Goal: Transaction & Acquisition: Purchase product/service

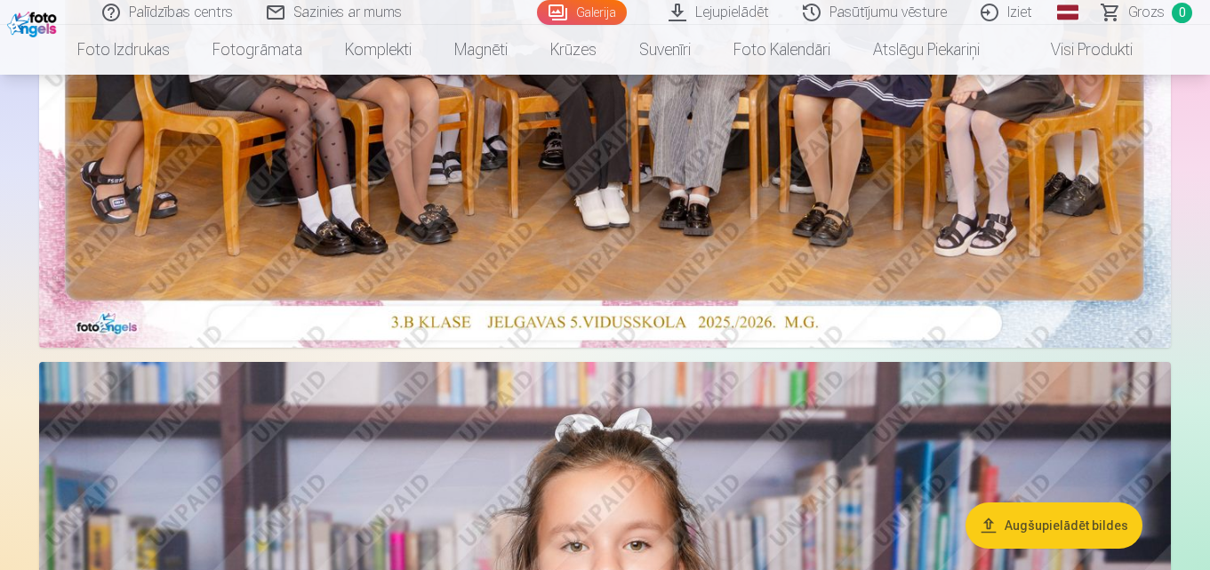
scroll to position [640, 0]
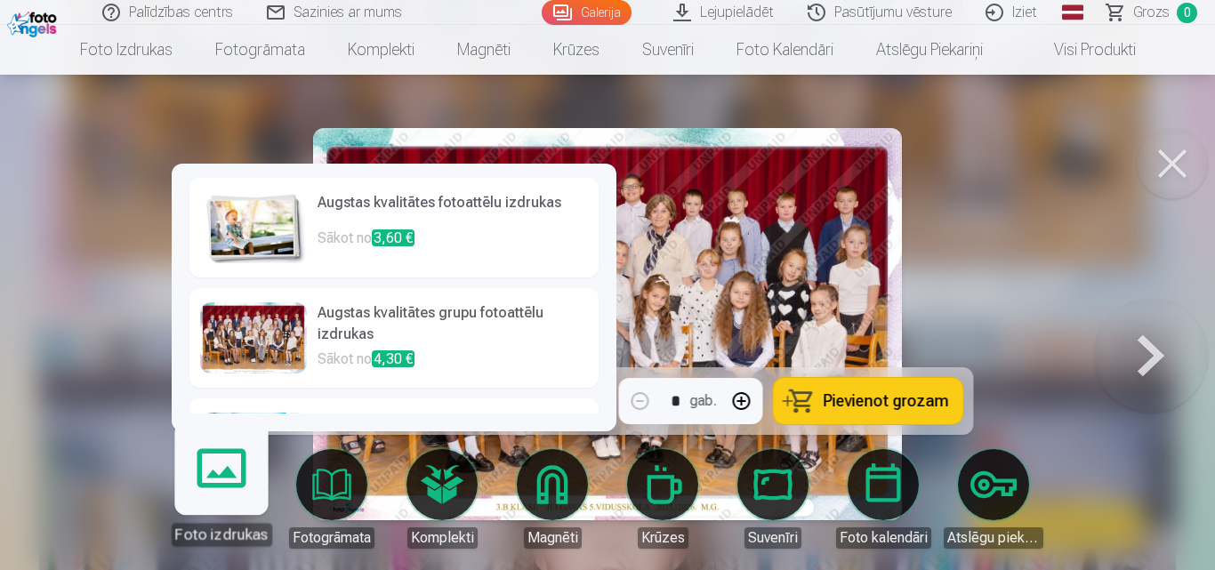
click at [589, 401] on div "Augstas kvalitātes fotoattēlu izdrukas Sākot no 3,60 € Augstas kvalitātes grupu…" at bounding box center [394, 298] width 445 height 268
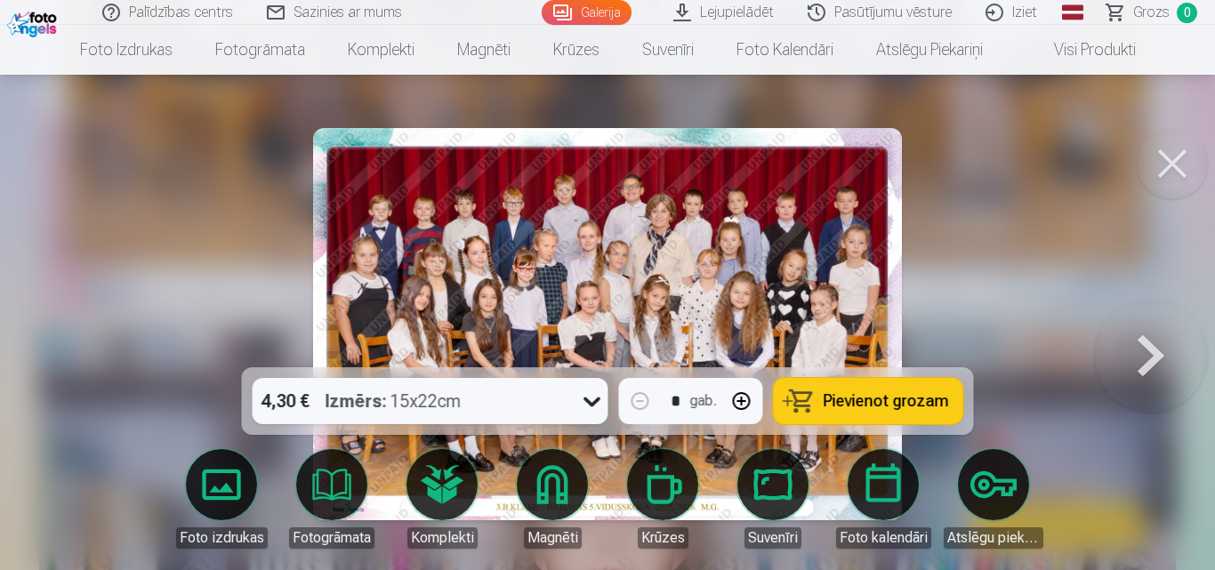
click at [125, 354] on div at bounding box center [607, 285] width 1215 height 570
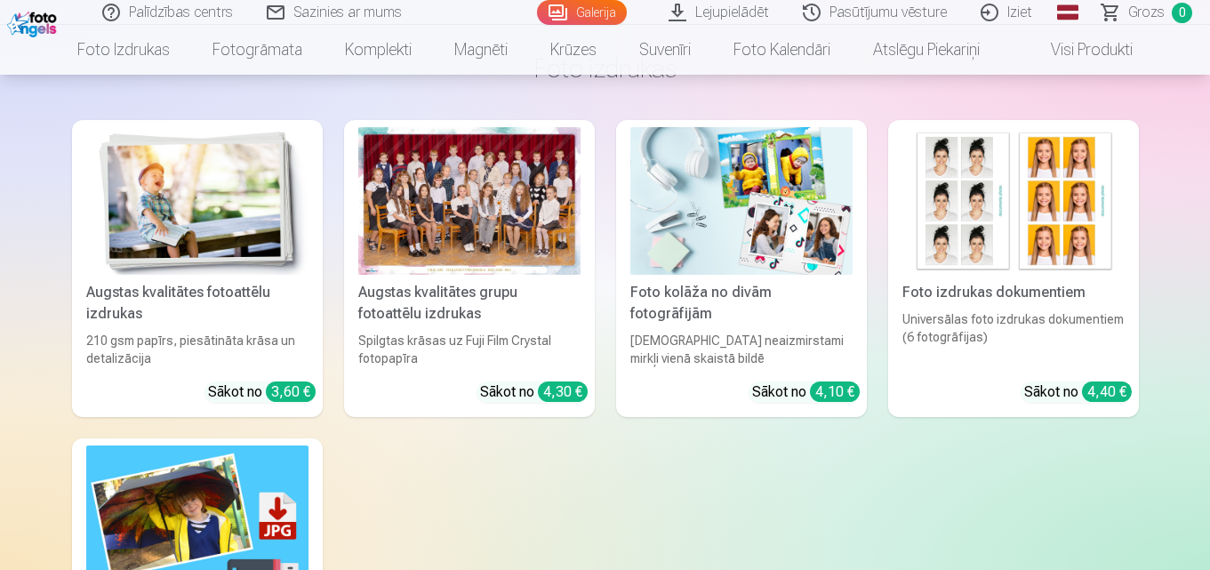
scroll to position [10131, 0]
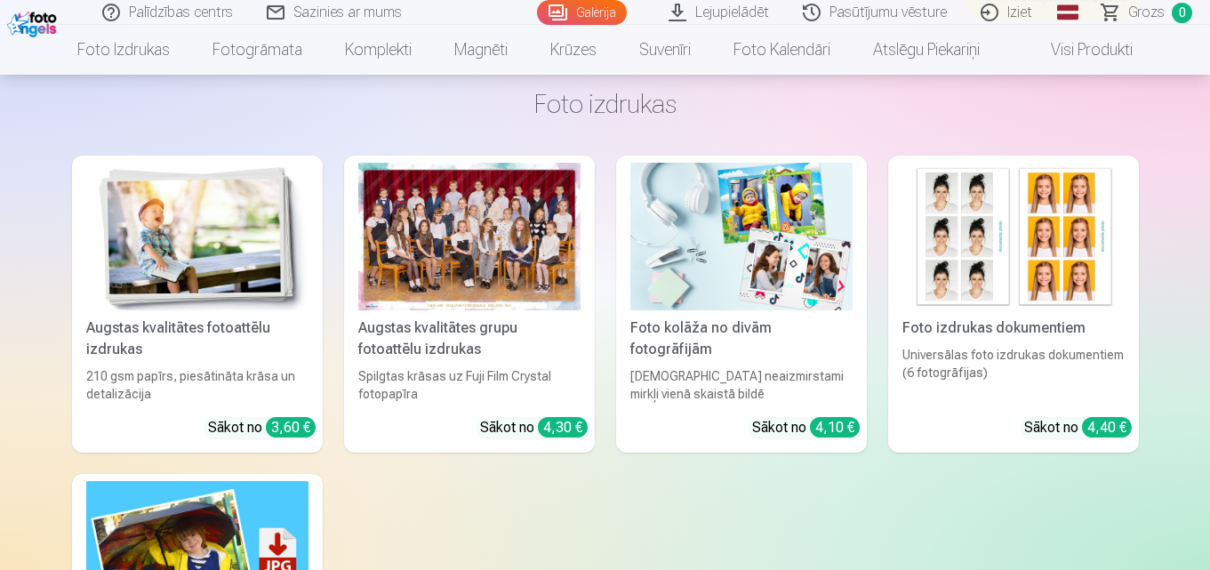
click at [473, 245] on div at bounding box center [469, 237] width 222 height 148
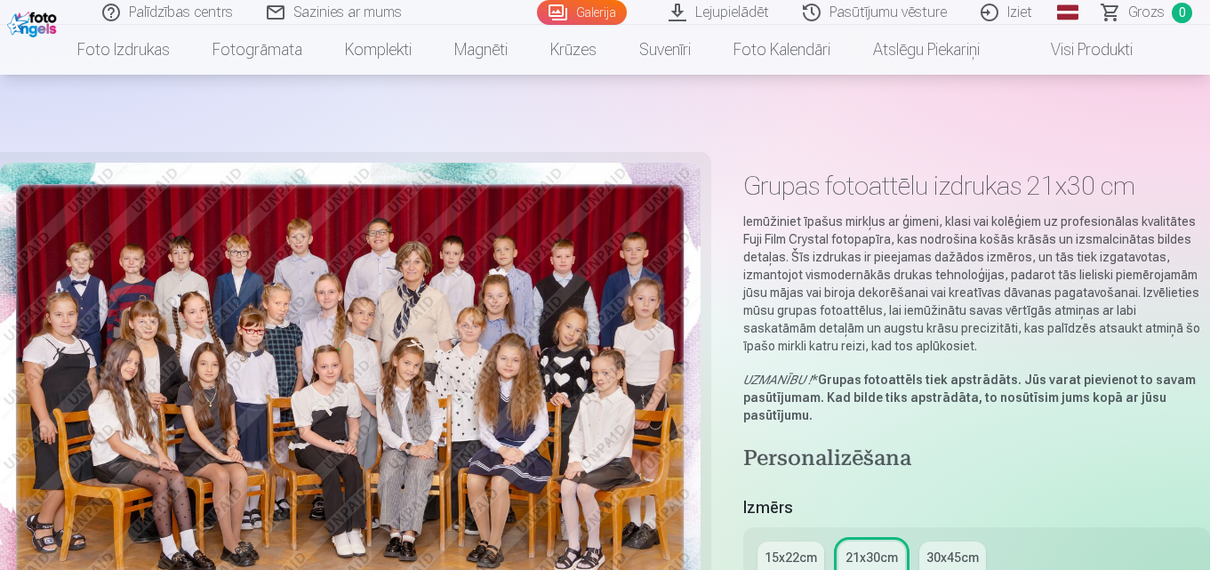
scroll to position [285, 0]
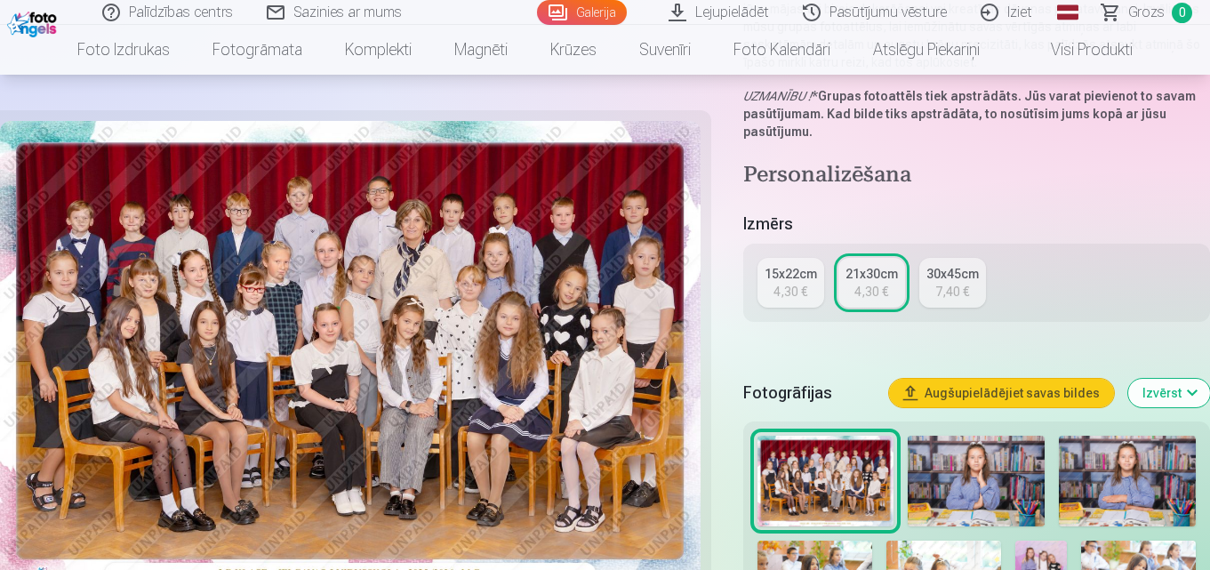
click at [871, 283] on div "4,30 €" at bounding box center [872, 292] width 34 height 18
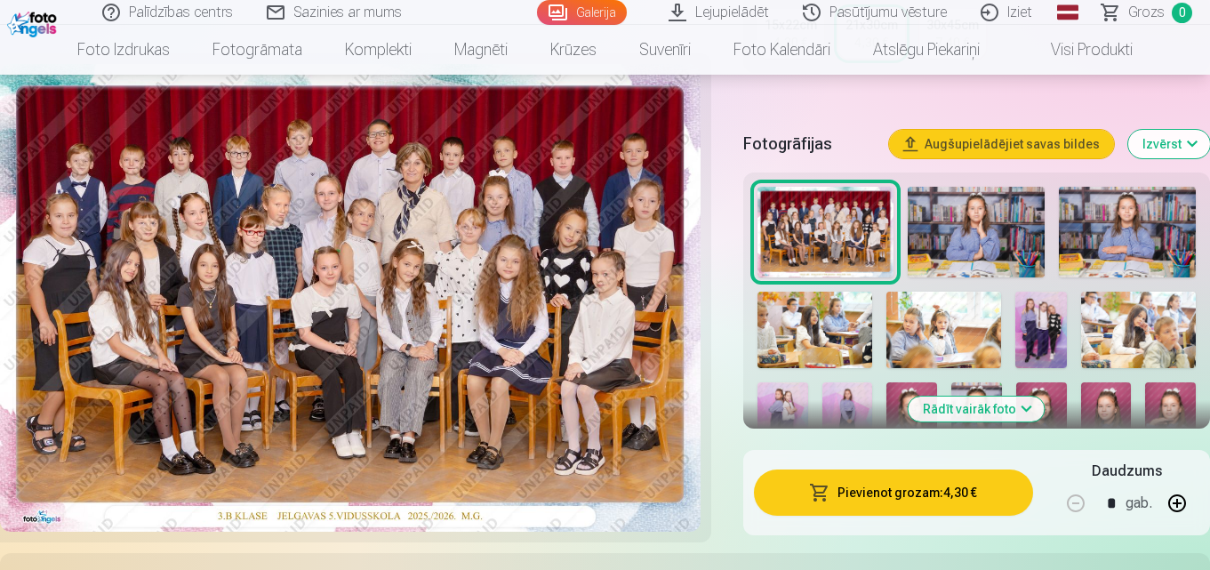
scroll to position [605, 0]
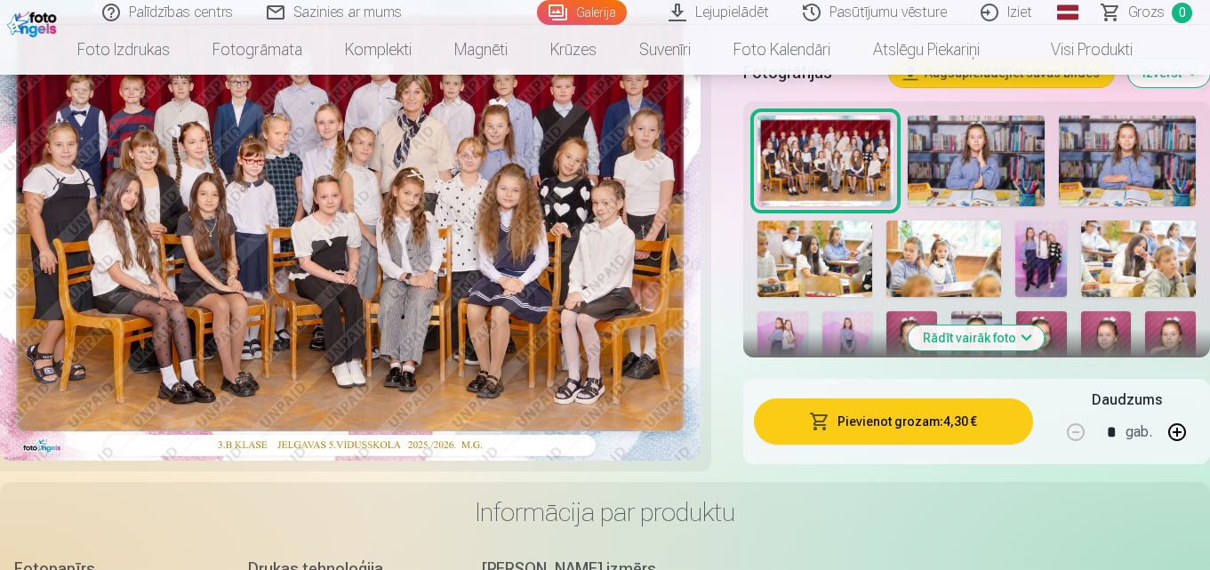
click at [864, 421] on button "Pievienot grozam : 4,30 €" at bounding box center [893, 421] width 279 height 46
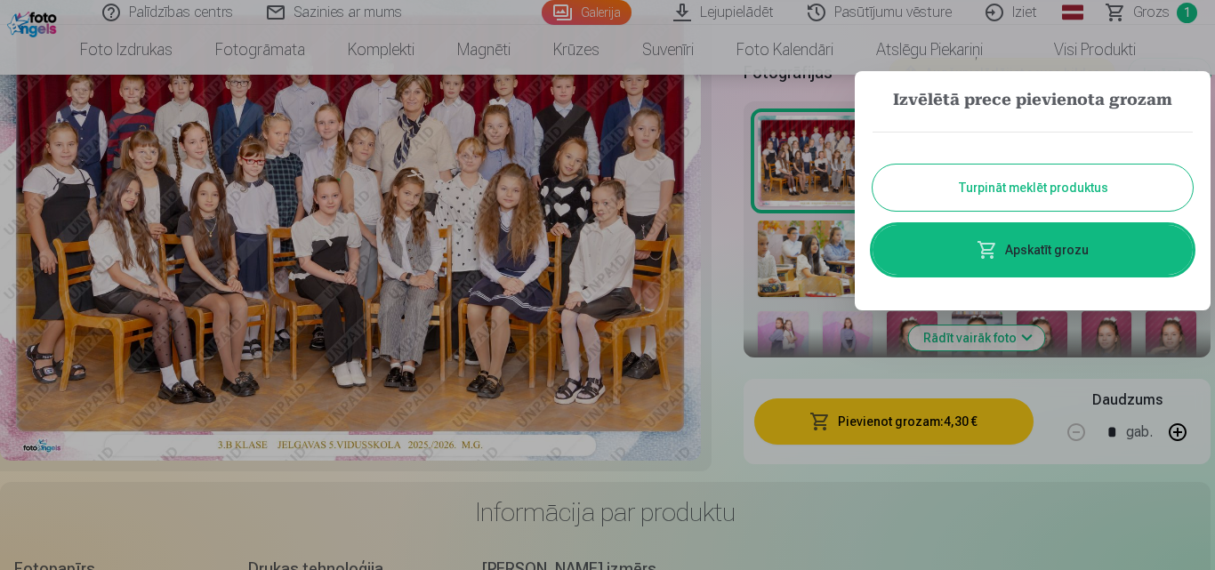
click at [994, 170] on button "Turpināt meklēt produktus" at bounding box center [1032, 187] width 320 height 46
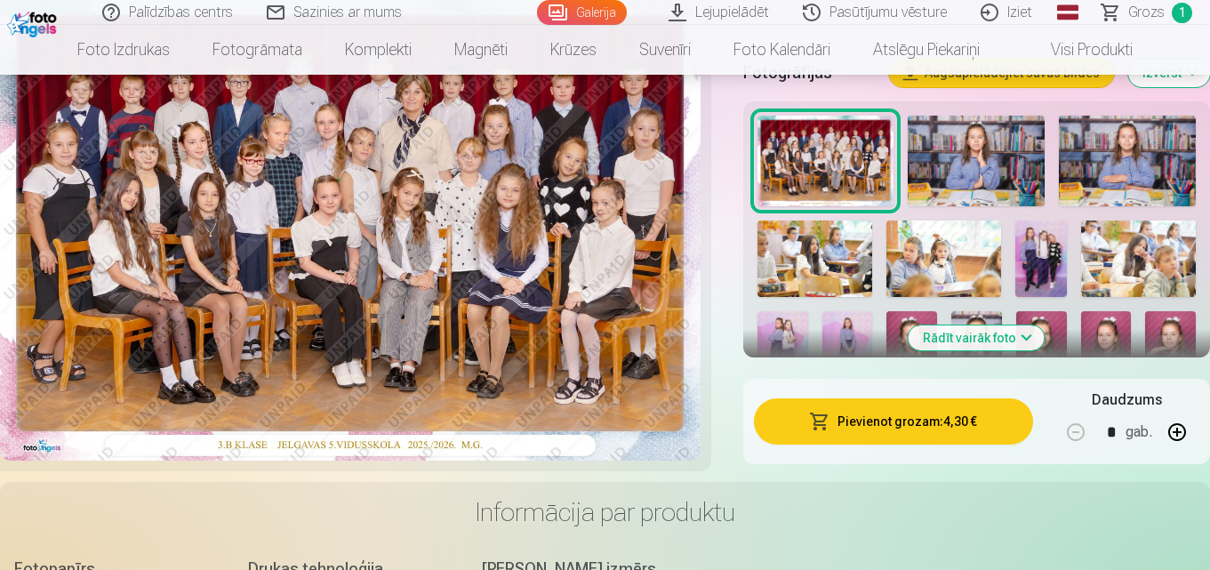
click at [534, 265] on img at bounding box center [350, 227] width 701 height 468
click at [965, 147] on img at bounding box center [976, 161] width 137 height 91
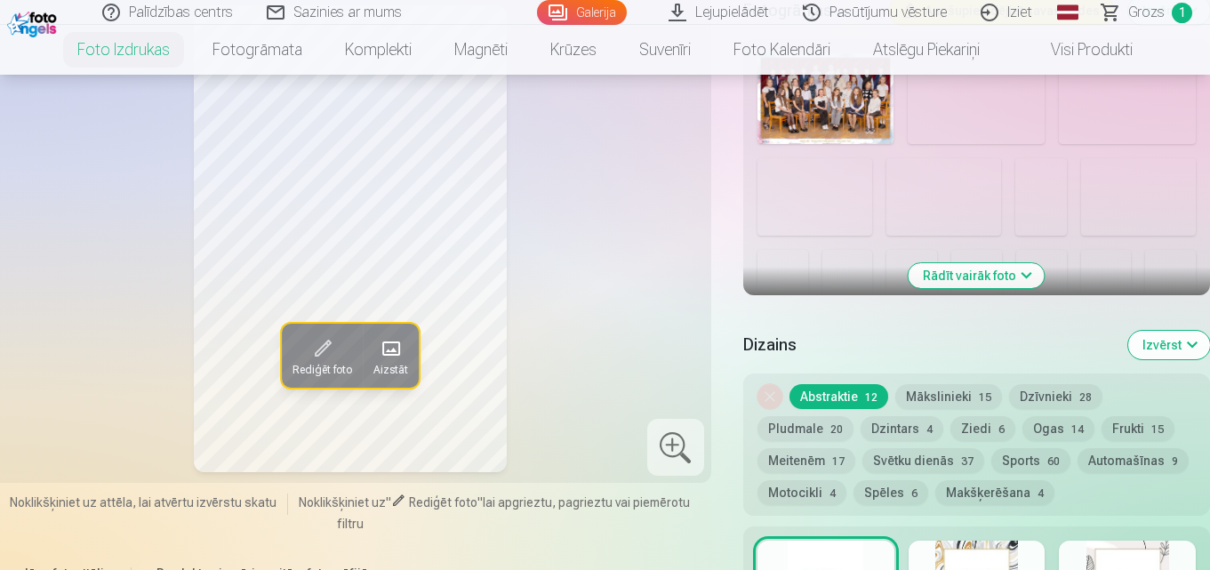
scroll to position [569, 0]
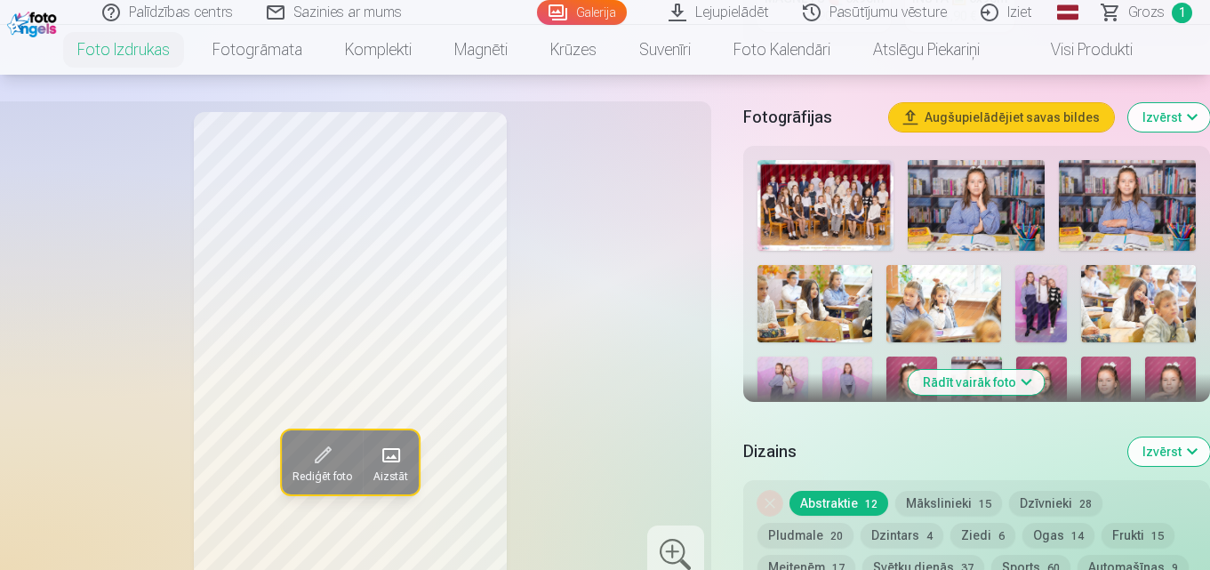
click at [1036, 297] on img at bounding box center [1040, 303] width 51 height 76
click at [934, 505] on button "Mākslinieki 15" at bounding box center [948, 503] width 107 height 25
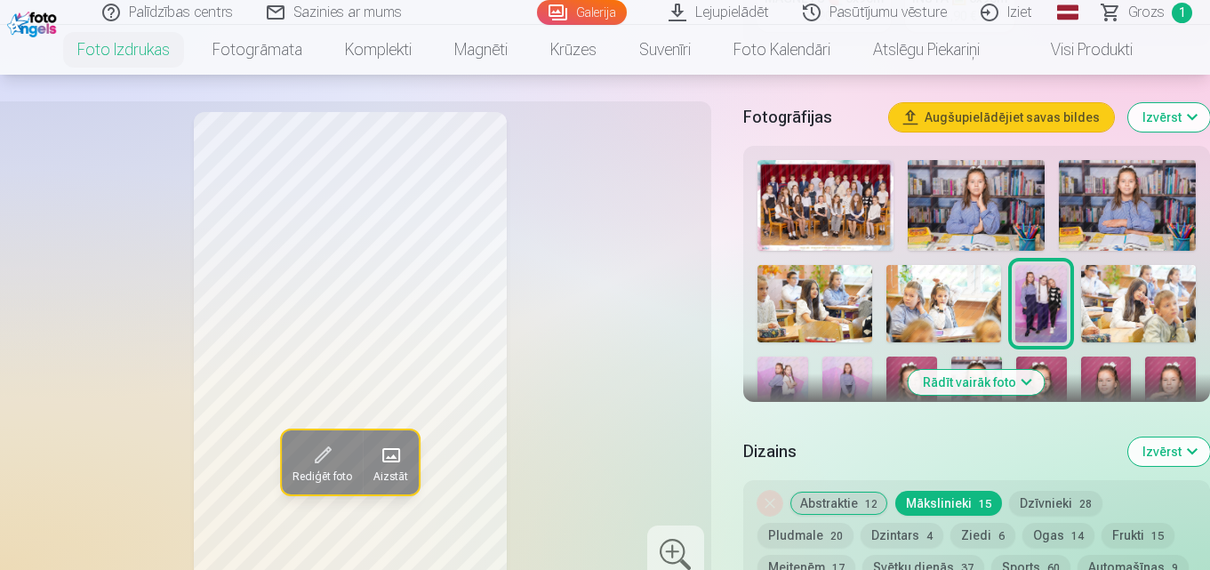
click at [1039, 501] on button "Dzīvnieki 28" at bounding box center [1055, 503] width 93 height 25
click at [337, 476] on button "Rediģēt foto" at bounding box center [322, 462] width 81 height 64
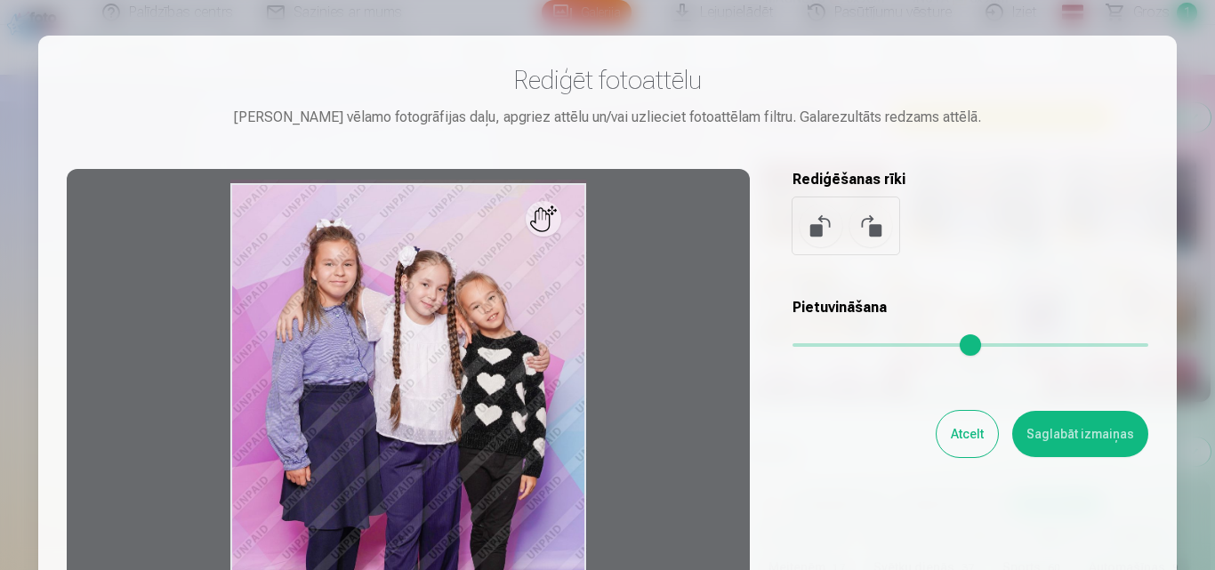
click at [579, 453] on div at bounding box center [408, 448] width 683 height 558
click at [977, 444] on button "Atcelt" at bounding box center [966, 434] width 61 height 46
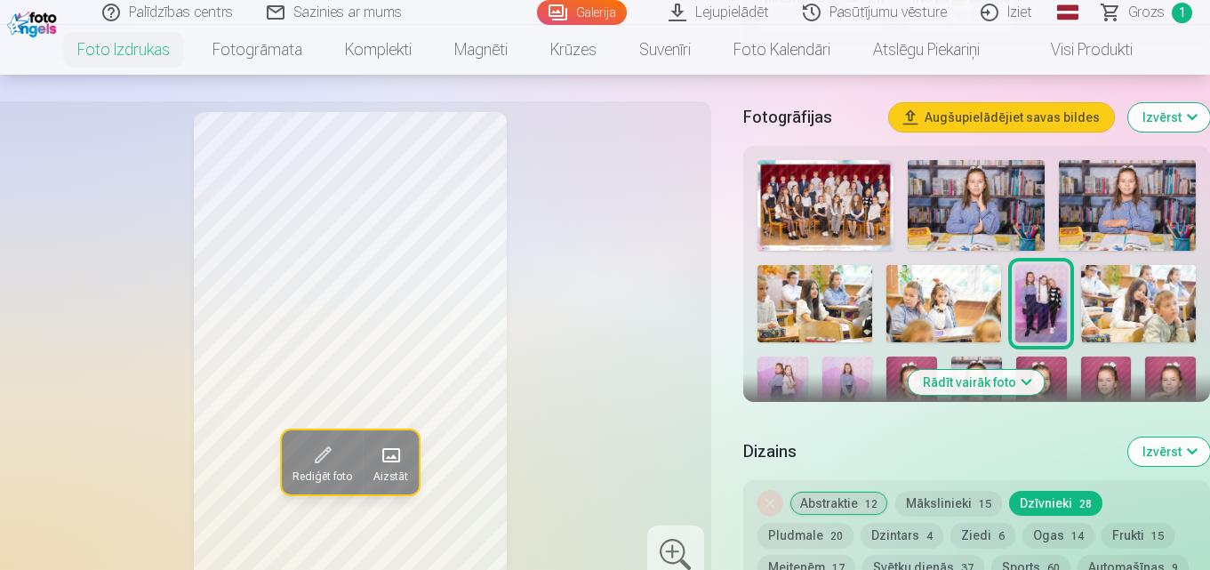
click at [696, 474] on div "Rediģēt foto Aizstāt" at bounding box center [350, 345] width 701 height 467
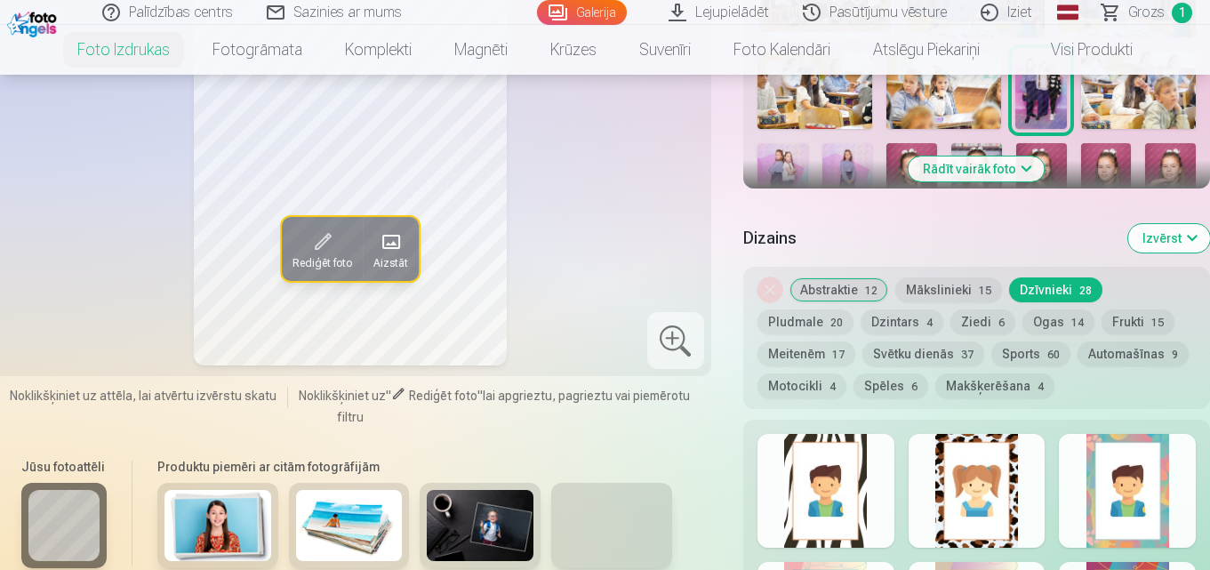
scroll to position [711, 0]
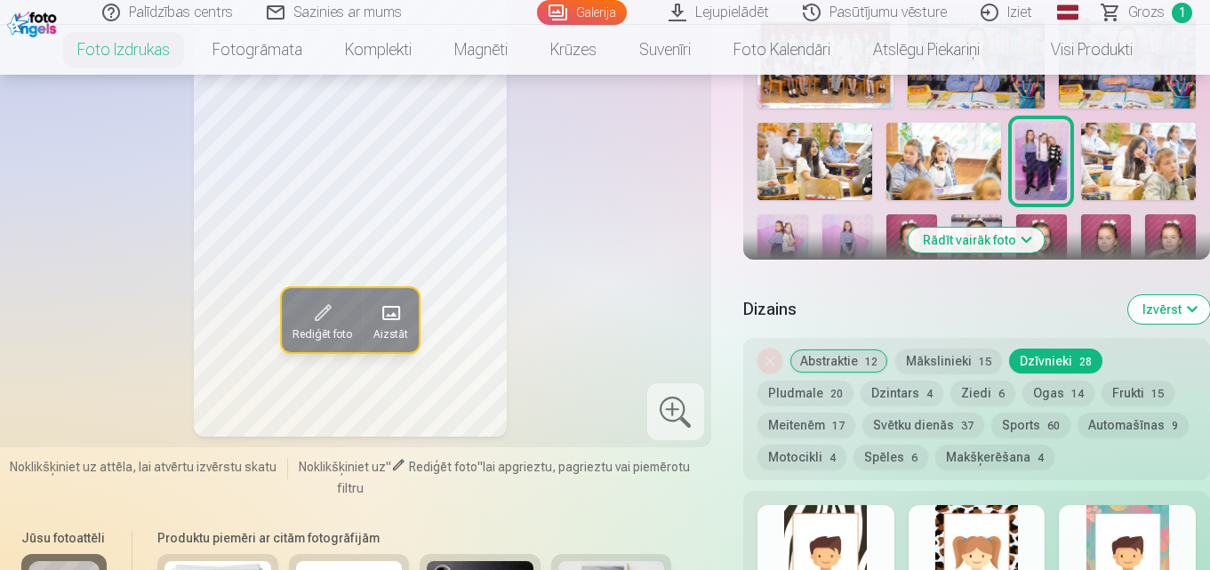
click at [1127, 430] on button "Automašīnas 9" at bounding box center [1133, 425] width 111 height 25
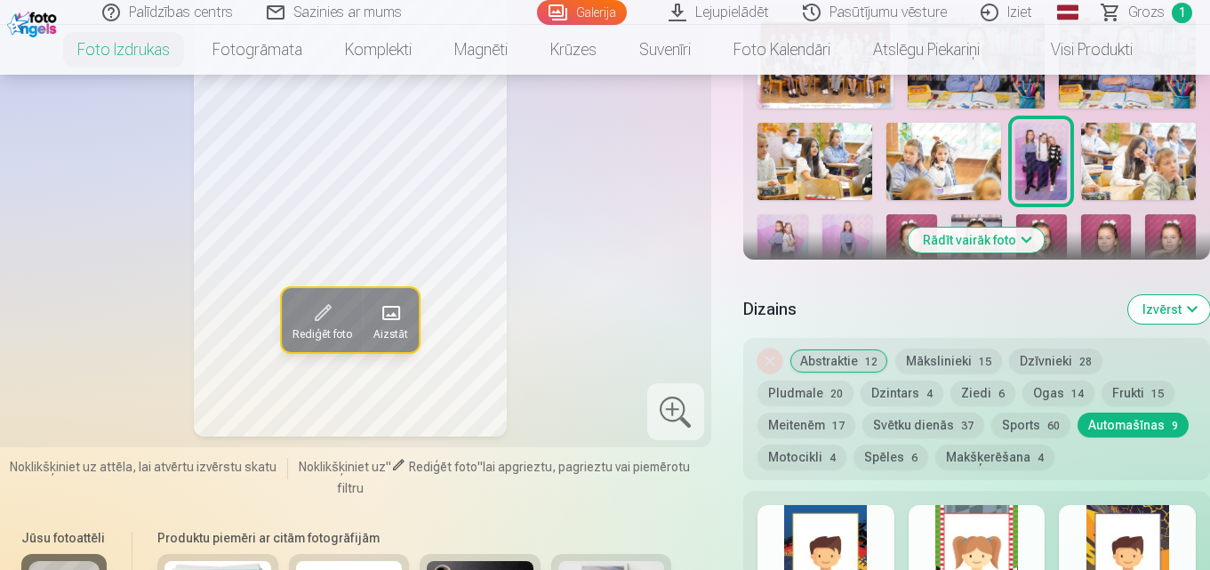
click at [801, 395] on button "Pludmale 20" at bounding box center [806, 393] width 96 height 25
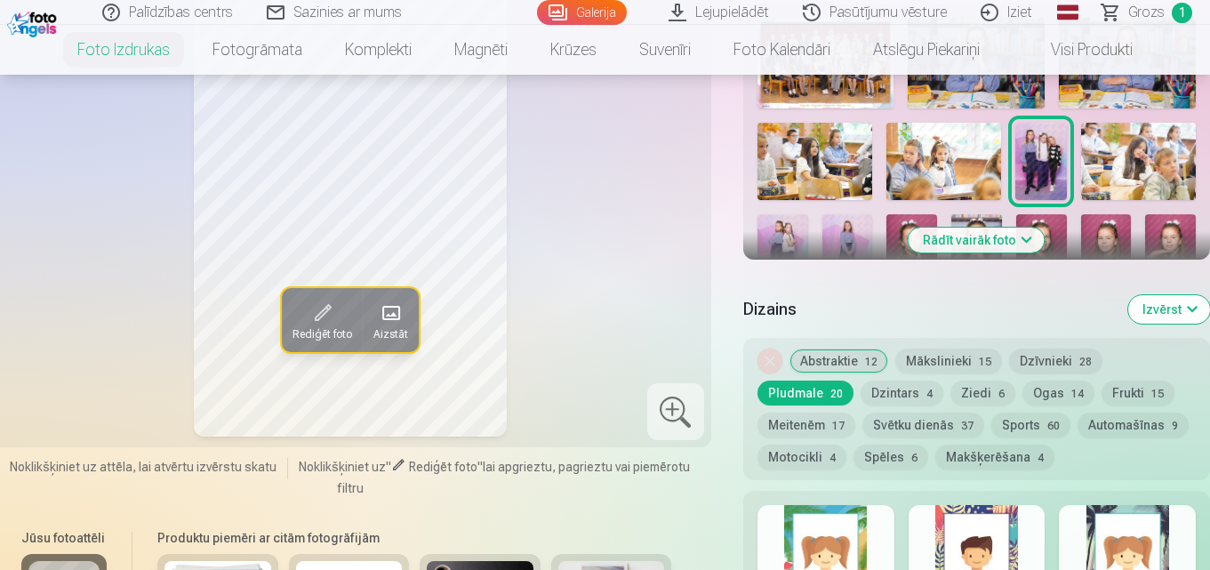
scroll to position [718, 0]
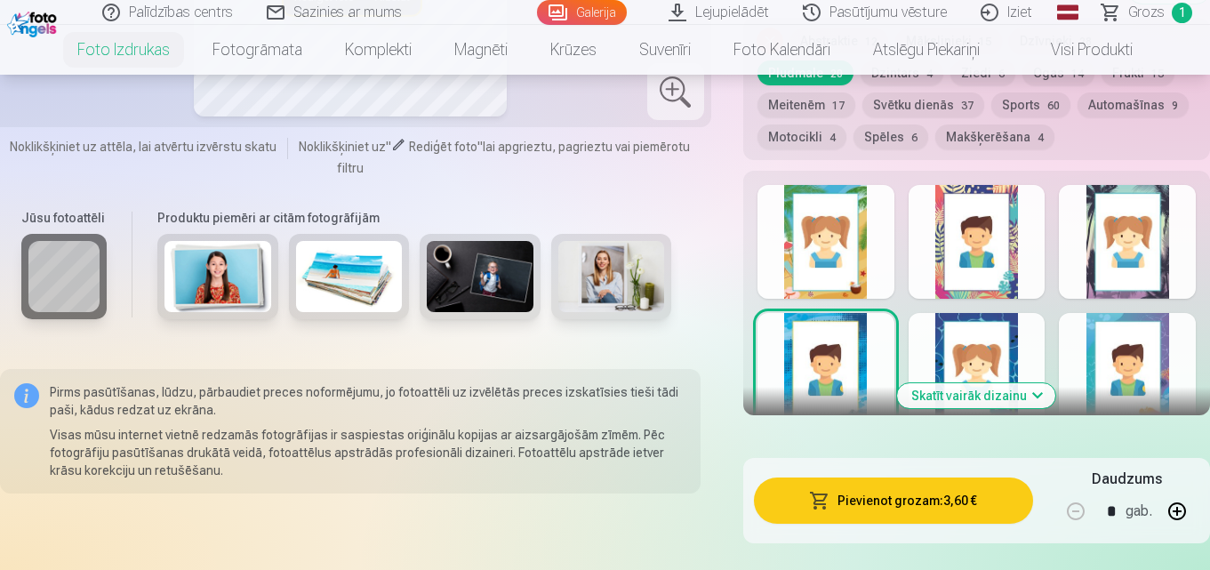
click at [826, 241] on div at bounding box center [826, 242] width 137 height 114
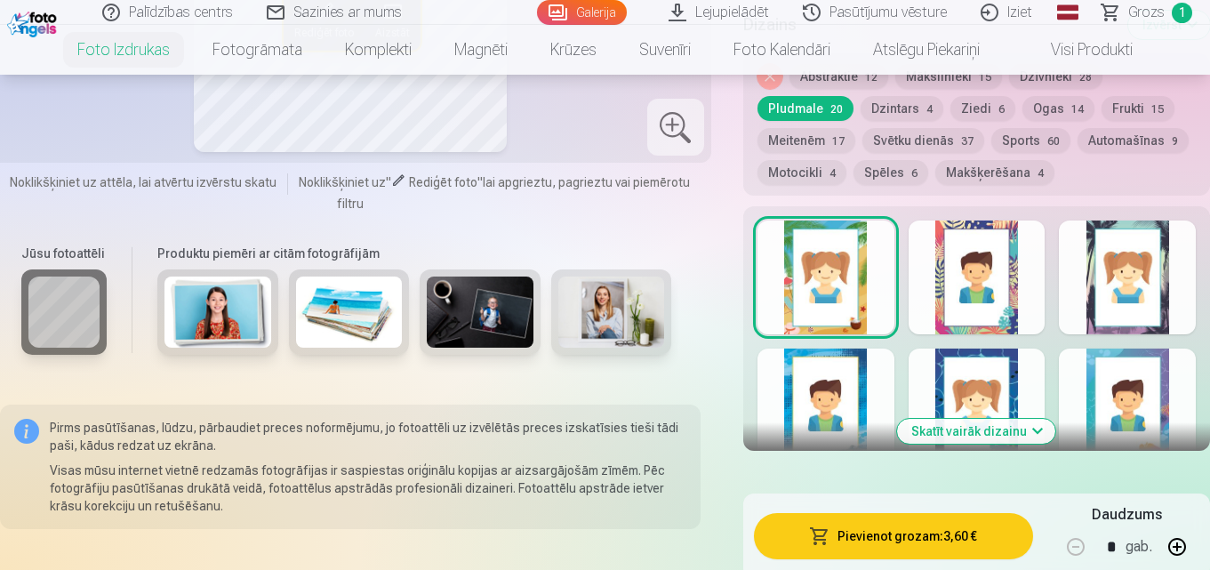
scroll to position [925, 0]
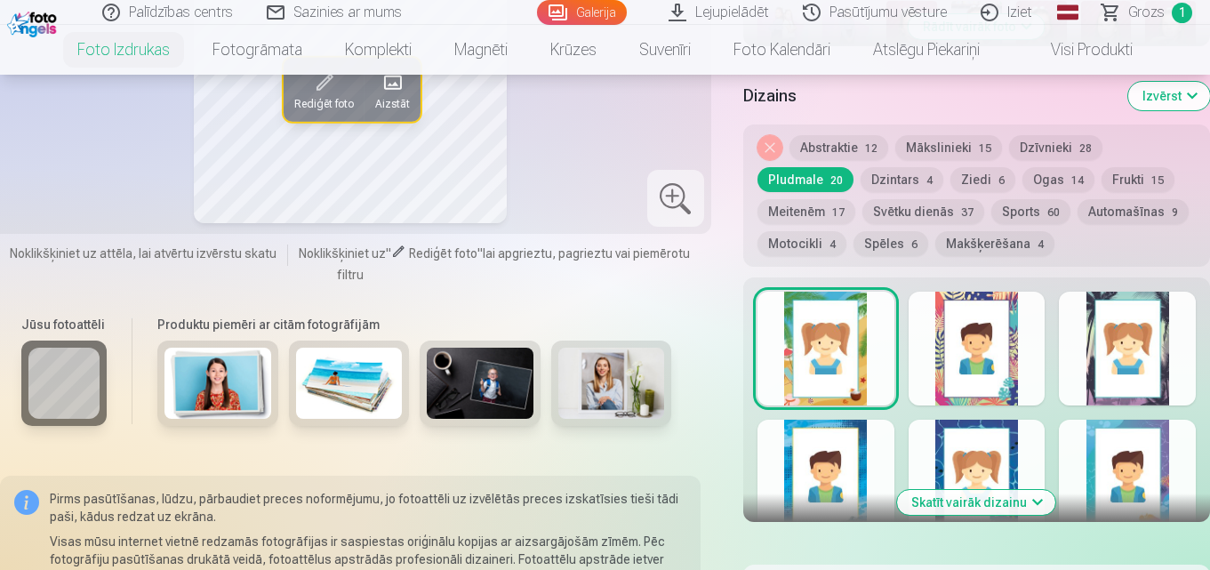
click at [973, 178] on button "Ziedi 6" at bounding box center [983, 179] width 65 height 25
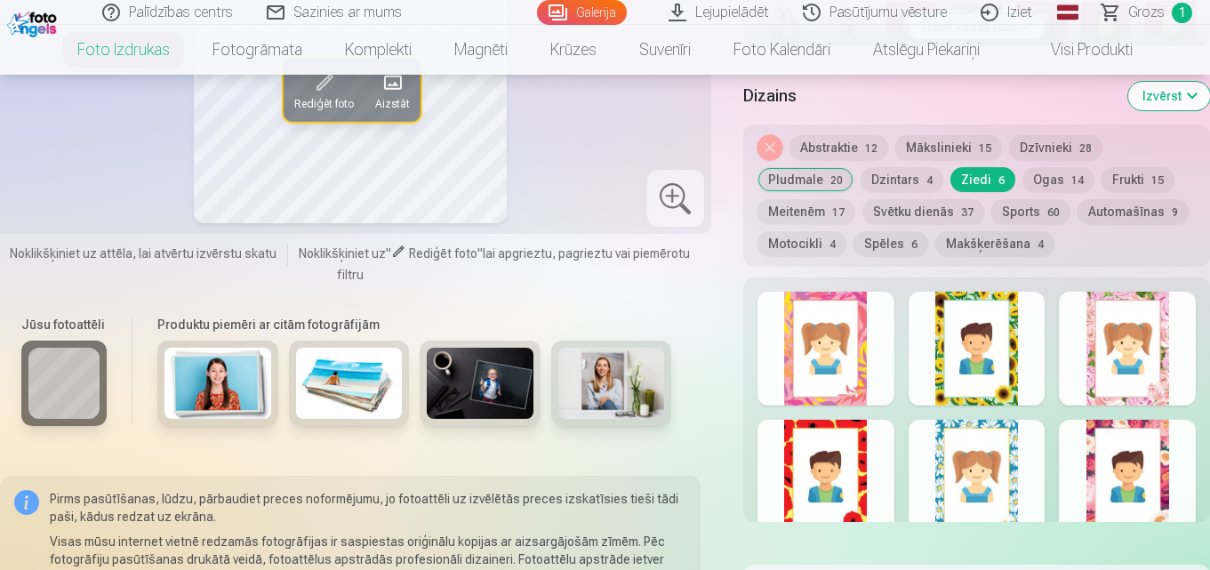
click at [1114, 459] on div at bounding box center [1127, 477] width 137 height 114
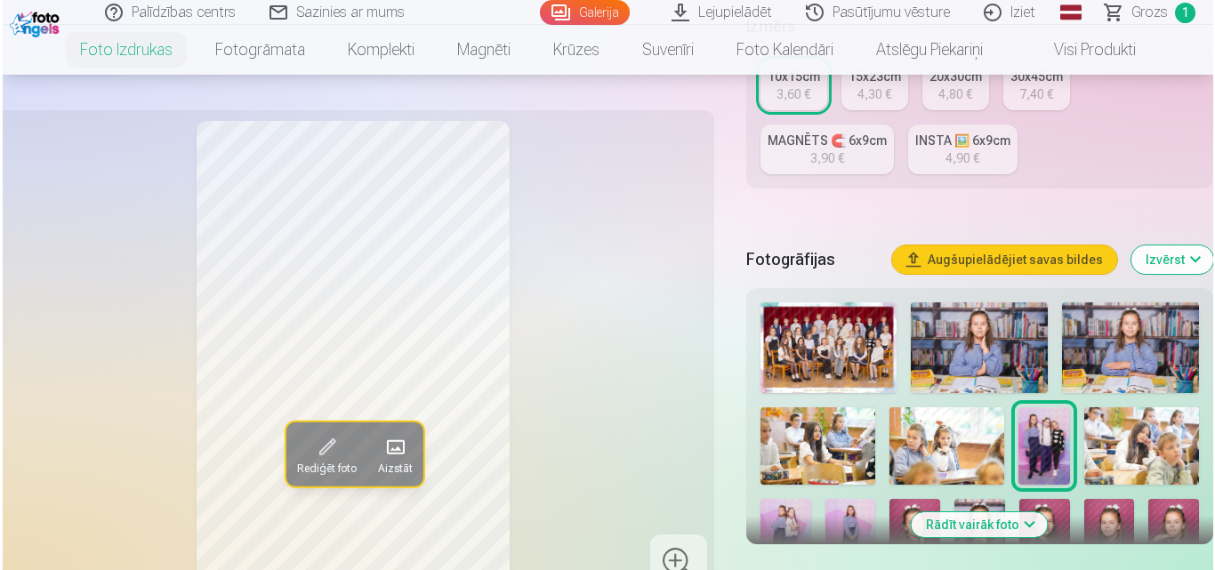
scroll to position [1174, 0]
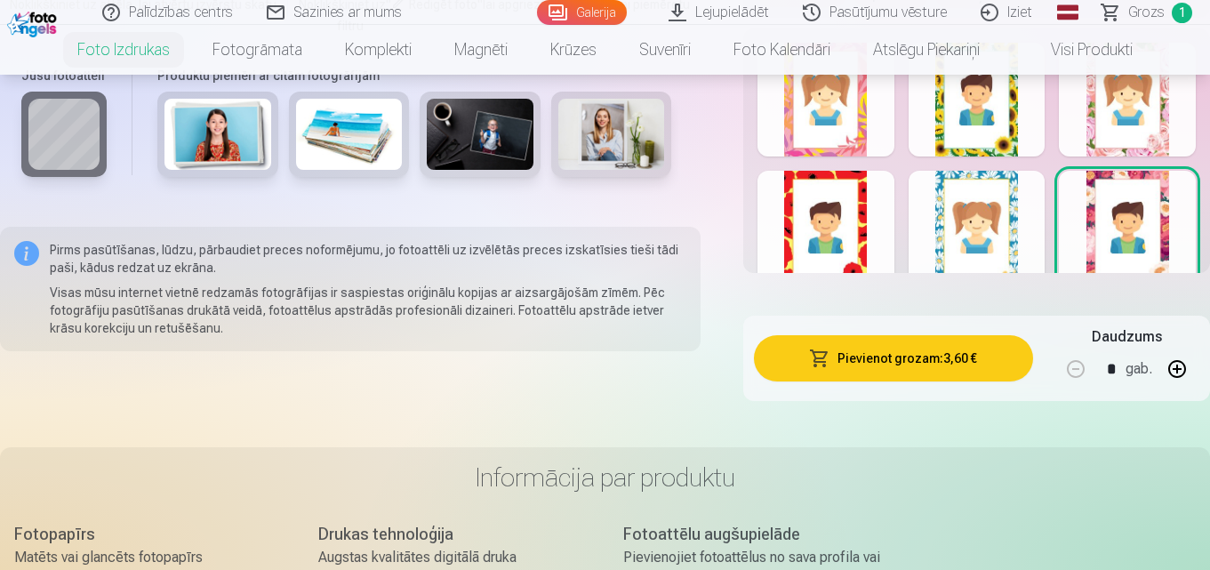
click at [910, 364] on button "Pievienot grozam : 3,60 €" at bounding box center [893, 358] width 279 height 46
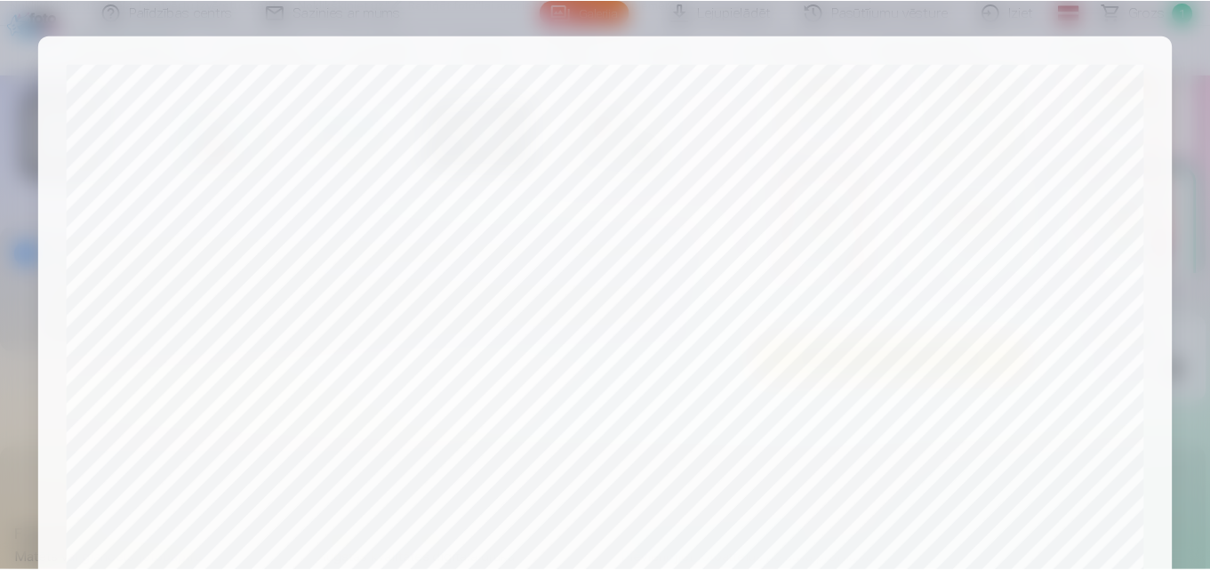
scroll to position [678, 0]
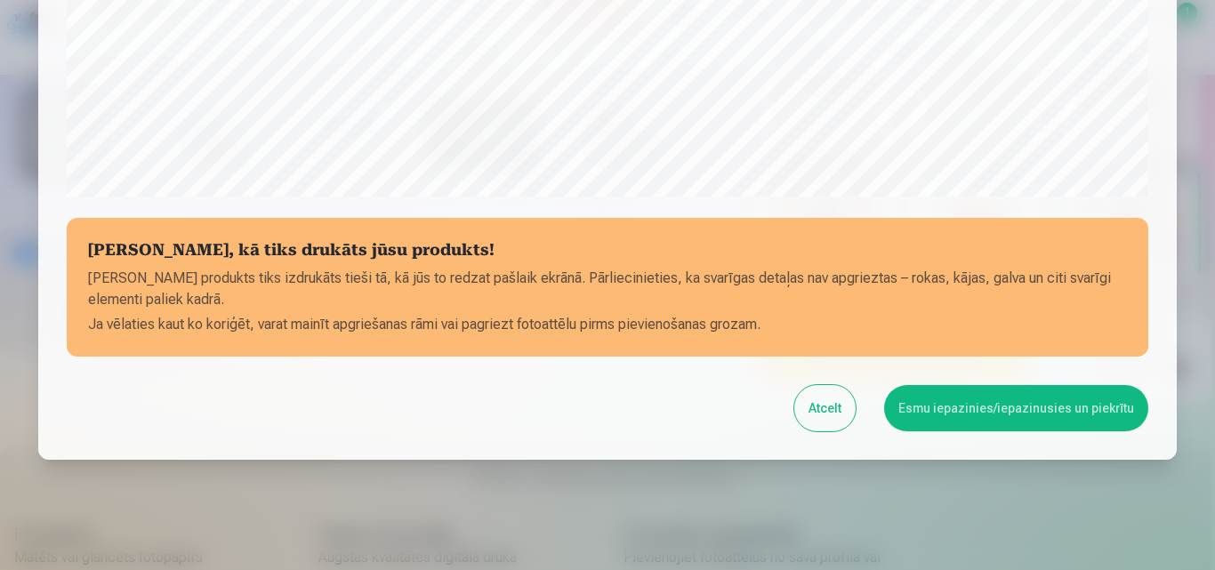
click at [987, 406] on button "Esmu iepazinies/iepazinusies un piekrītu" at bounding box center [1016, 408] width 264 height 46
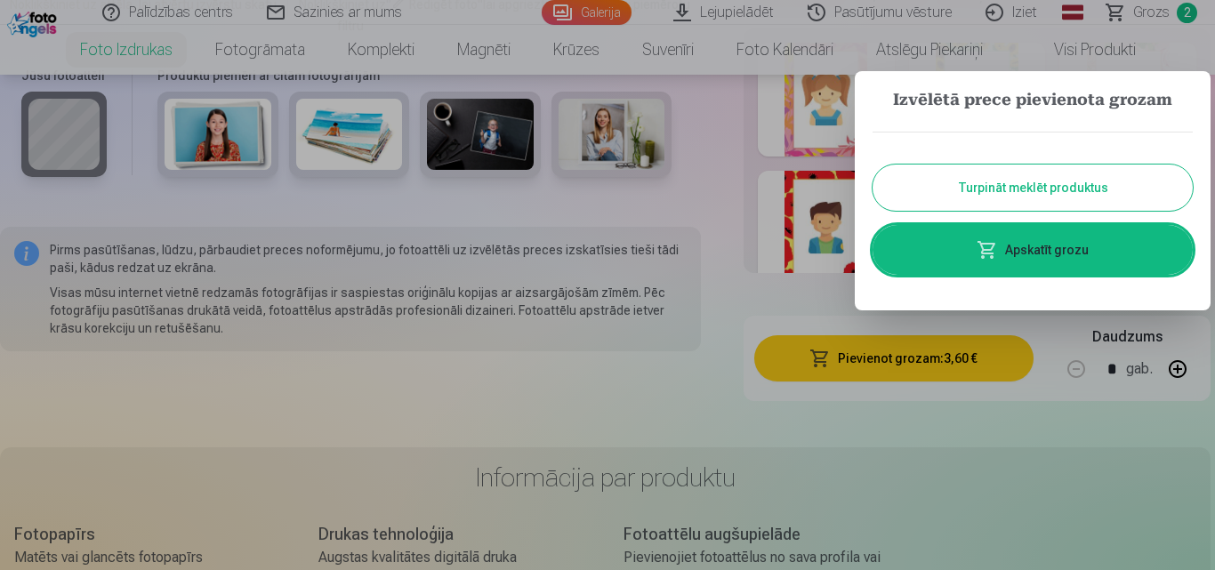
click at [1046, 177] on button "Turpināt meklēt produktus" at bounding box center [1032, 187] width 320 height 46
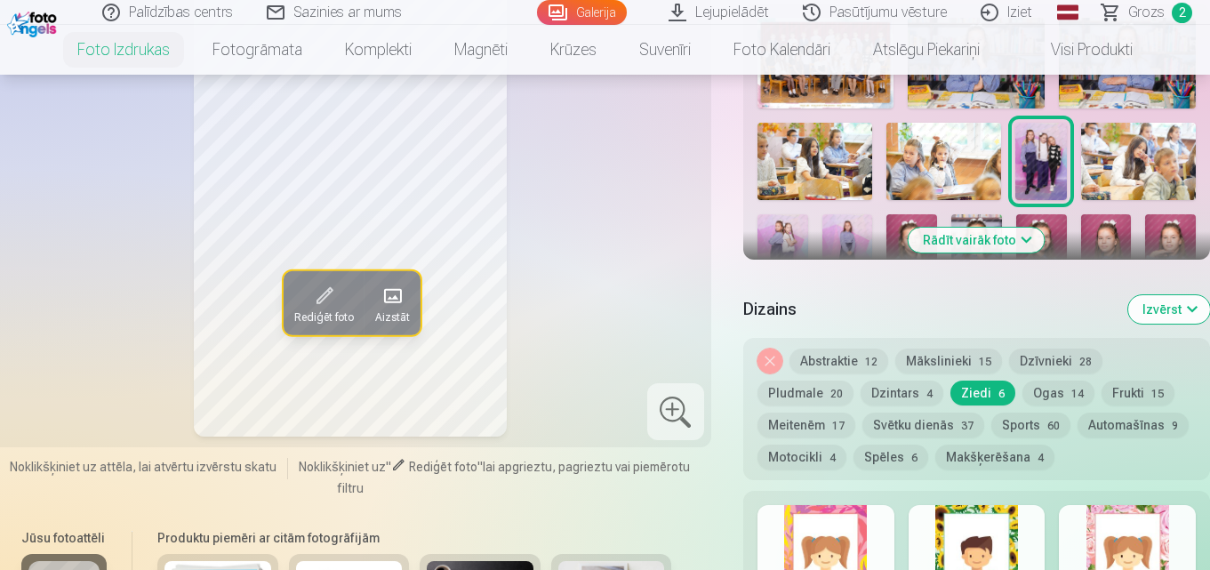
scroll to position [640, 0]
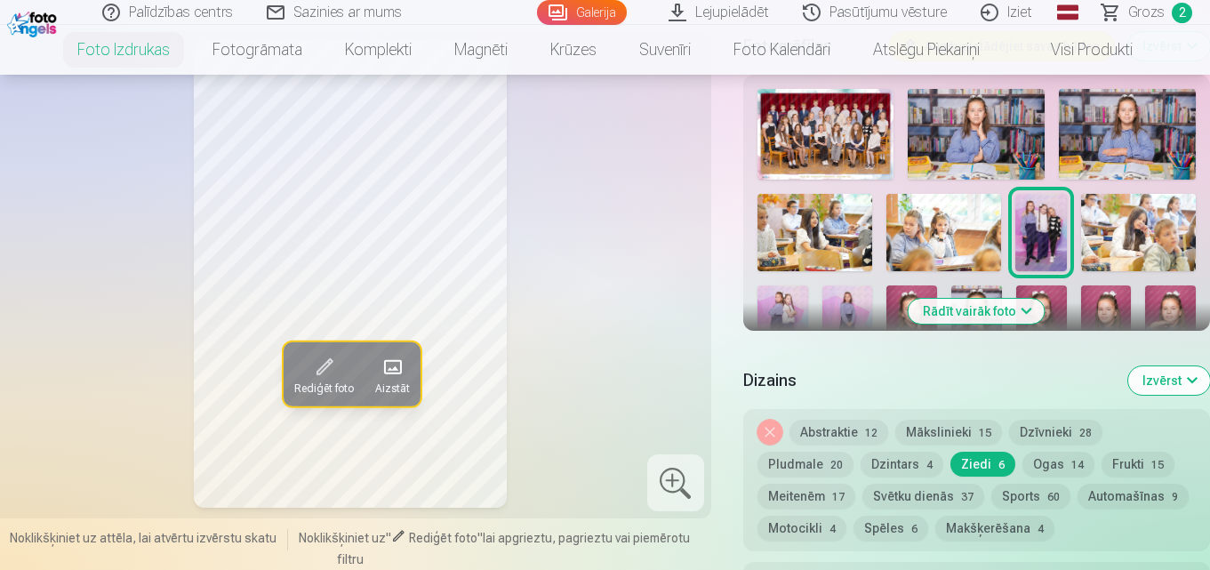
click at [785, 308] on img at bounding box center [783, 323] width 51 height 76
click at [815, 493] on button "Meitenēm 17" at bounding box center [807, 496] width 98 height 25
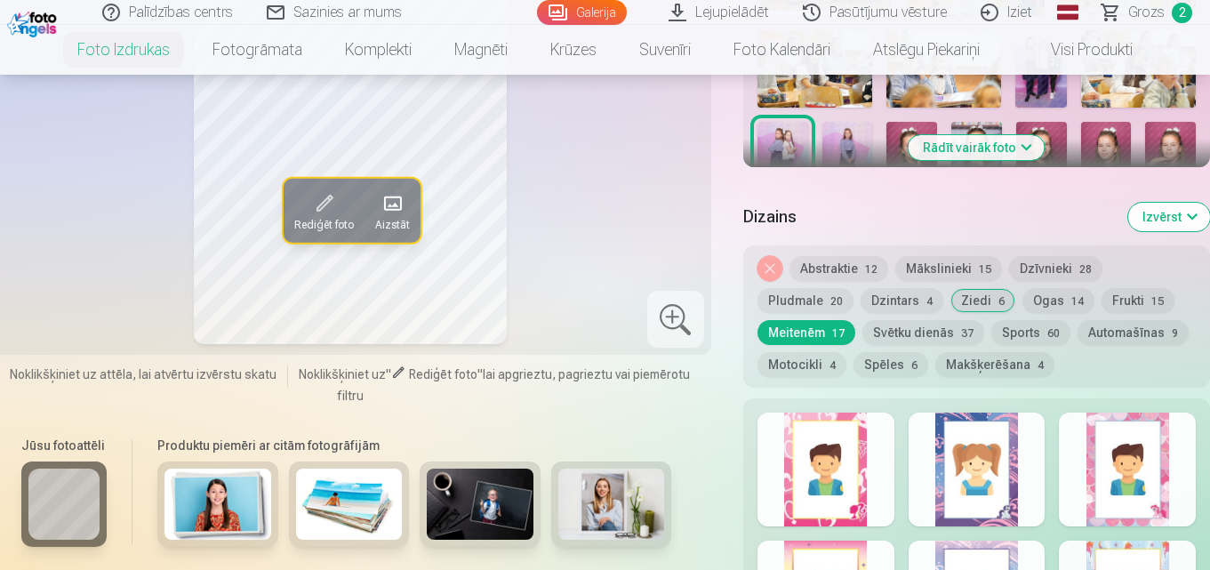
scroll to position [996, 0]
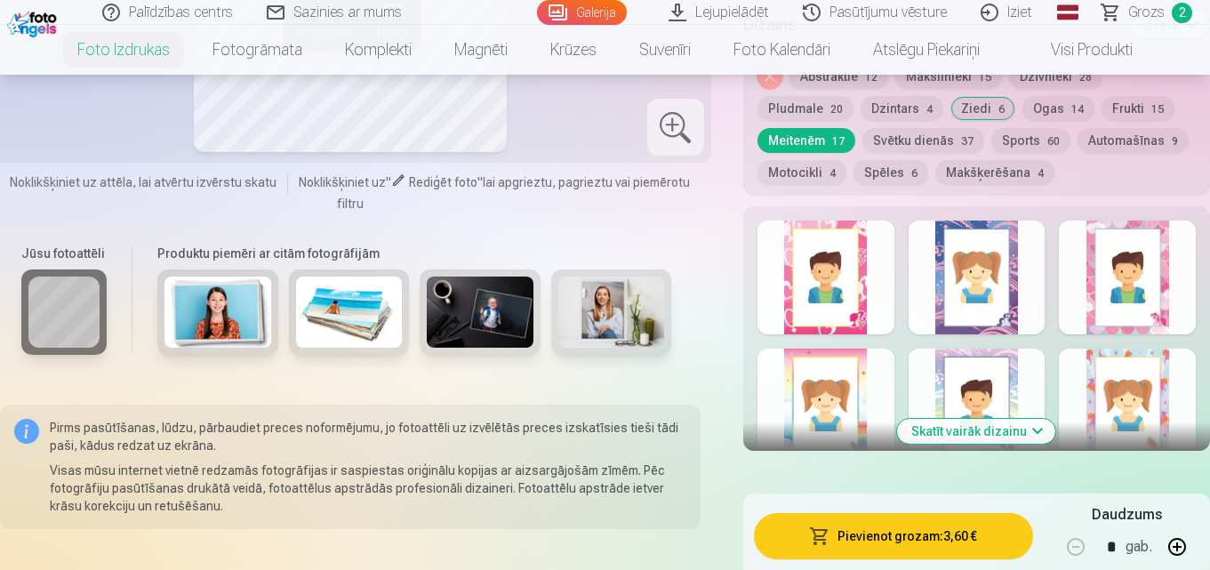
click at [1038, 429] on button "Skatīt vairāk dizainu" at bounding box center [976, 431] width 158 height 25
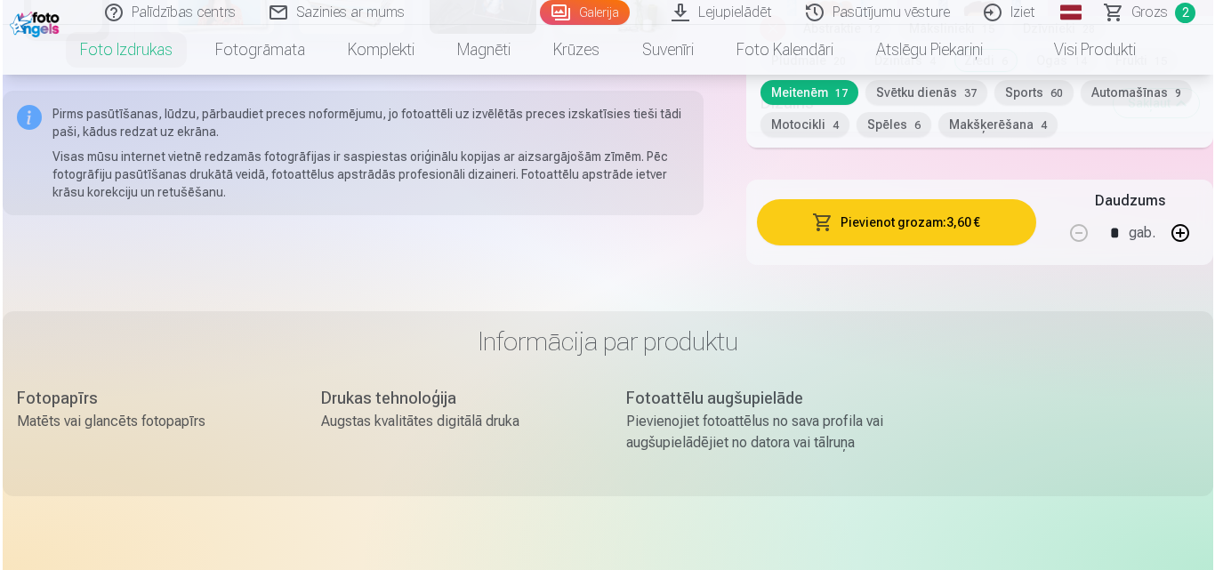
scroll to position [960, 0]
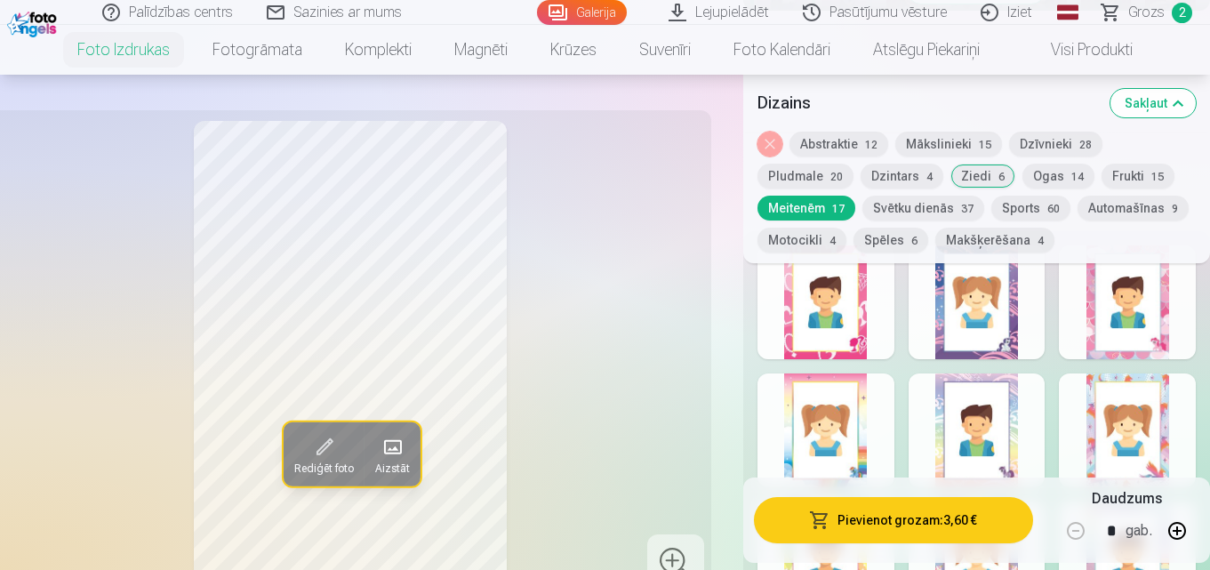
click at [986, 322] on div at bounding box center [977, 302] width 137 height 114
click at [920, 520] on button "Pievienot grozam : 3,60 €" at bounding box center [893, 520] width 279 height 46
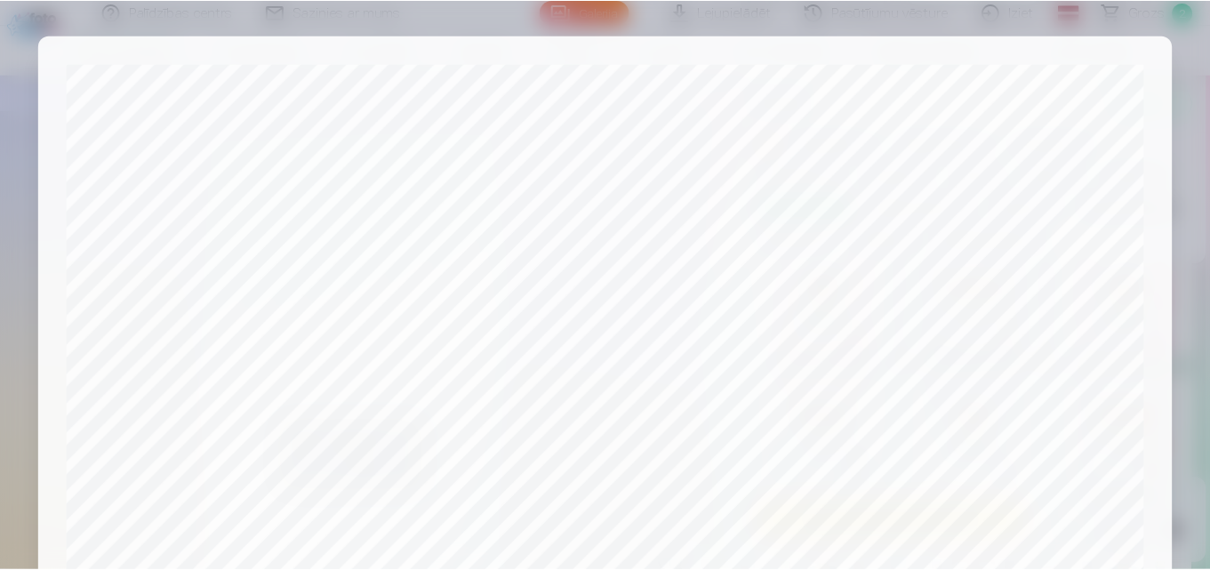
scroll to position [678, 0]
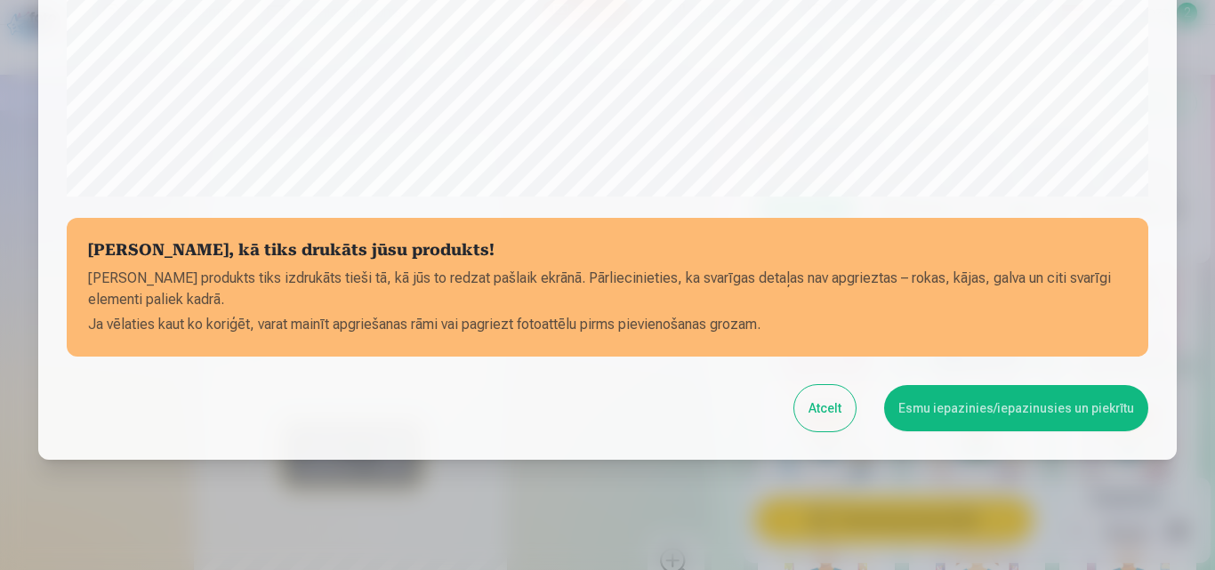
click at [981, 411] on button "Esmu iepazinies/iepazinusies un piekrītu" at bounding box center [1016, 408] width 264 height 46
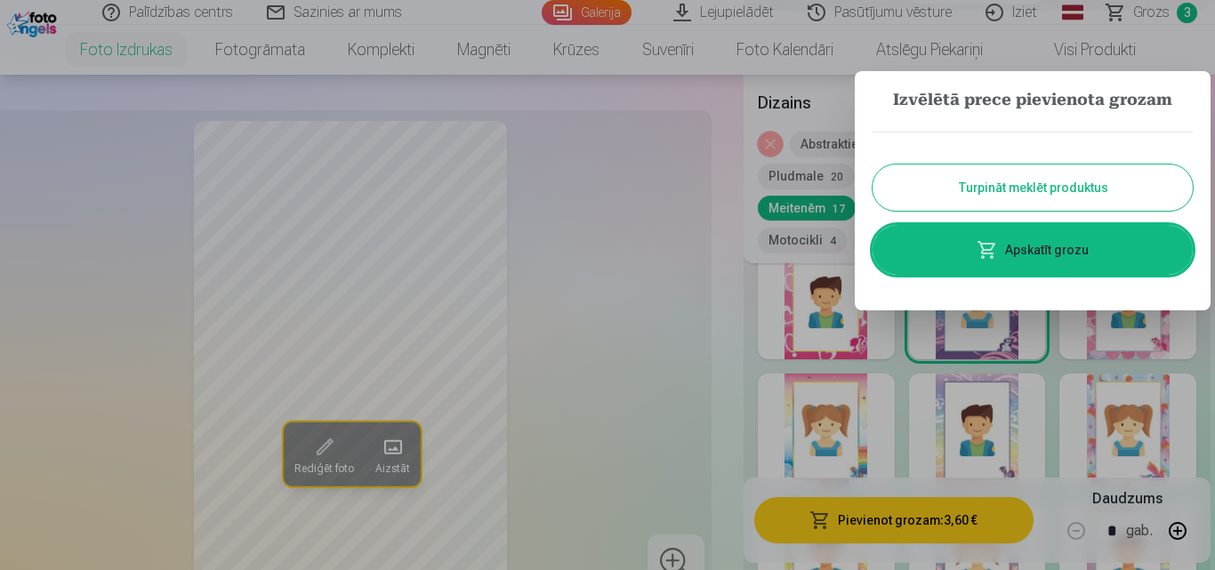
click at [1066, 181] on button "Turpināt meklēt produktus" at bounding box center [1032, 187] width 320 height 46
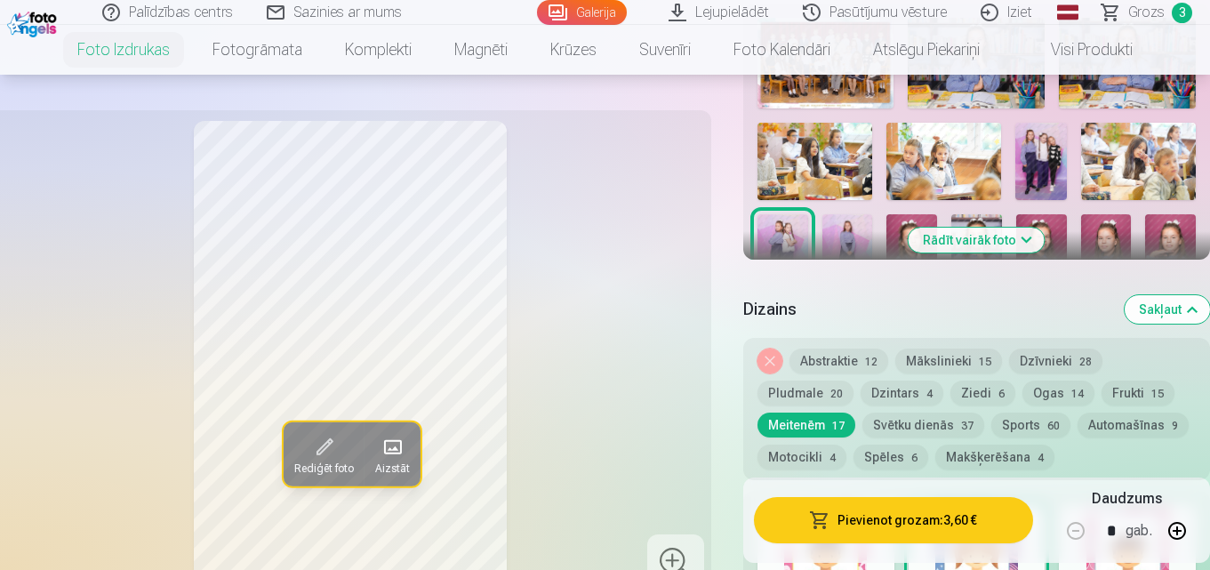
scroll to position [640, 0]
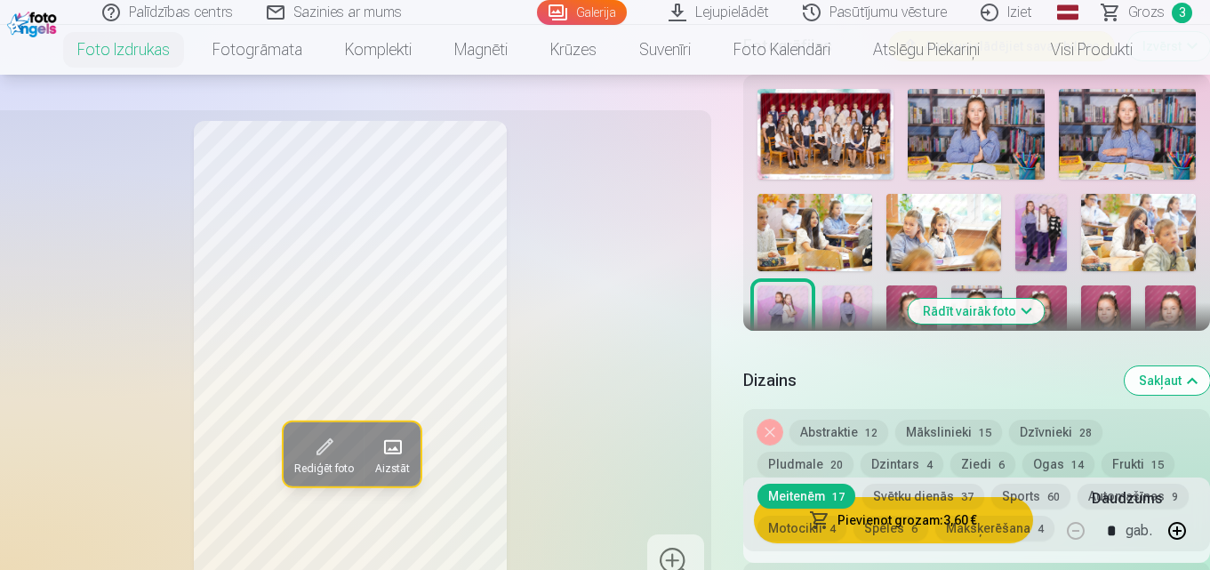
click at [1026, 309] on button "Rādīt vairāk foto" at bounding box center [977, 311] width 136 height 25
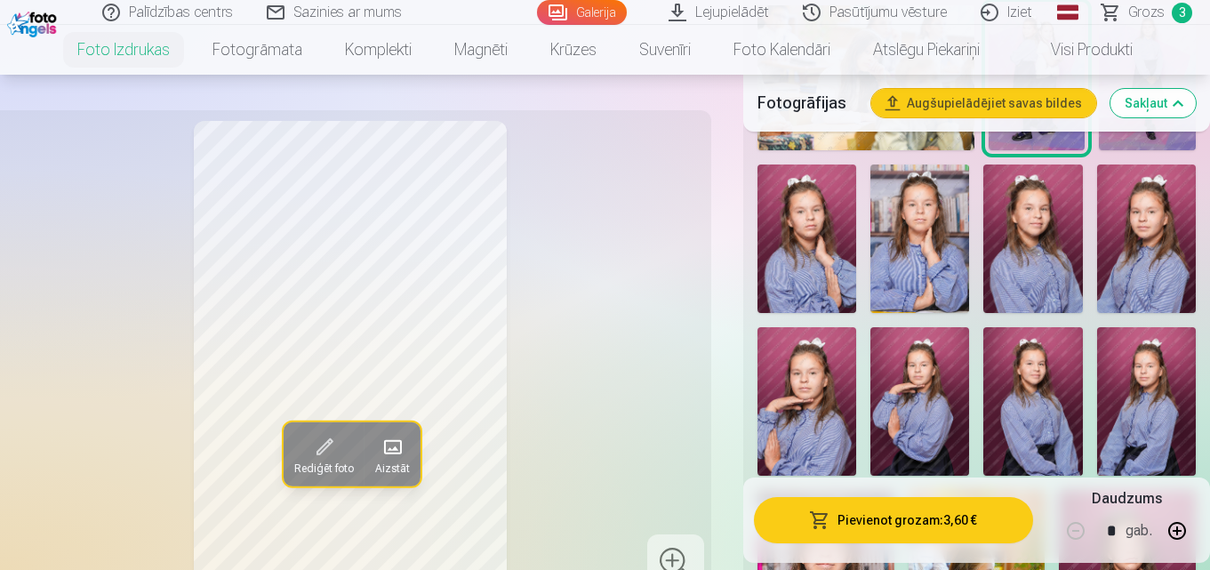
scroll to position [1280, 0]
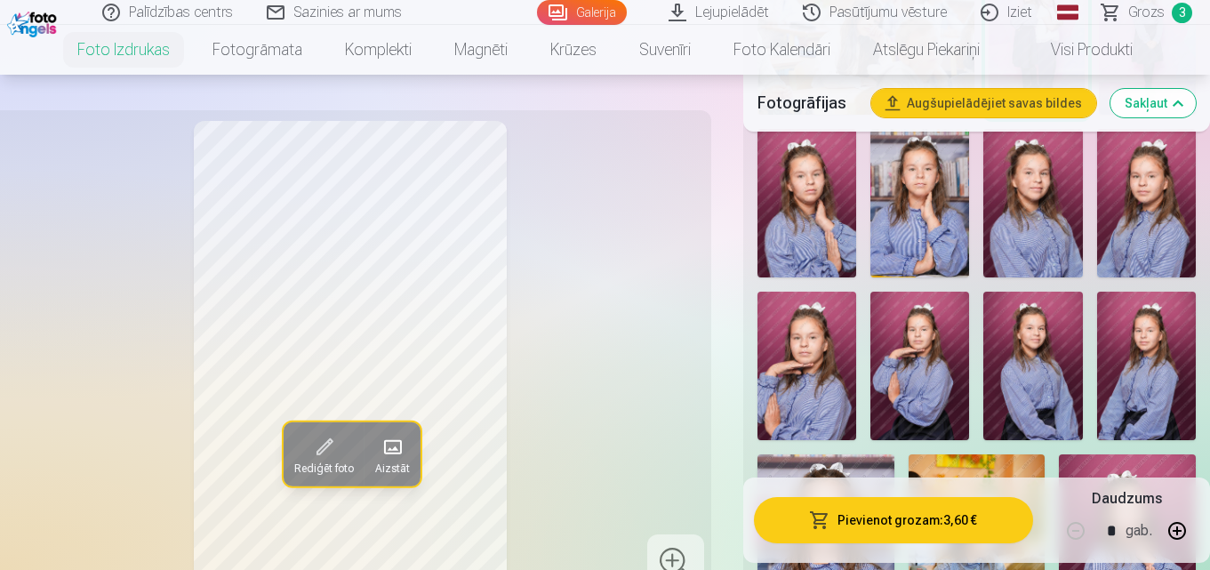
click at [1042, 209] on img at bounding box center [1032, 203] width 99 height 148
click at [1028, 370] on img at bounding box center [1032, 366] width 99 height 148
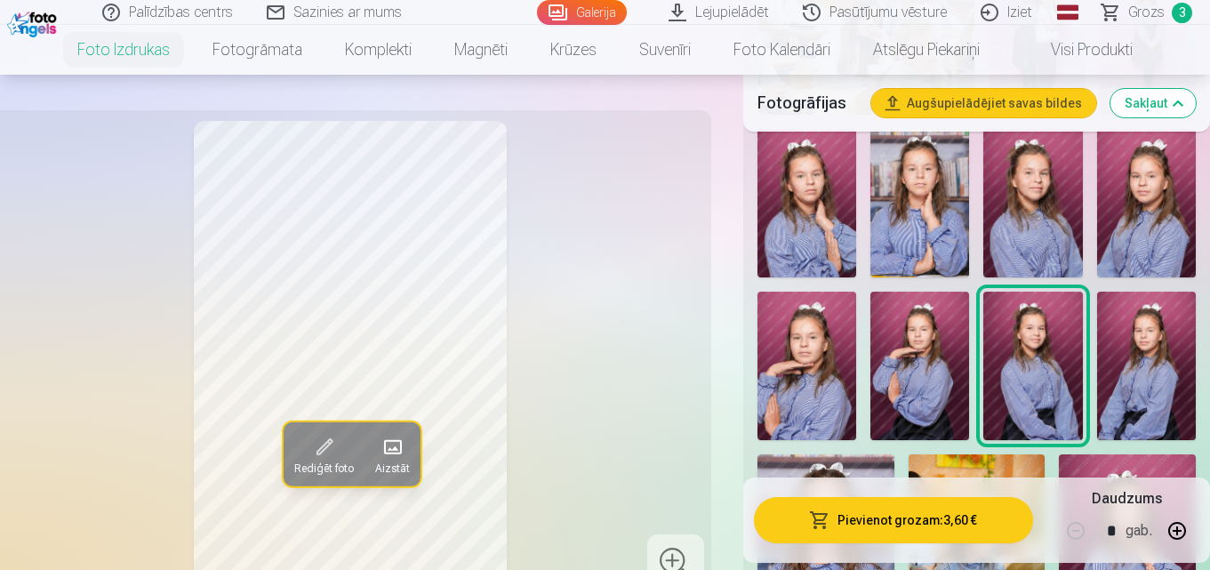
click at [1184, 402] on img at bounding box center [1146, 366] width 99 height 148
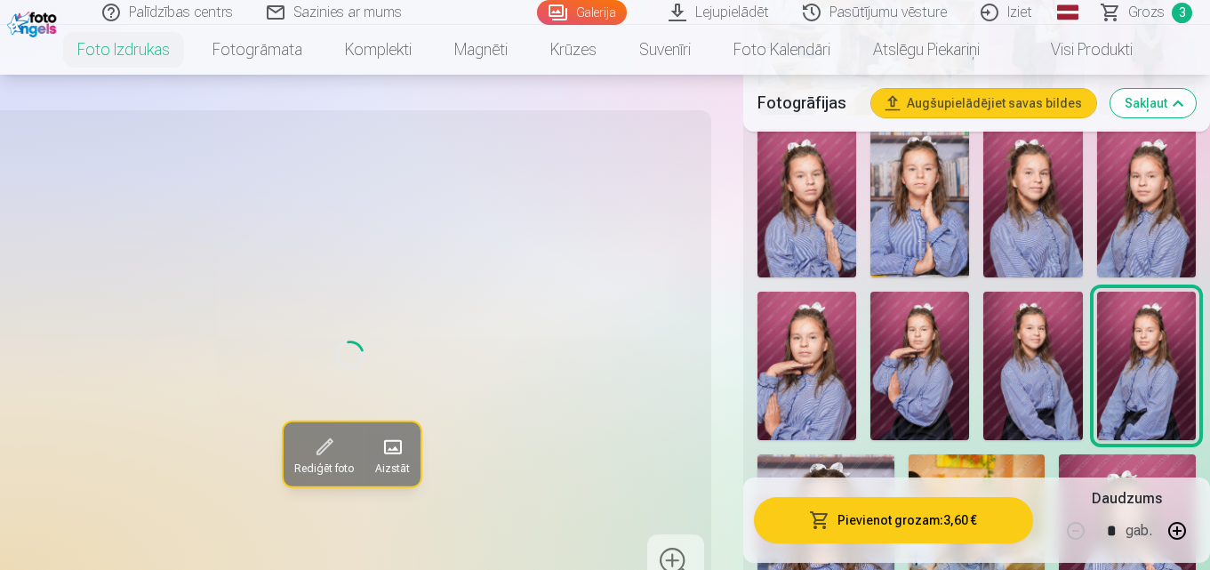
click at [1159, 383] on img at bounding box center [1146, 366] width 99 height 148
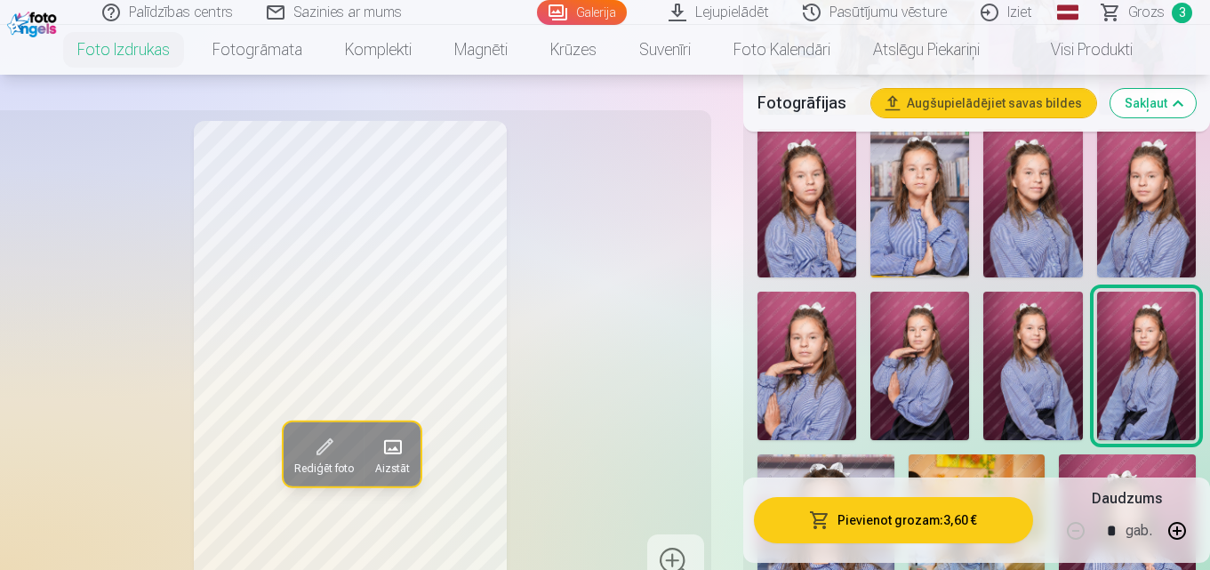
click at [694, 462] on div "Rediģēt foto Aizstāt" at bounding box center [350, 354] width 701 height 467
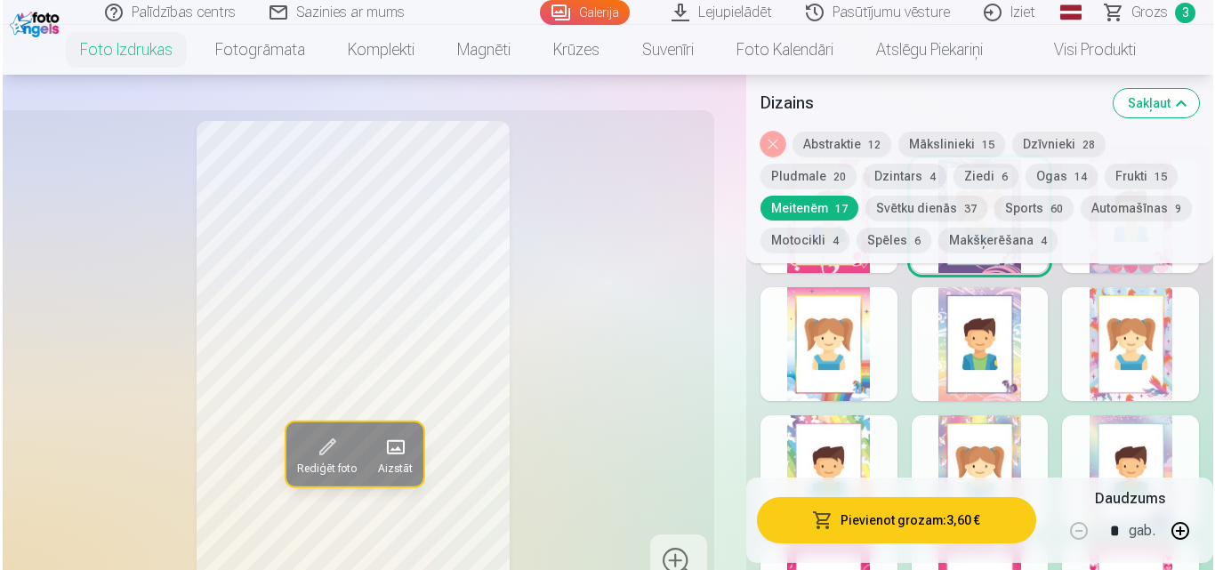
scroll to position [2490, 0]
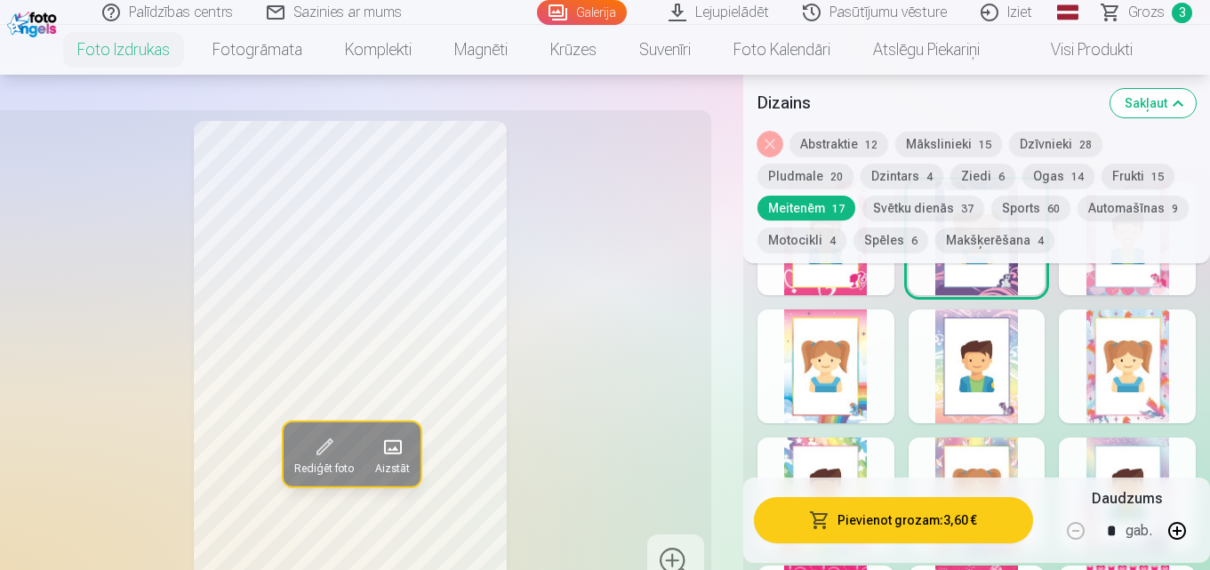
click at [1116, 174] on button "Frukti 15" at bounding box center [1138, 176] width 73 height 25
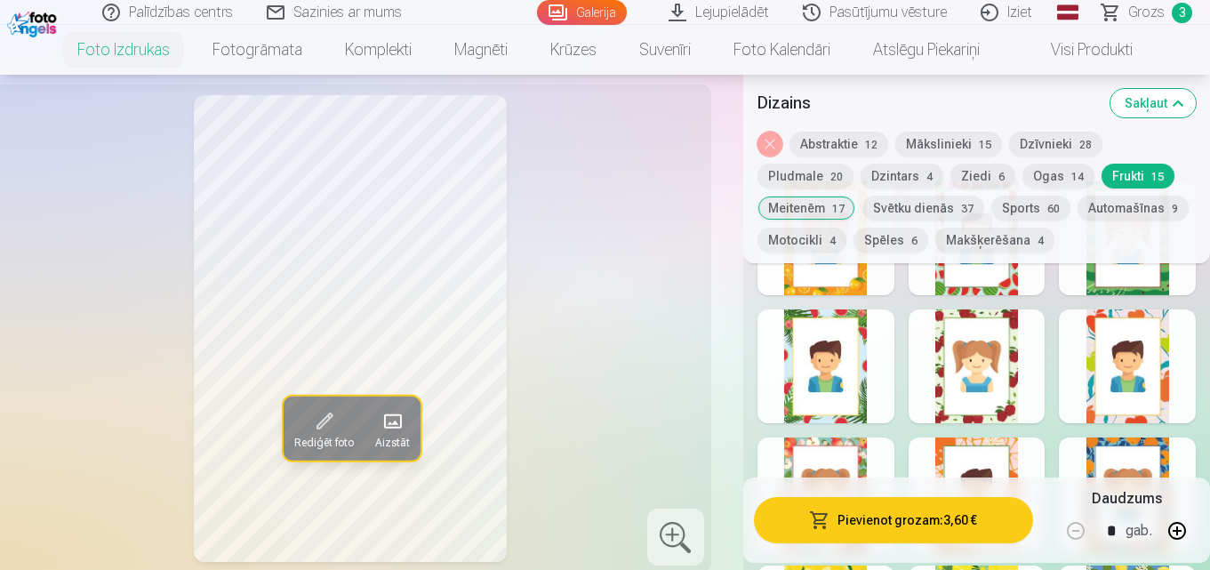
click at [1052, 171] on button "Ogas 14" at bounding box center [1059, 176] width 72 height 25
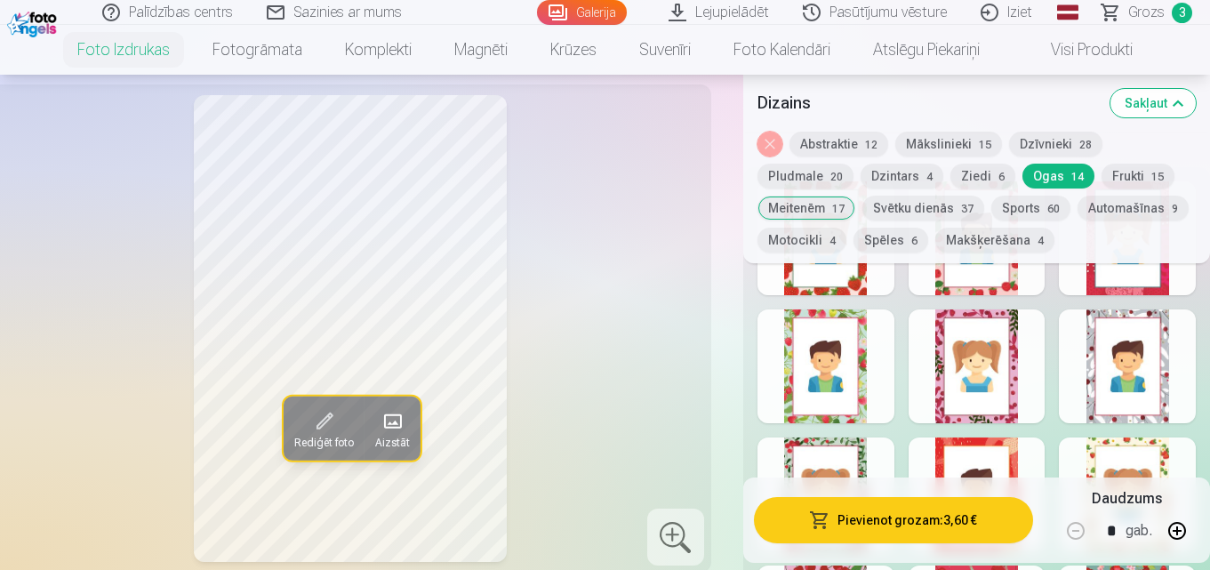
click at [987, 346] on div at bounding box center [977, 366] width 137 height 114
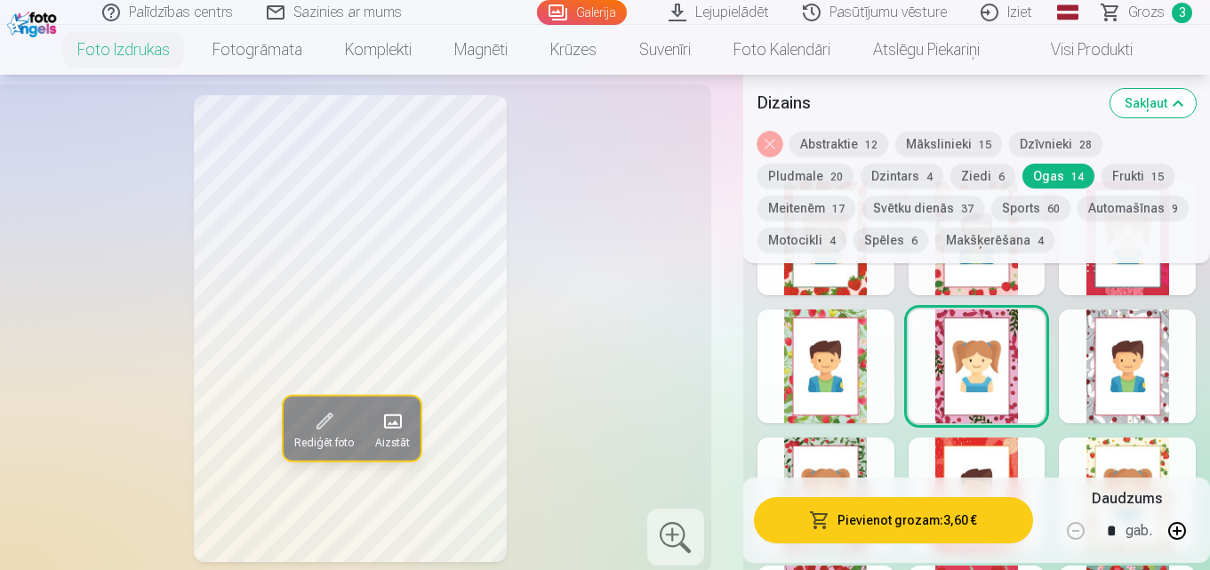
click at [941, 509] on button "Pievienot grozam : 3,60 €" at bounding box center [893, 520] width 279 height 46
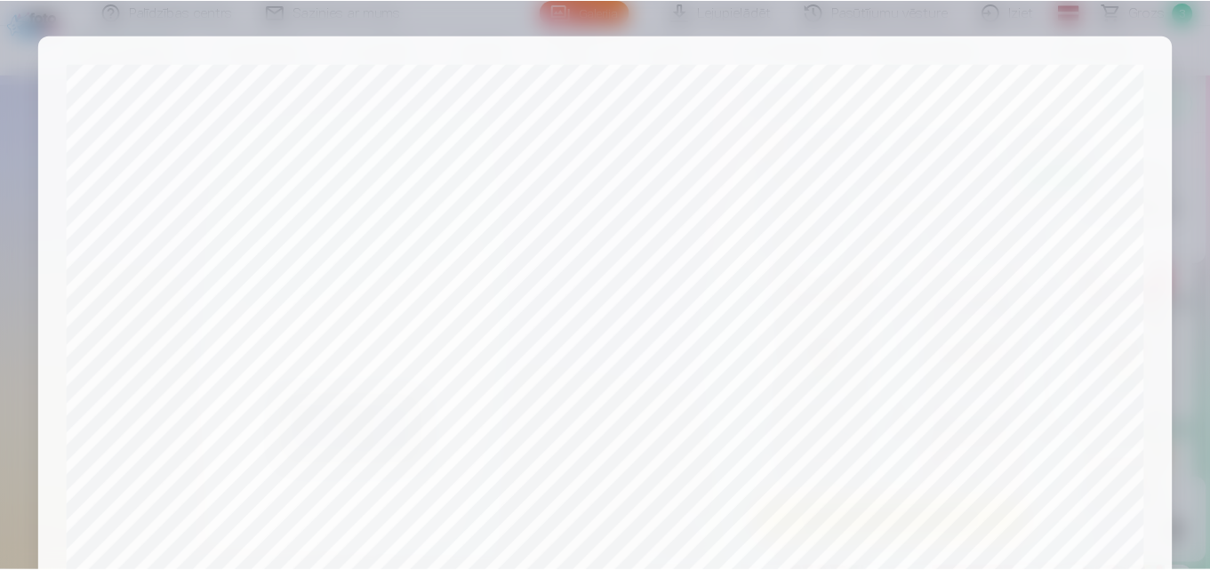
scroll to position [678, 0]
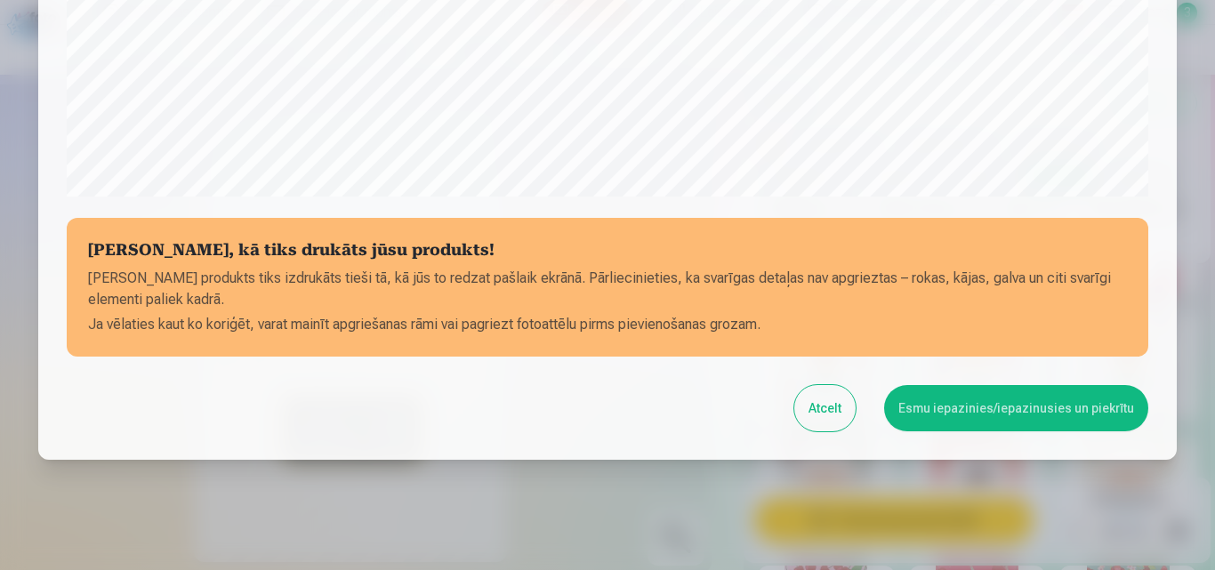
click at [1013, 411] on button "Esmu iepazinies/iepazinusies un piekrītu" at bounding box center [1016, 408] width 264 height 46
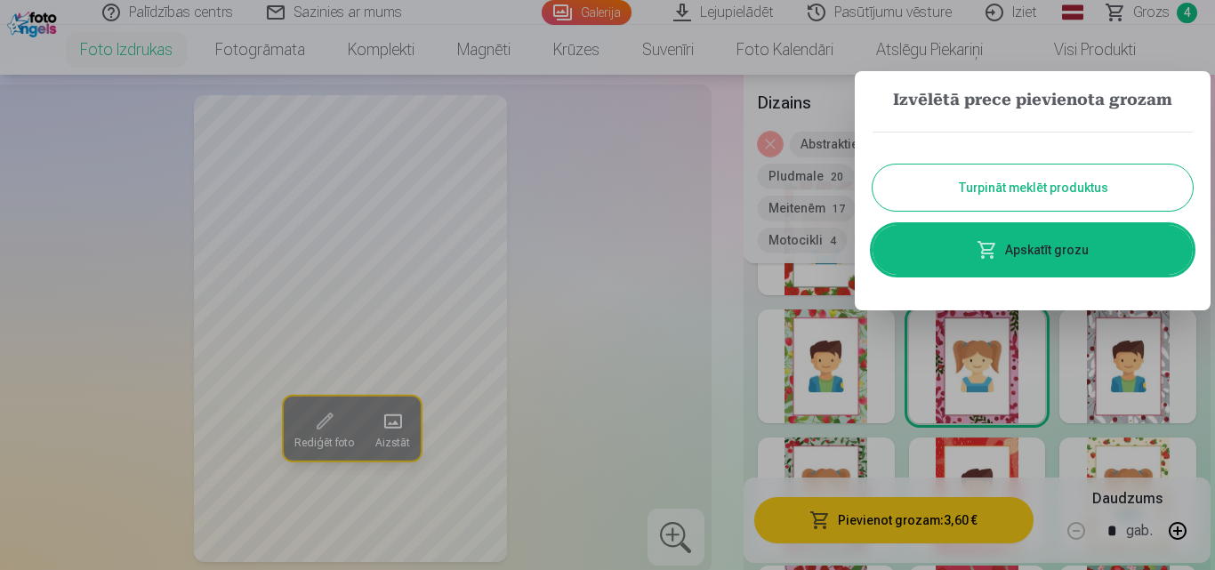
click at [1037, 185] on button "Turpināt meklēt produktus" at bounding box center [1032, 187] width 320 height 46
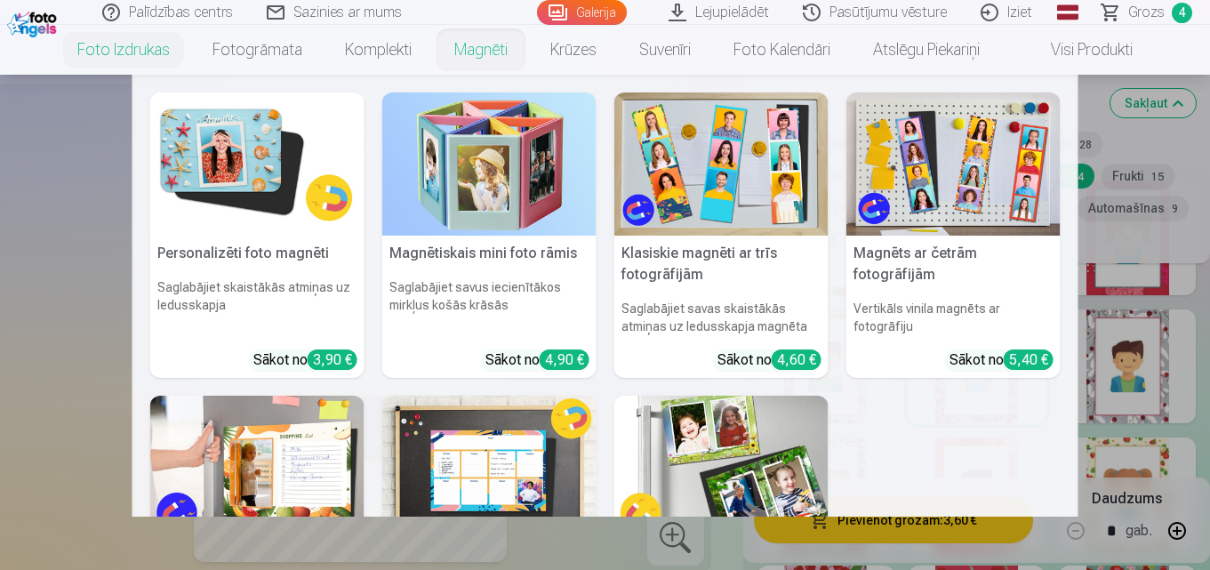
click at [478, 52] on link "Magnēti" at bounding box center [481, 50] width 96 height 50
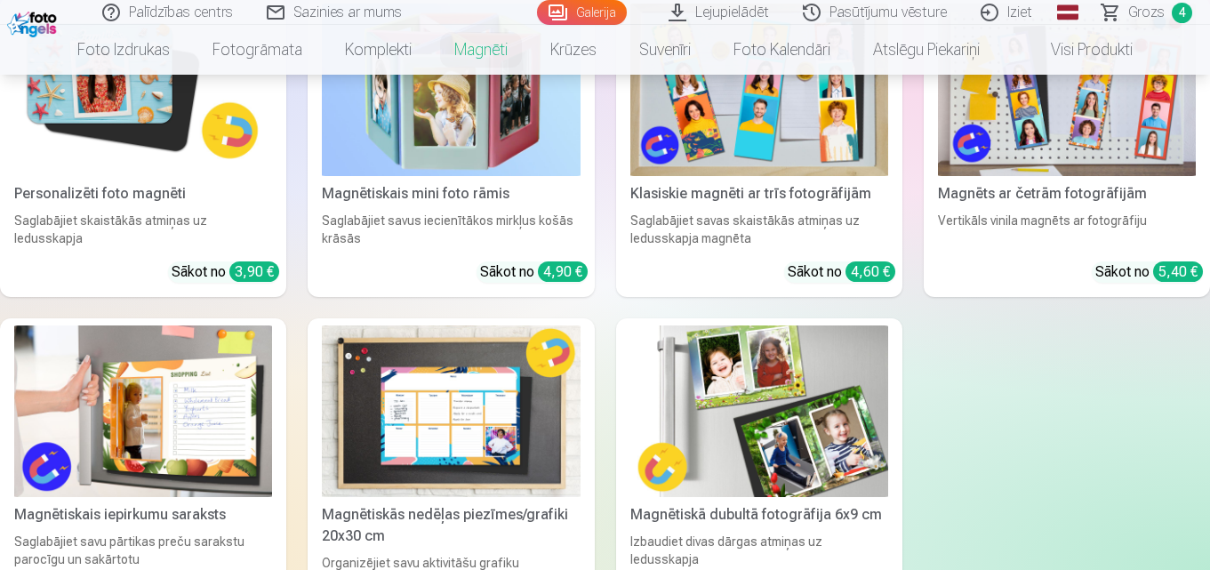
scroll to position [427, 0]
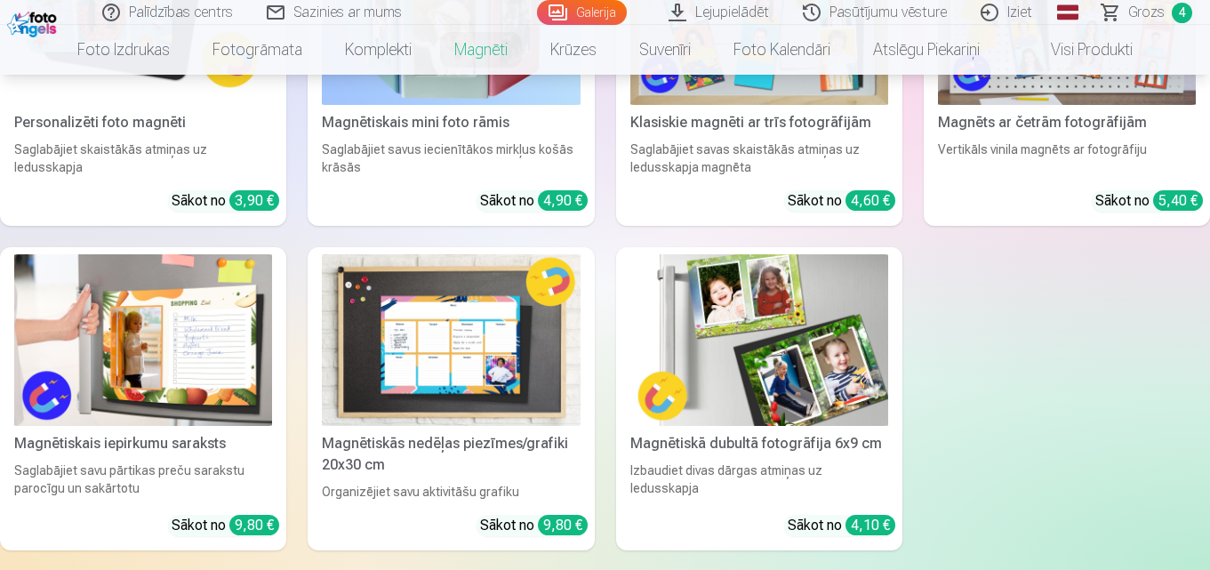
click at [785, 346] on img at bounding box center [759, 340] width 258 height 173
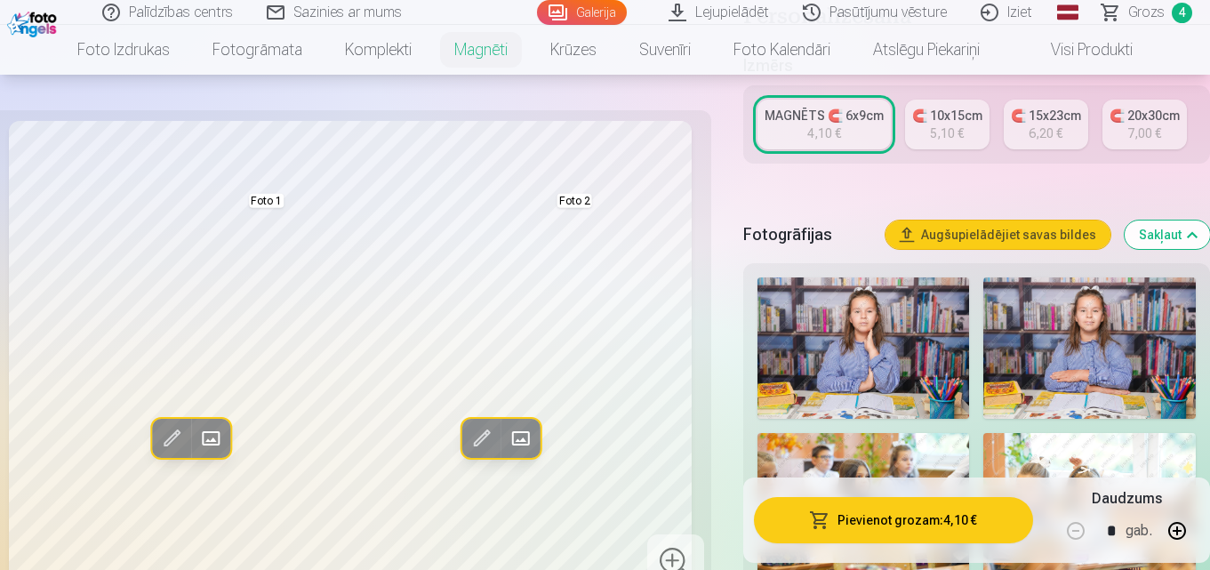
scroll to position [427, 0]
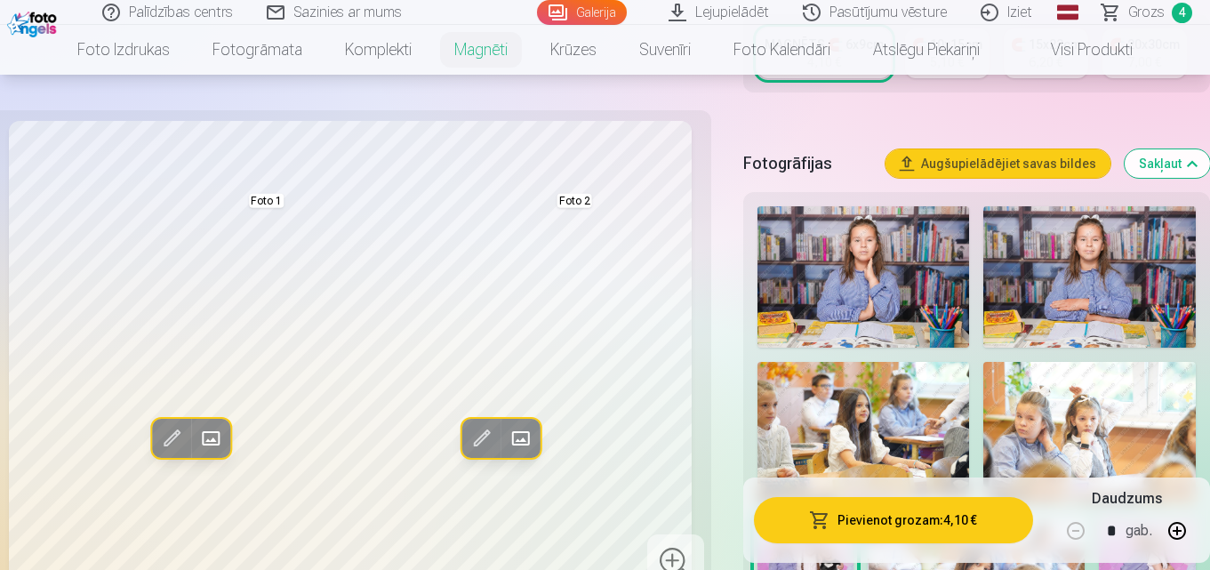
click at [1107, 301] on img at bounding box center [1089, 276] width 213 height 141
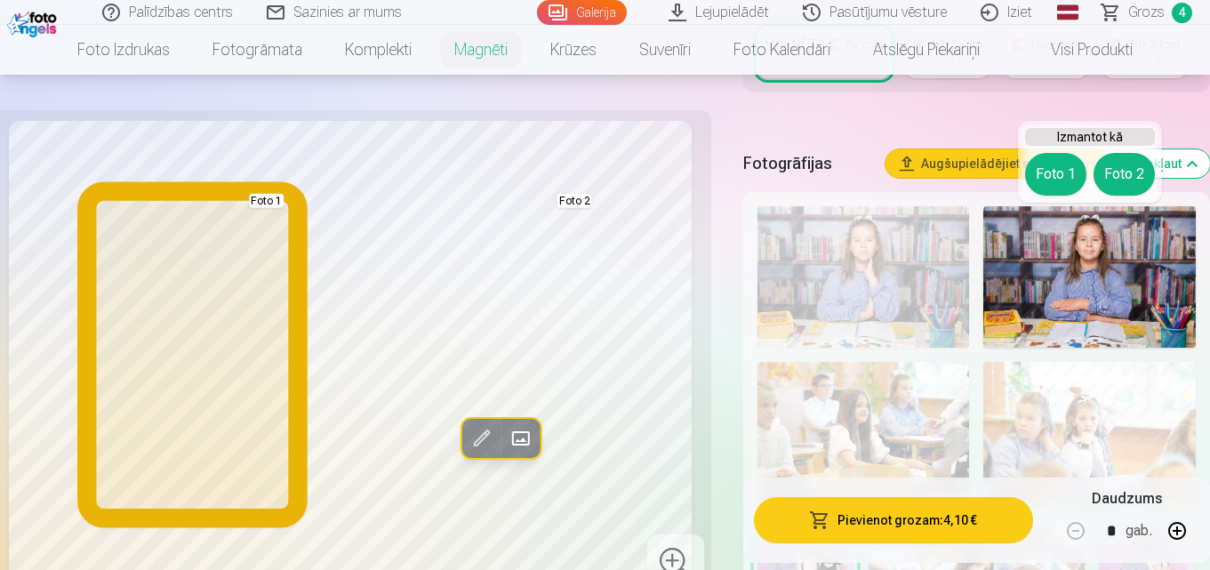
click at [1061, 180] on button "Foto 1" at bounding box center [1055, 174] width 61 height 43
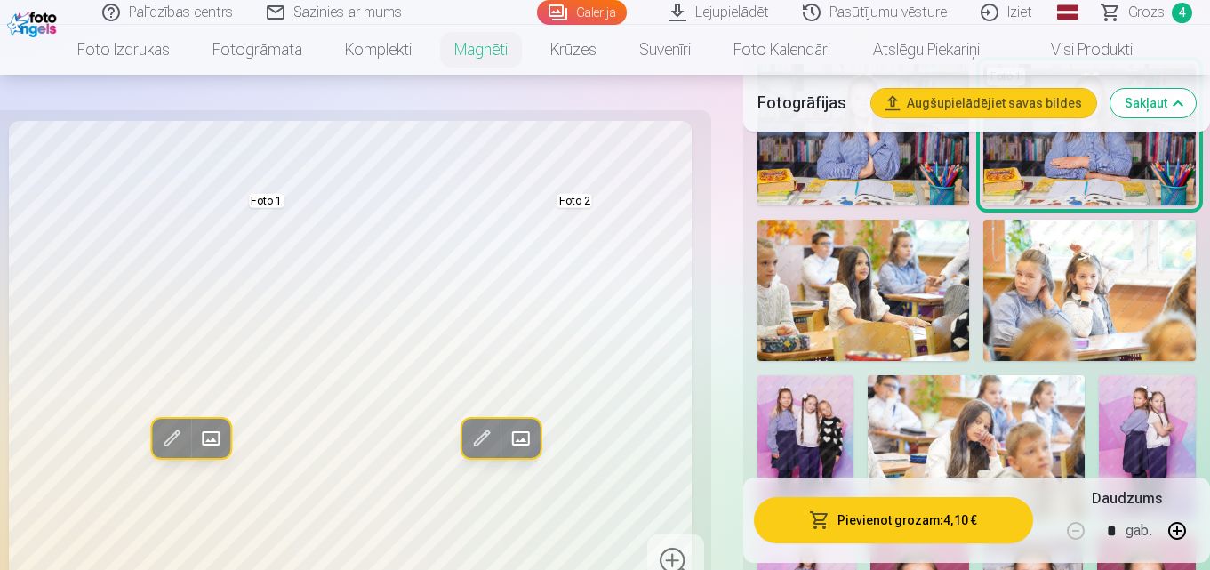
scroll to position [605, 0]
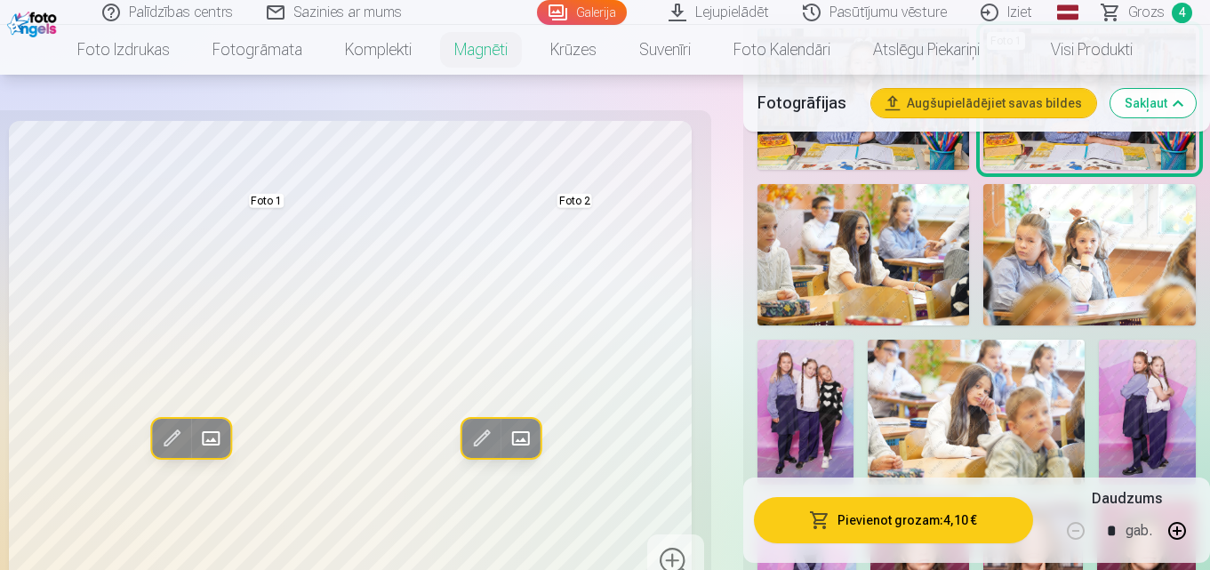
click at [1081, 255] on img at bounding box center [1089, 254] width 213 height 141
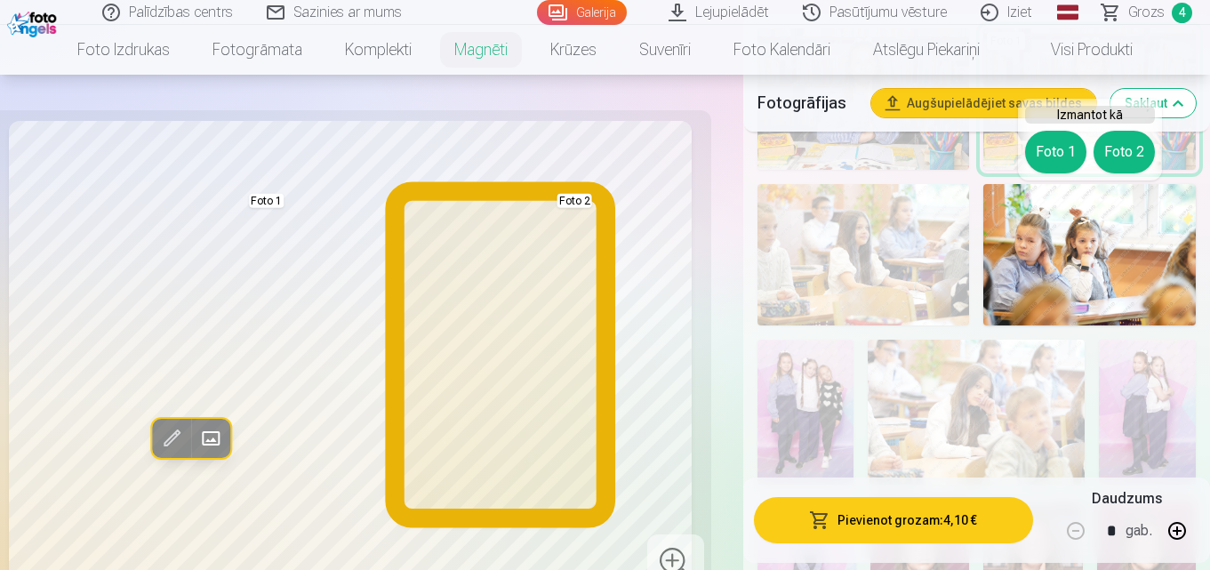
click at [1124, 151] on button "Foto 2" at bounding box center [1124, 152] width 61 height 43
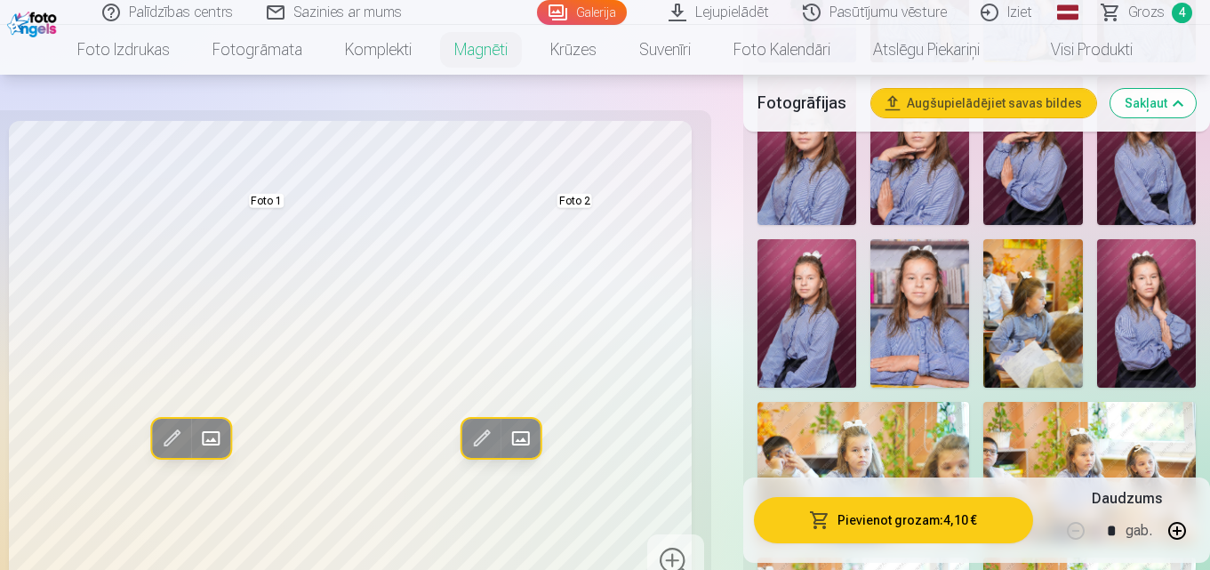
scroll to position [1103, 0]
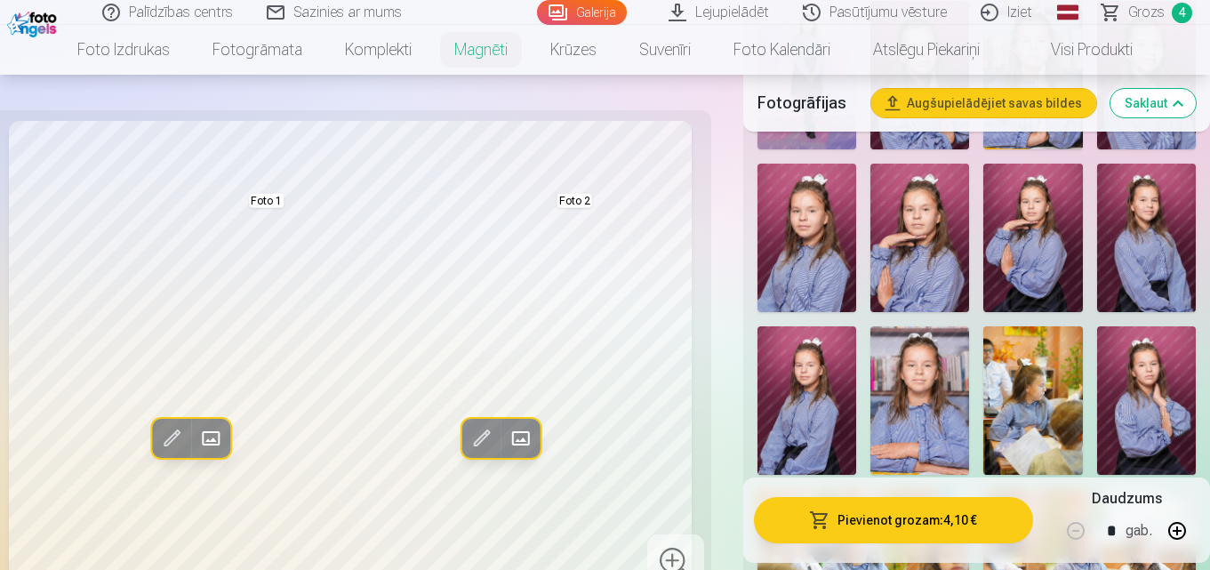
click at [1150, 391] on img at bounding box center [1146, 400] width 99 height 148
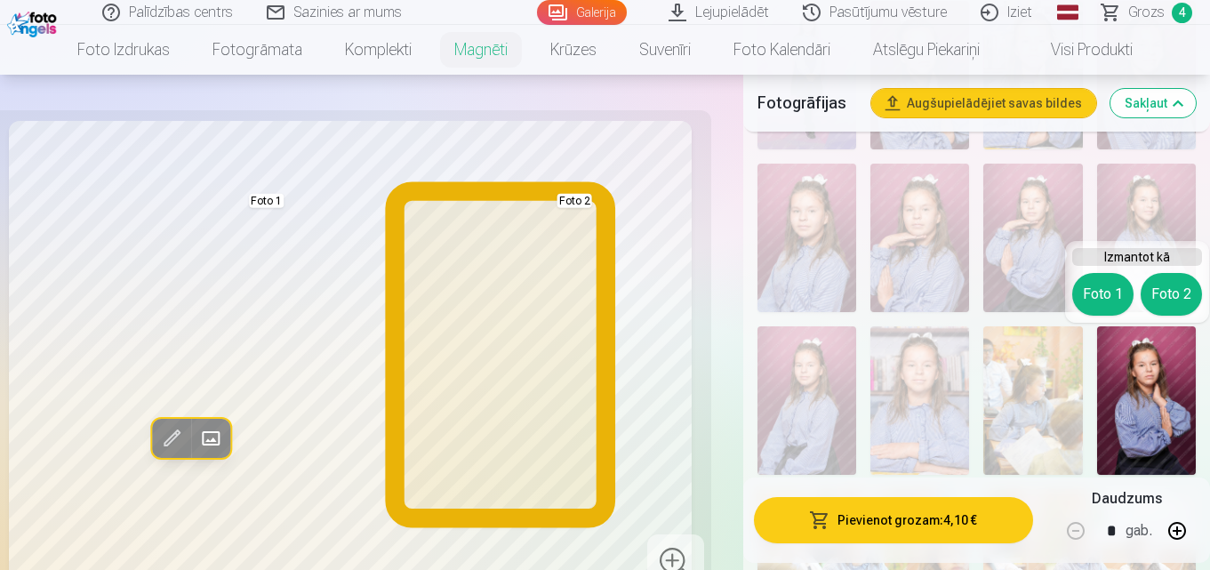
click at [1164, 295] on button "Foto 2" at bounding box center [1171, 294] width 61 height 43
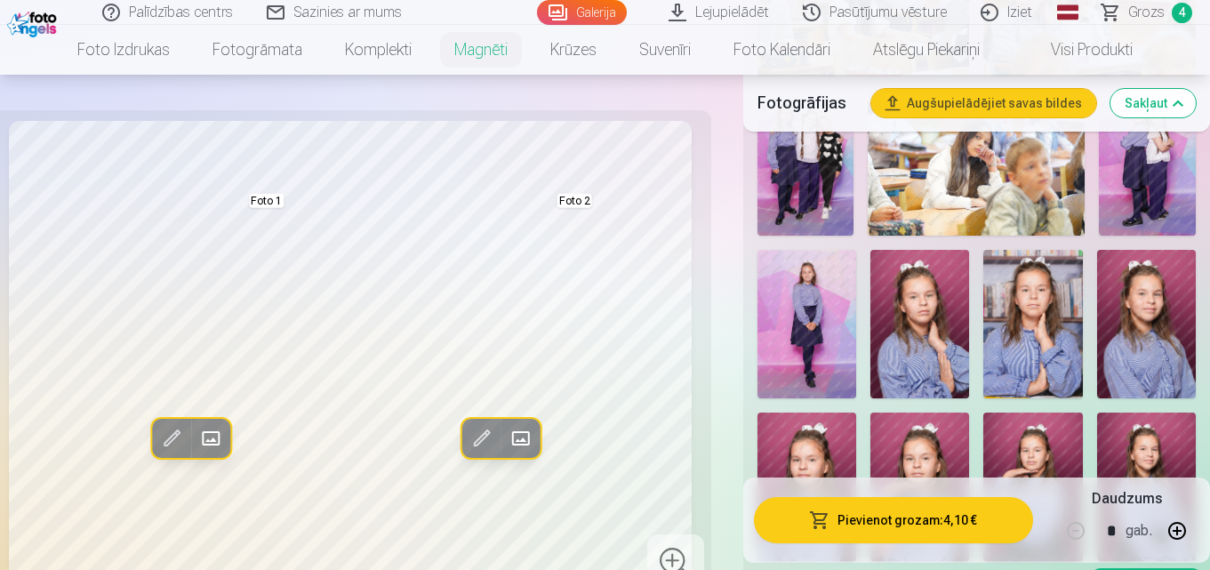
scroll to position [889, 0]
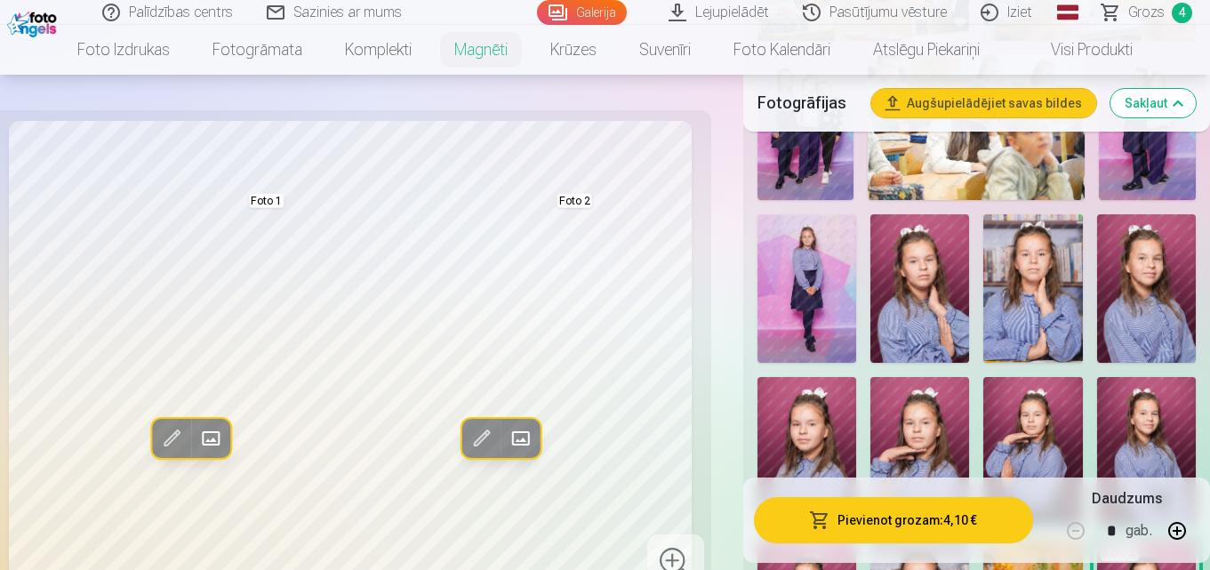
click at [806, 278] on img at bounding box center [807, 288] width 99 height 148
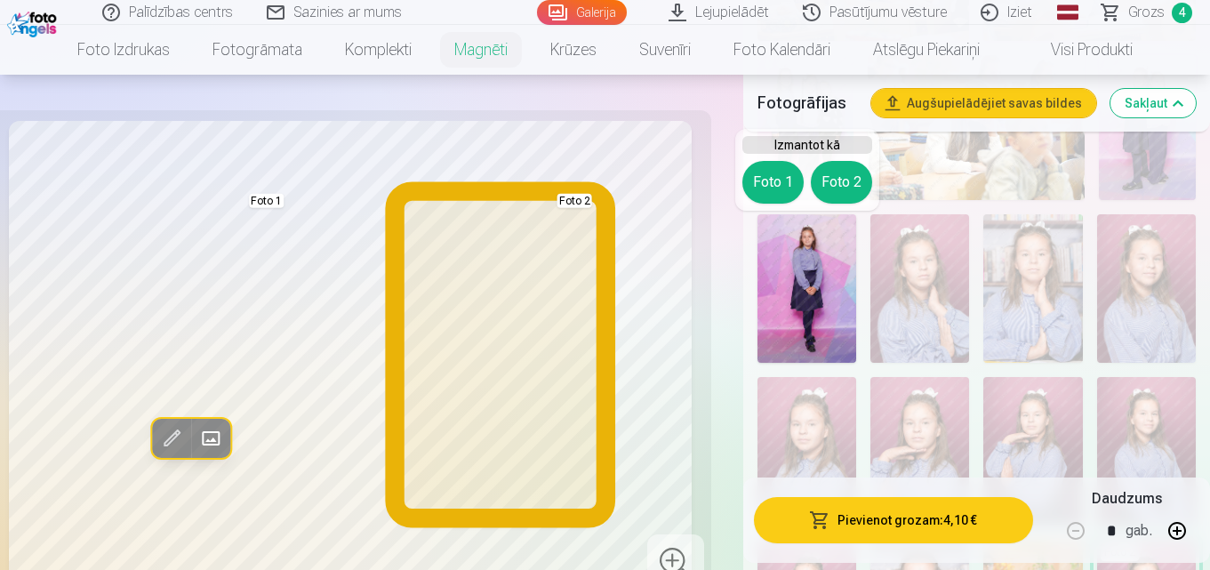
click at [849, 181] on button "Foto 2" at bounding box center [841, 182] width 61 height 43
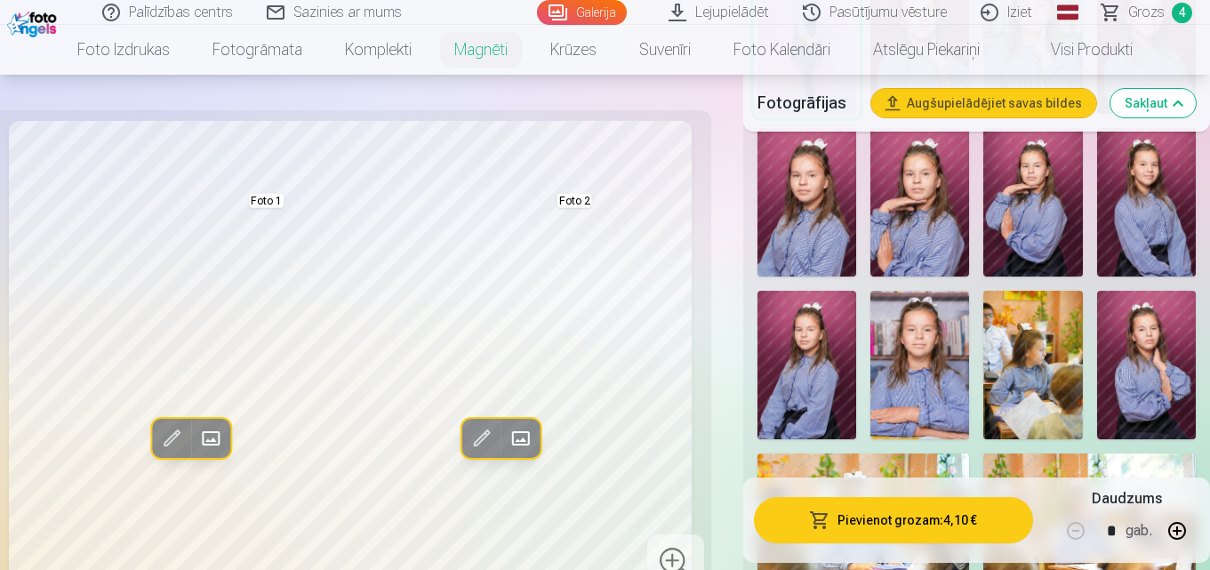
scroll to position [1103, 0]
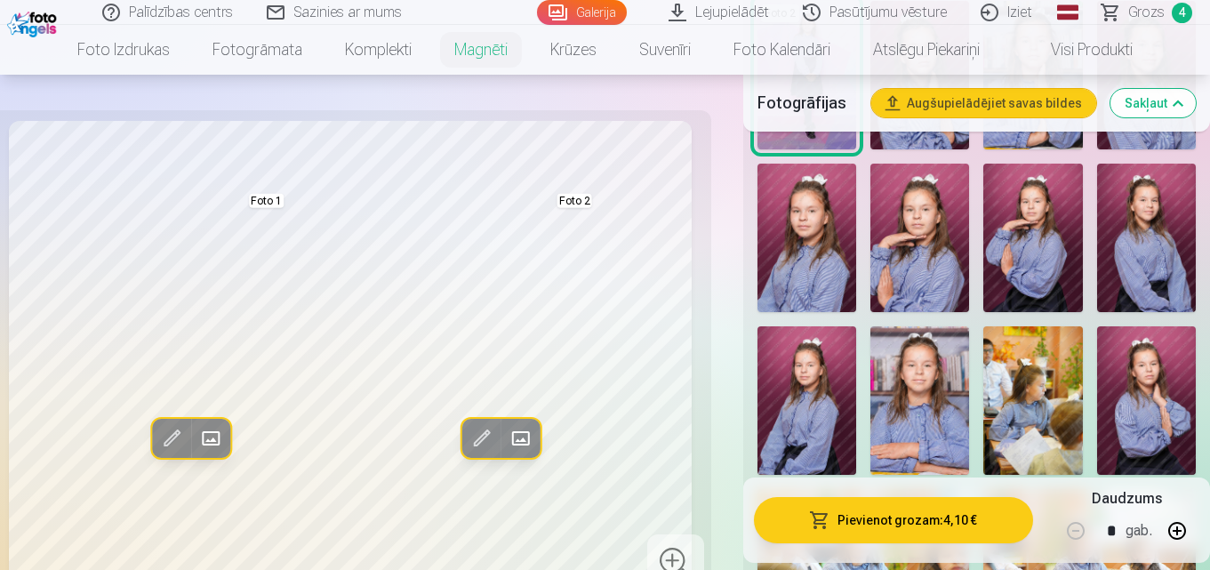
click at [921, 236] on img at bounding box center [920, 238] width 99 height 148
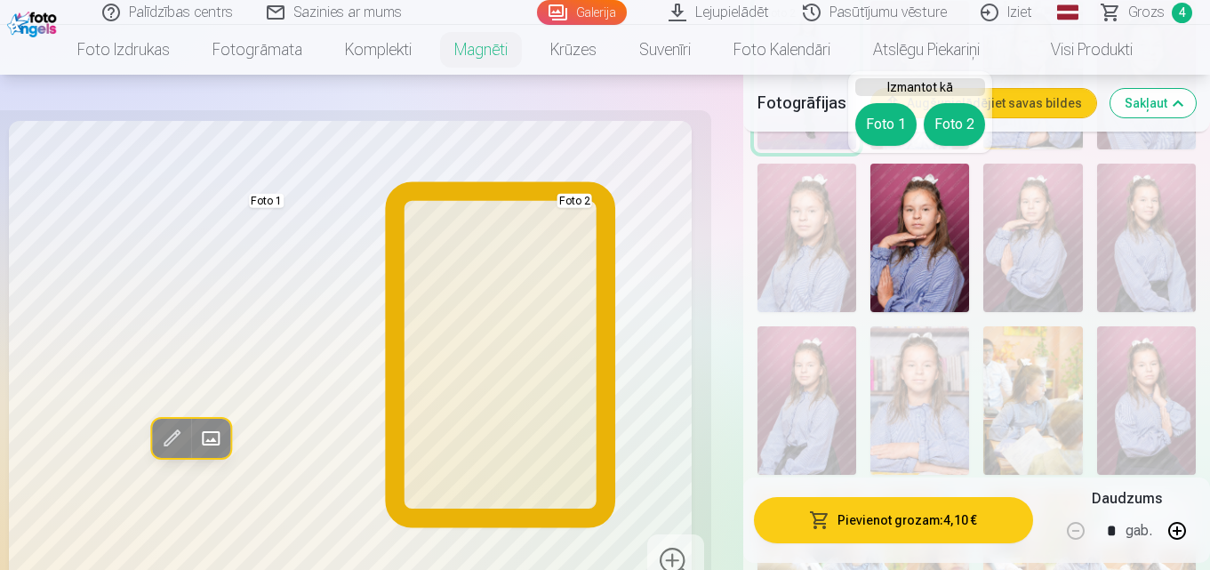
click at [946, 124] on button "Foto 2" at bounding box center [954, 124] width 61 height 43
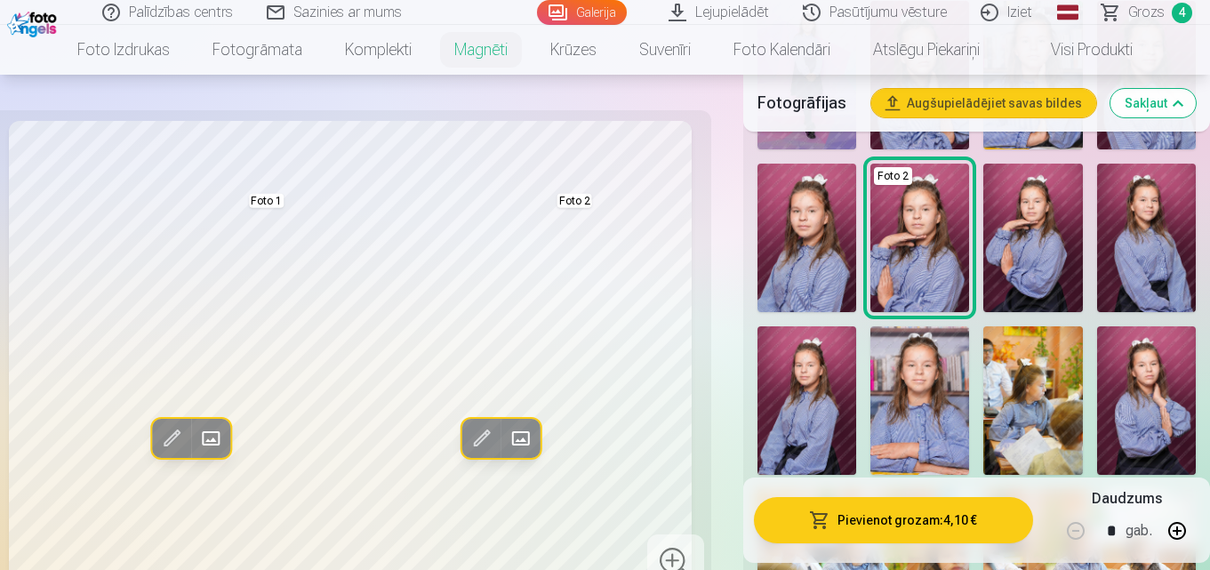
scroll to position [925, 0]
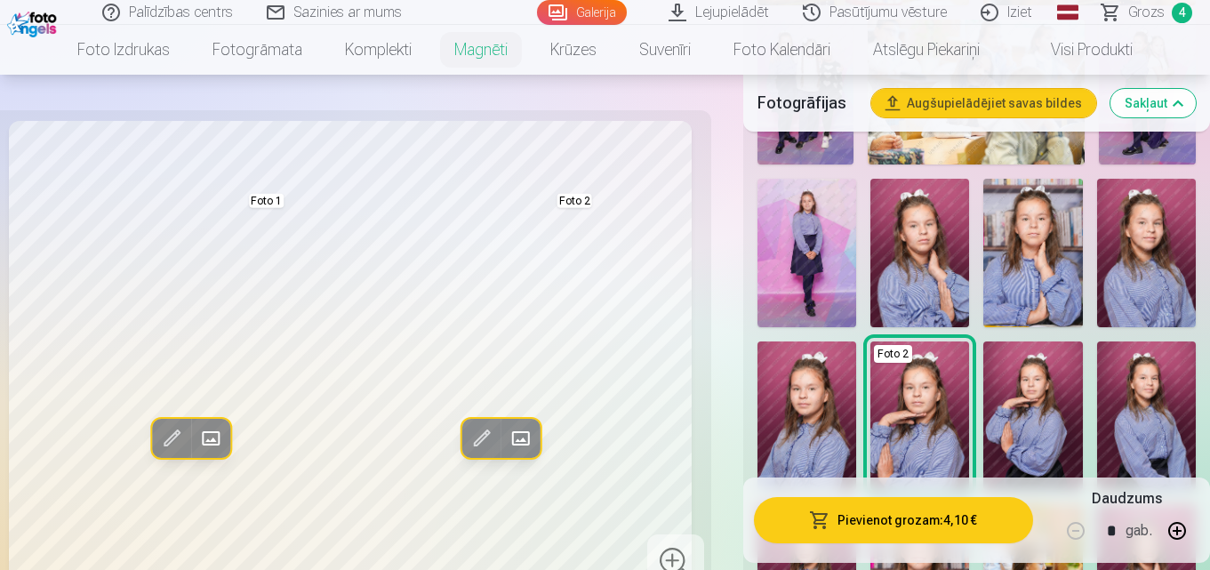
click at [805, 238] on img at bounding box center [807, 253] width 99 height 148
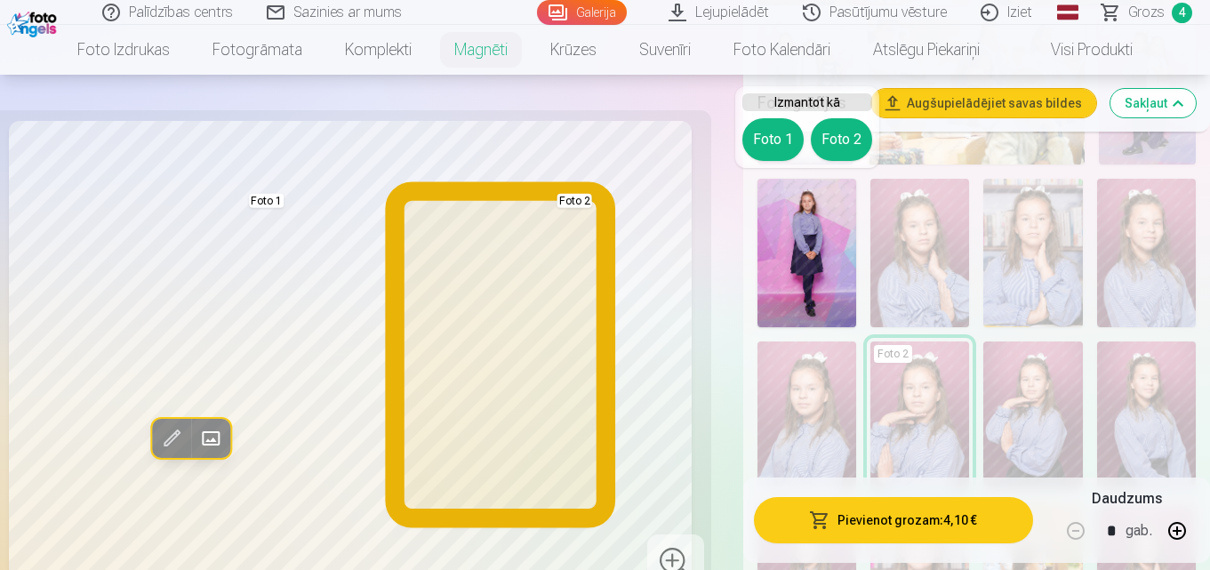
click at [838, 136] on button "Foto 2" at bounding box center [841, 139] width 61 height 43
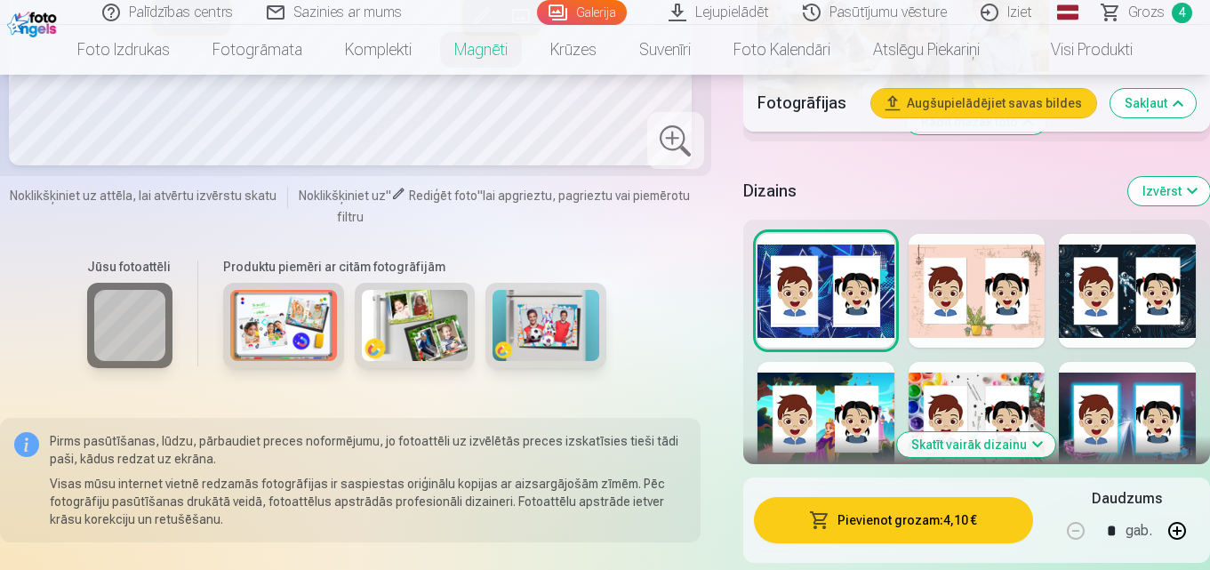
scroll to position [1968, 0]
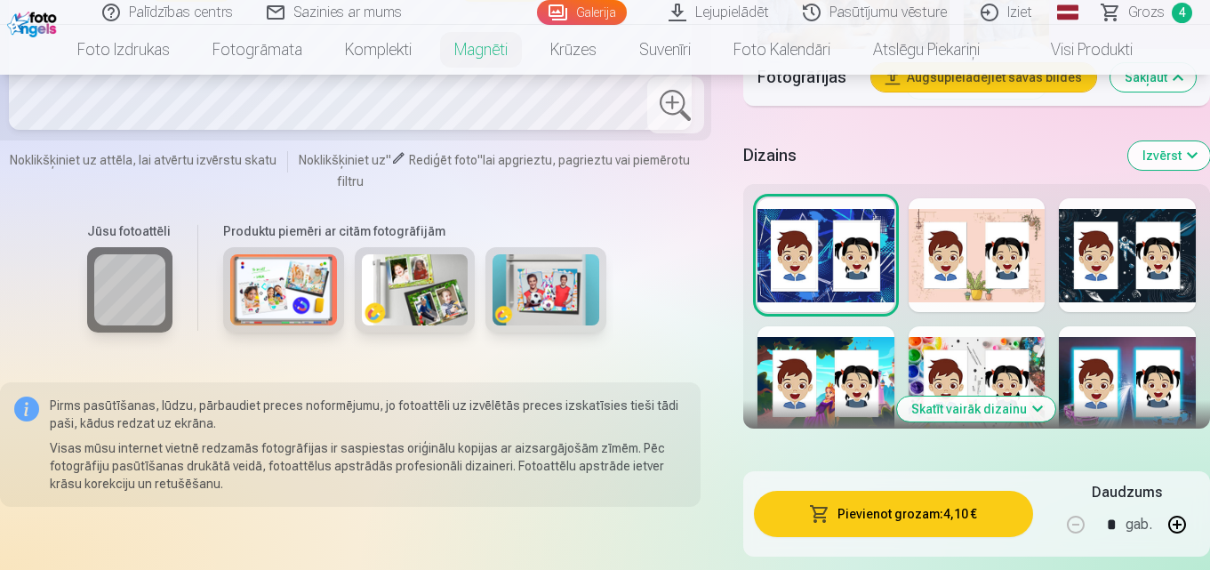
click at [819, 385] on div at bounding box center [826, 383] width 137 height 114
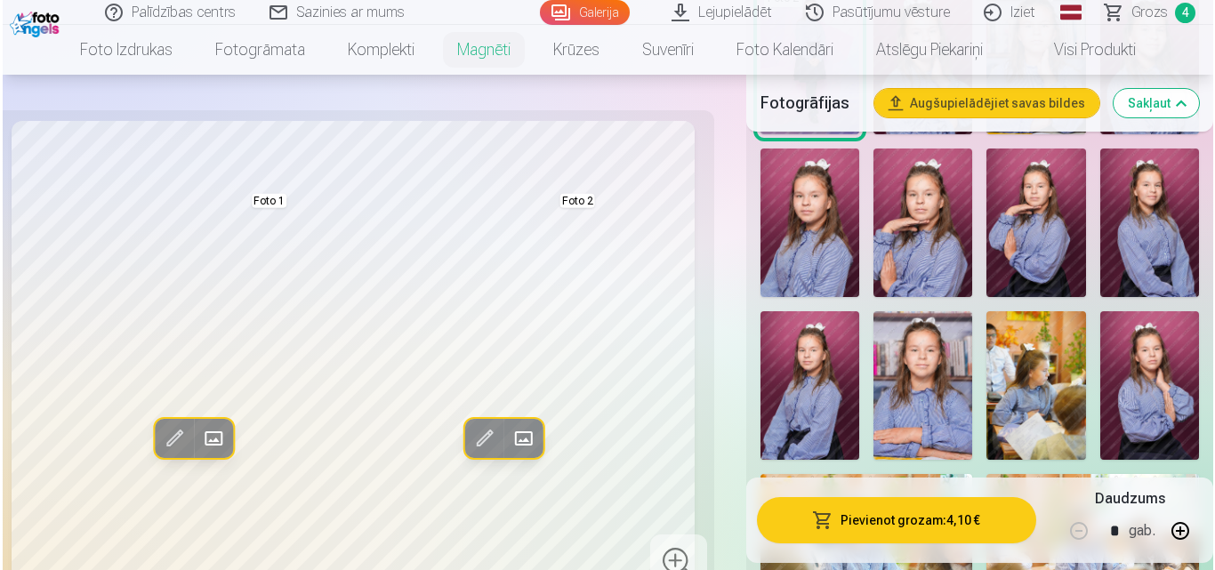
scroll to position [1256, 0]
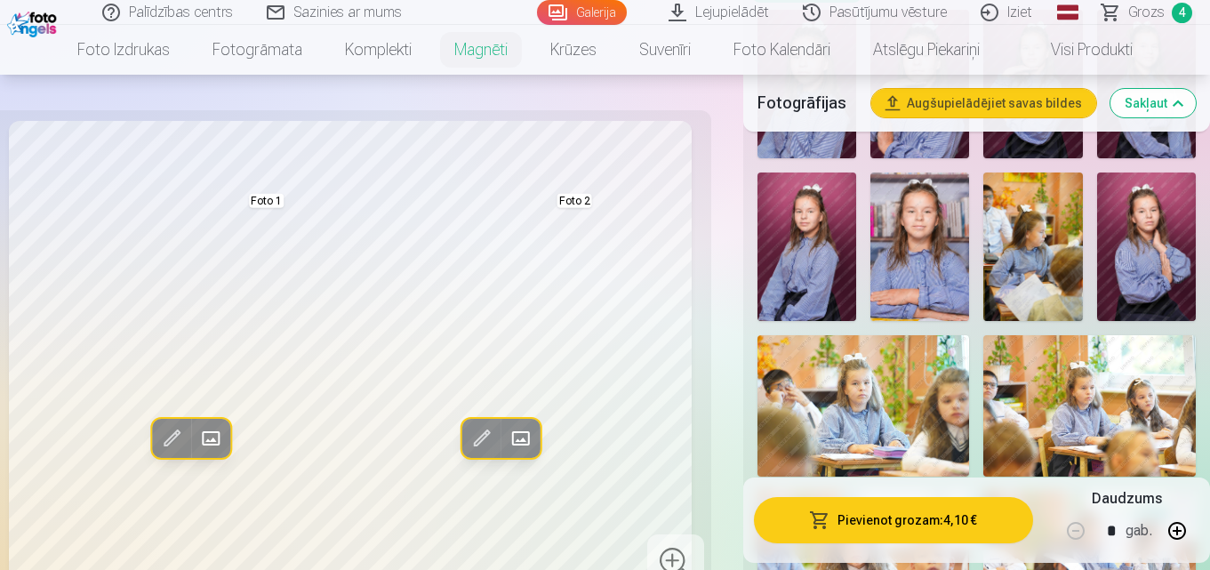
click at [907, 521] on button "Pievienot grozam : 4,10 €" at bounding box center [893, 520] width 279 height 46
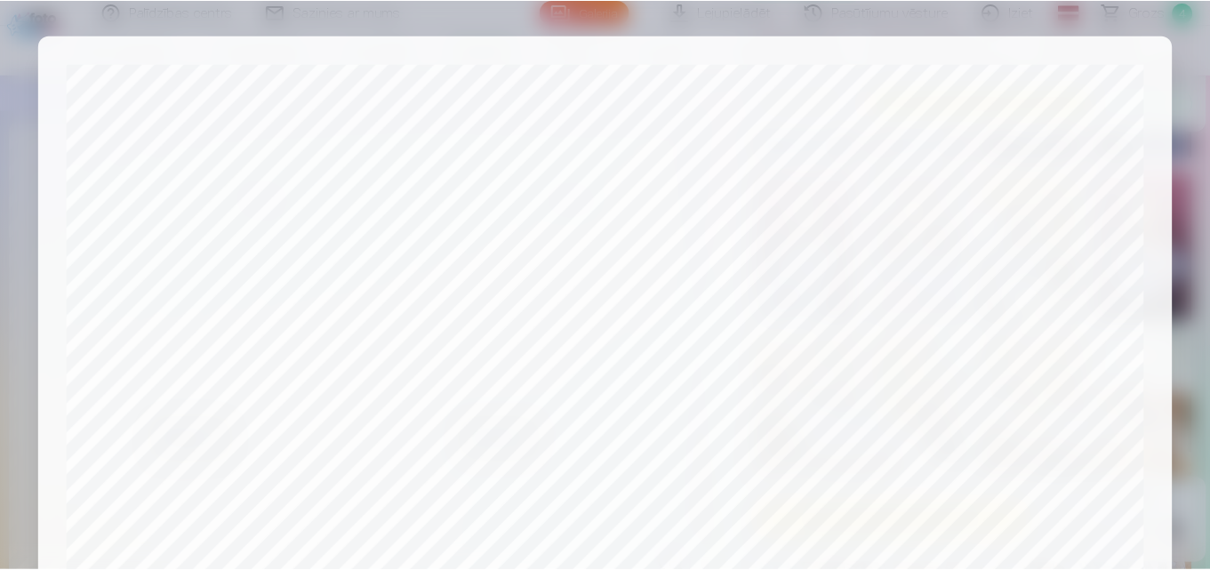
scroll to position [678, 0]
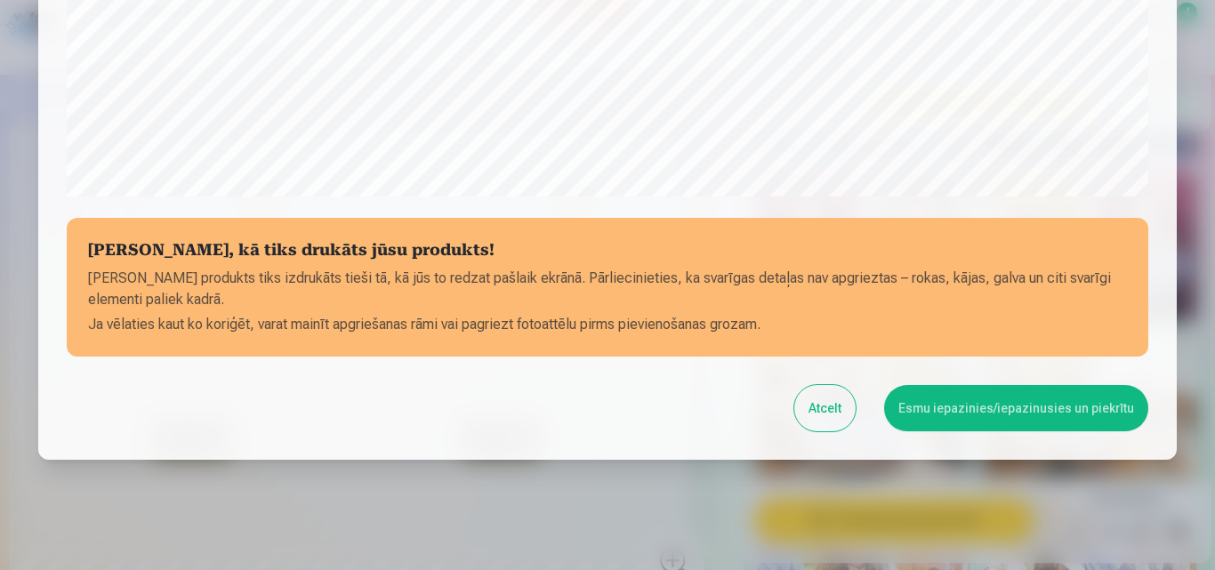
click at [984, 403] on button "Esmu iepazinies/iepazinusies un piekrītu" at bounding box center [1016, 408] width 264 height 46
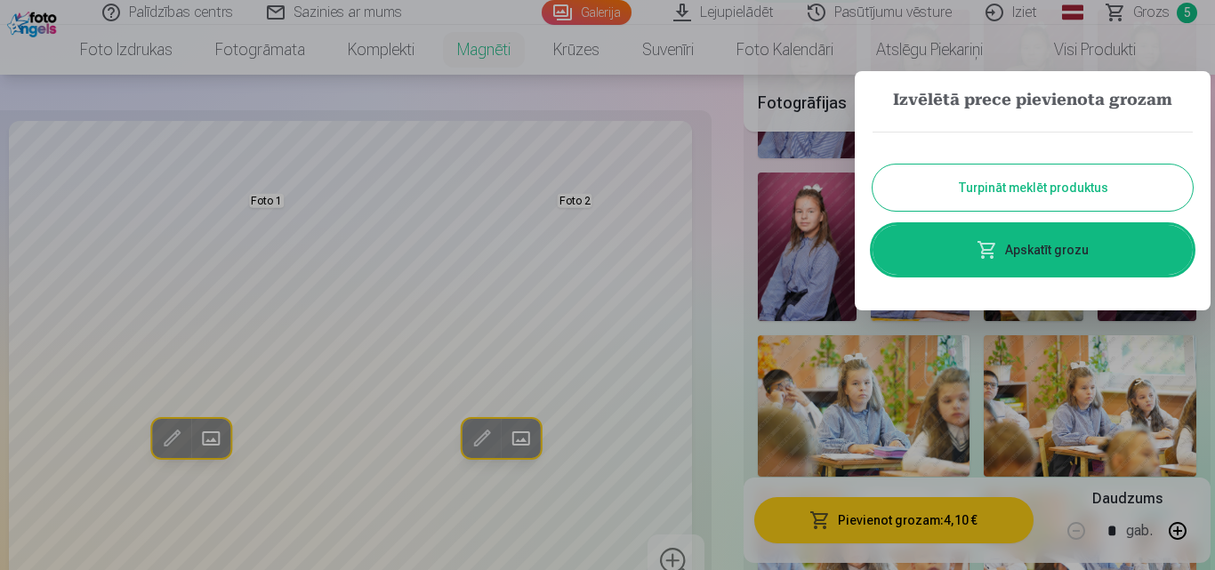
click at [1051, 241] on link "Apskatīt grozu" at bounding box center [1032, 250] width 320 height 50
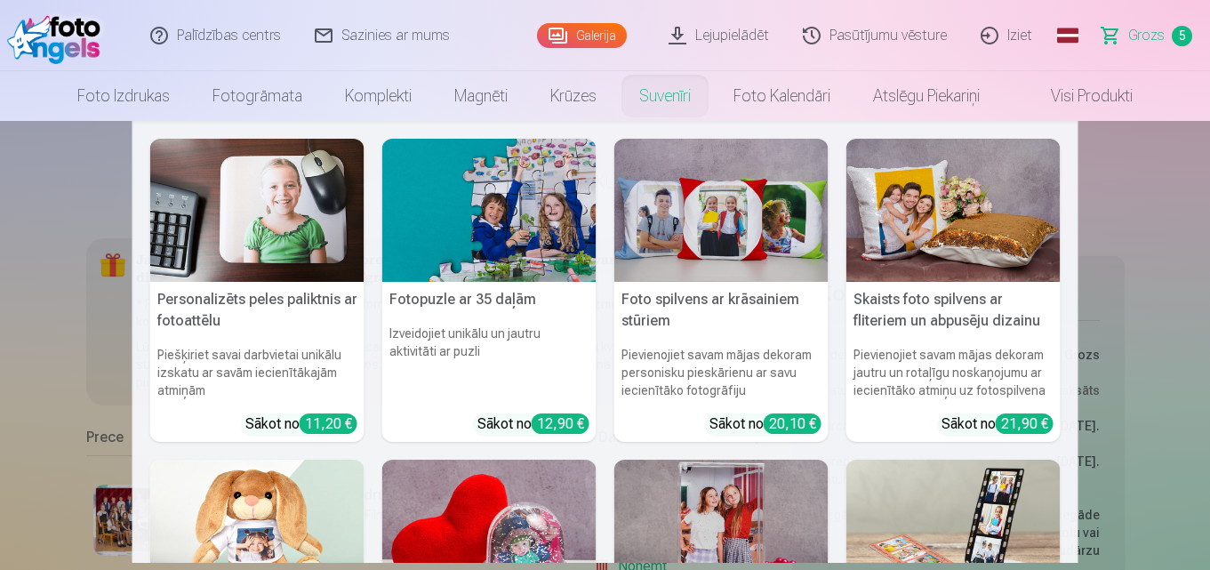
click at [657, 93] on link "Suvenīri" at bounding box center [665, 96] width 94 height 50
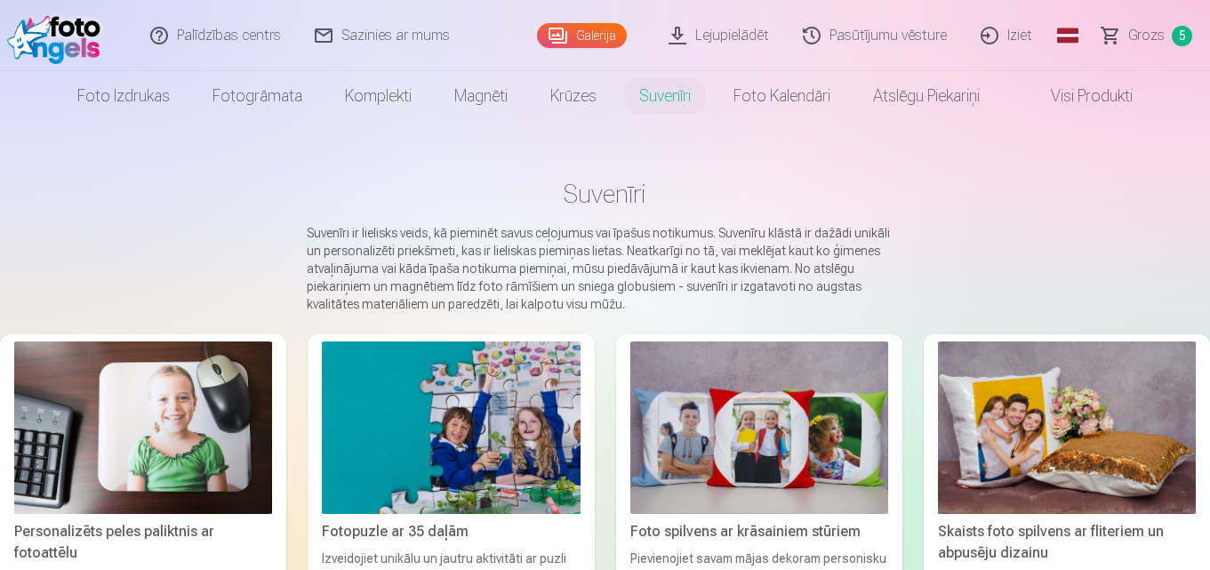
click at [921, 48] on link "Pasūtījumu vēsture" at bounding box center [876, 35] width 178 height 71
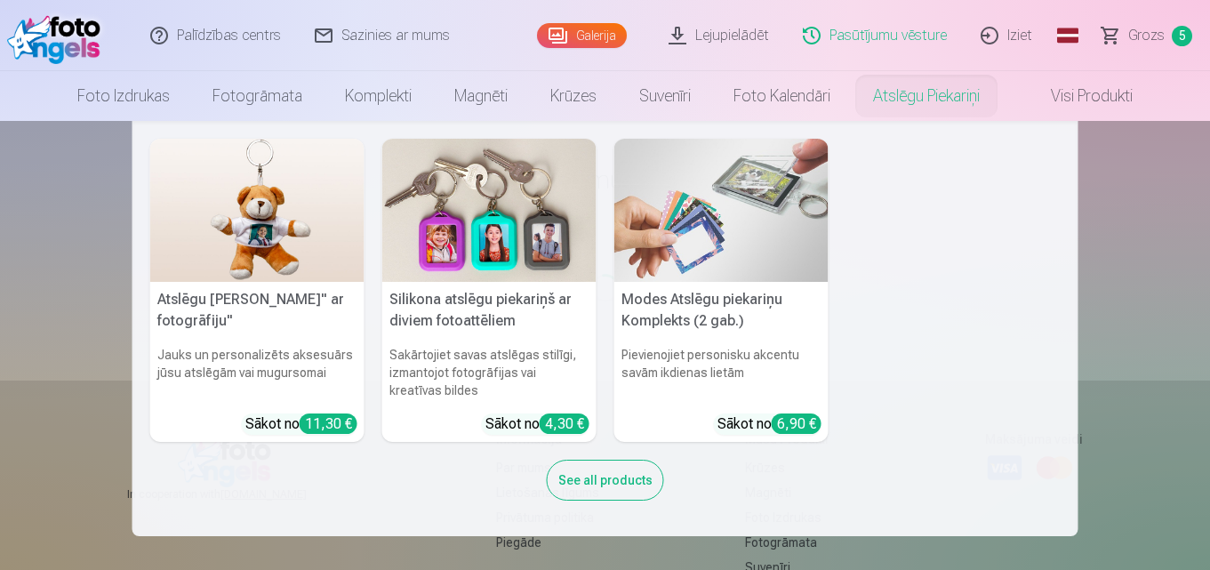
click at [922, 96] on link "Atslēgu piekariņi" at bounding box center [926, 96] width 149 height 50
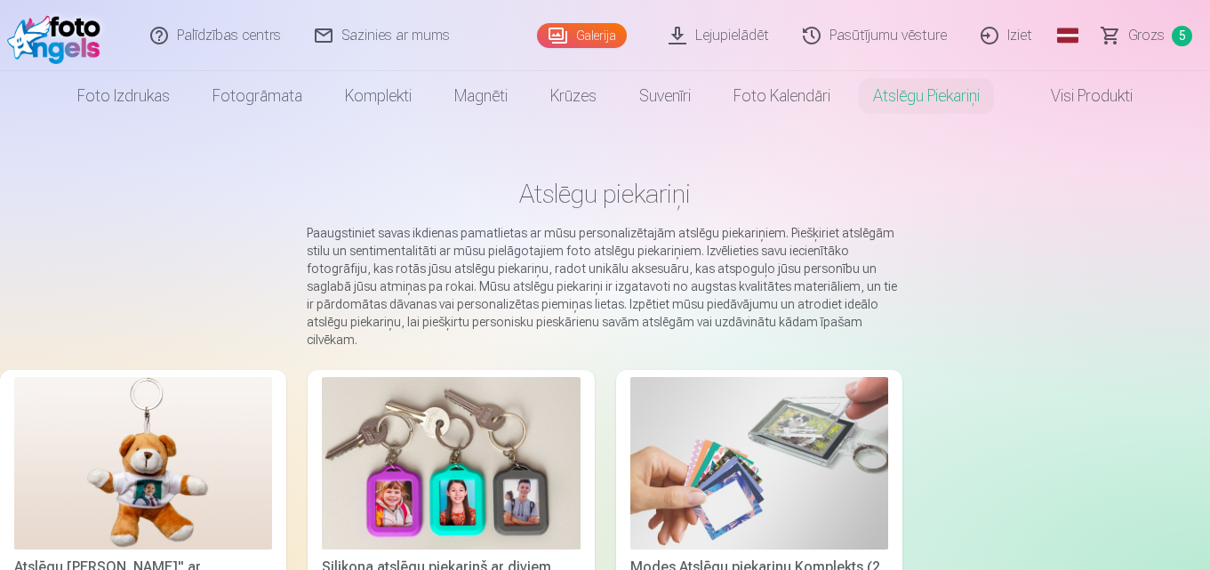
click at [1105, 97] on link "Visi produkti" at bounding box center [1077, 96] width 153 height 50
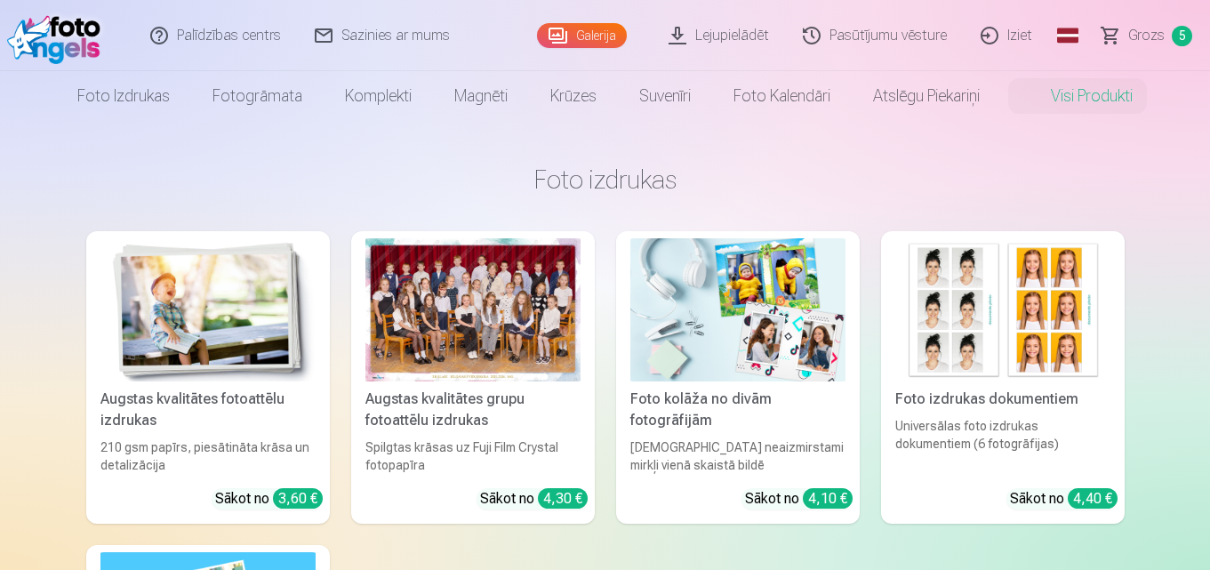
click at [1106, 104] on link "Visi produkti" at bounding box center [1077, 96] width 153 height 50
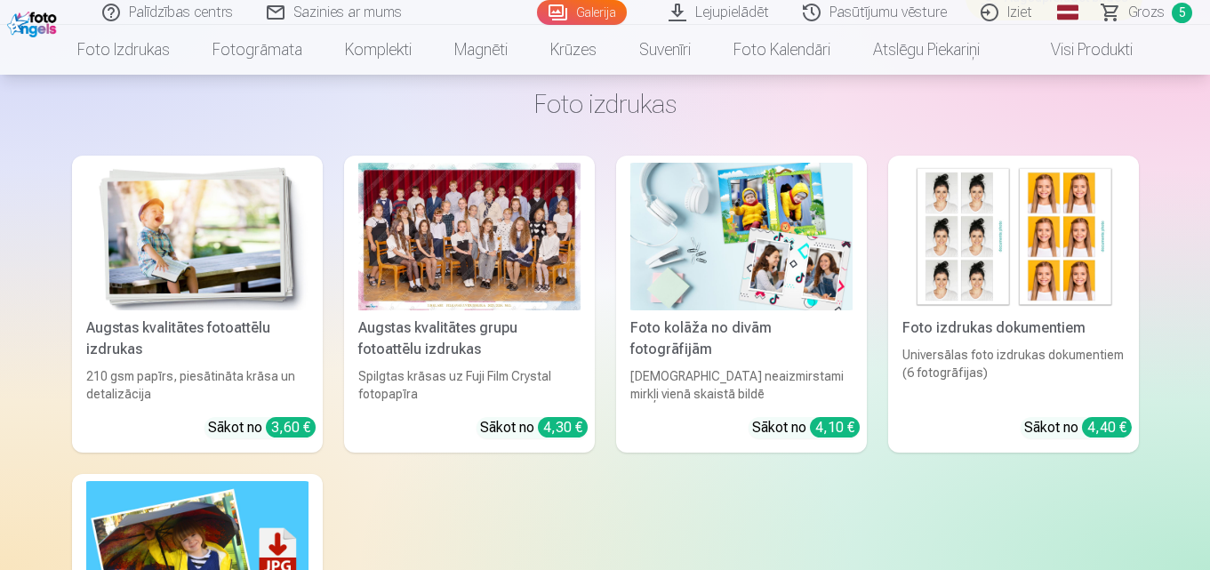
scroll to position [9988, 0]
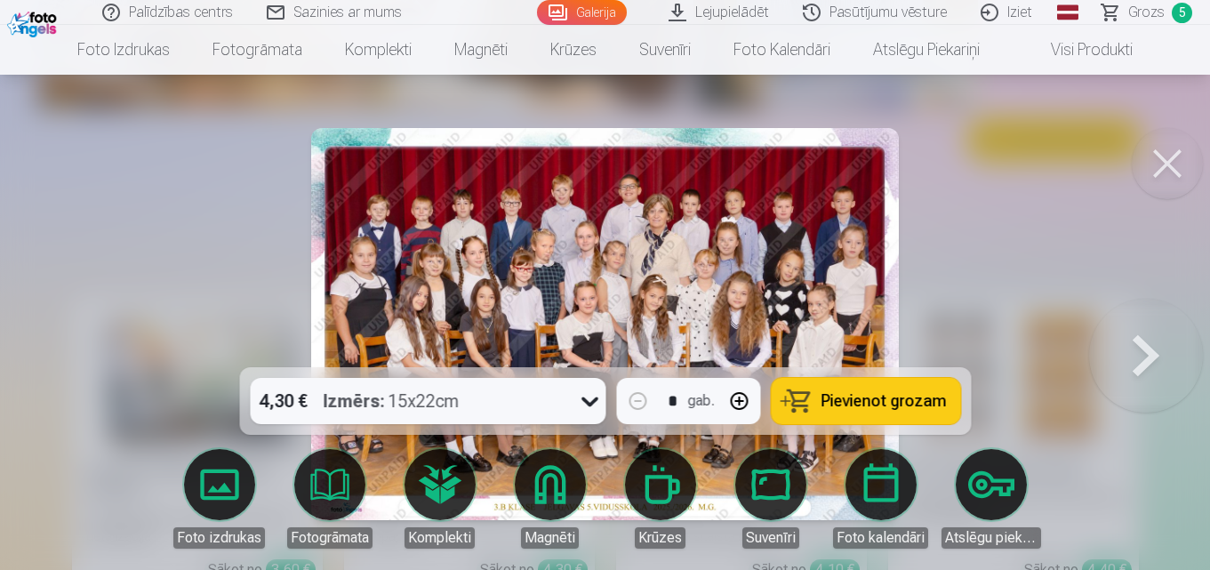
scroll to position [640, 0]
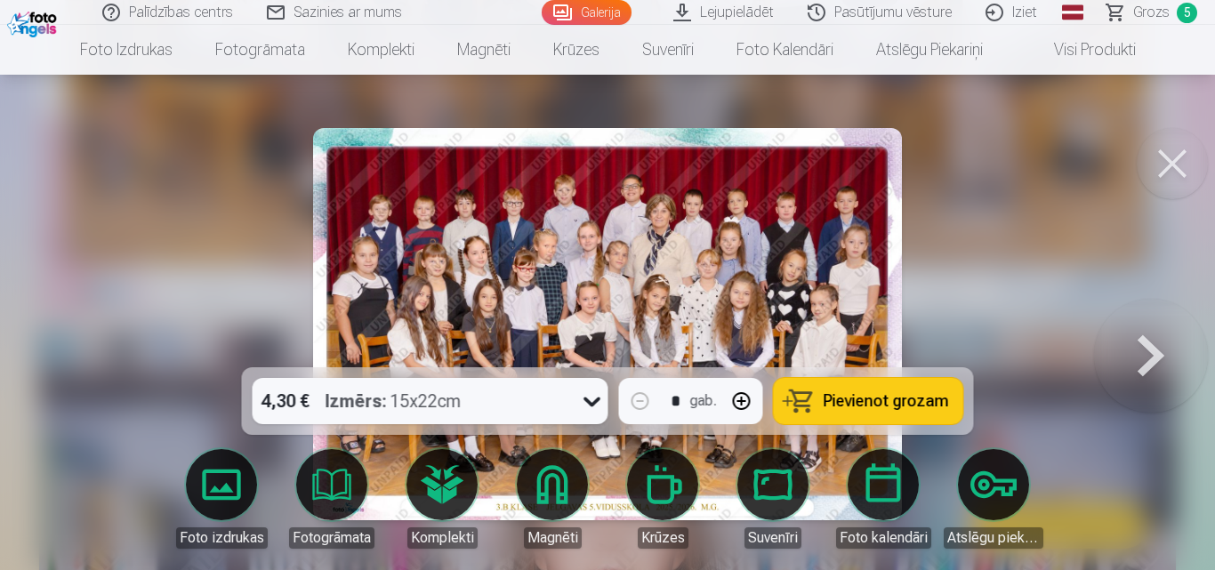
click at [1146, 349] on button at bounding box center [1151, 324] width 114 height 51
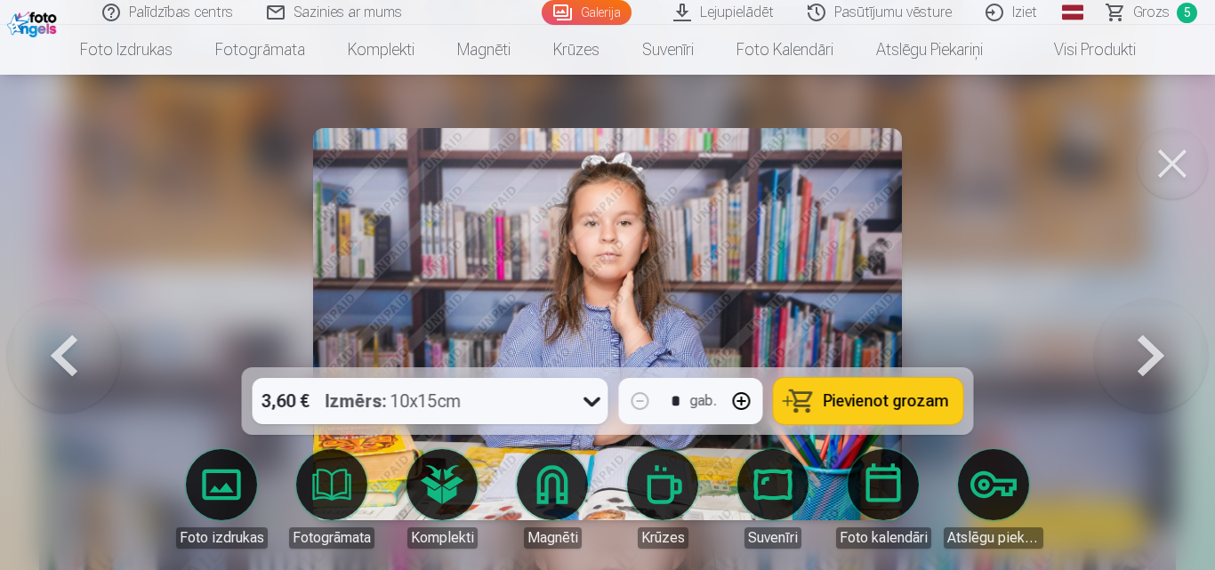
click at [1177, 144] on button at bounding box center [1171, 163] width 71 height 71
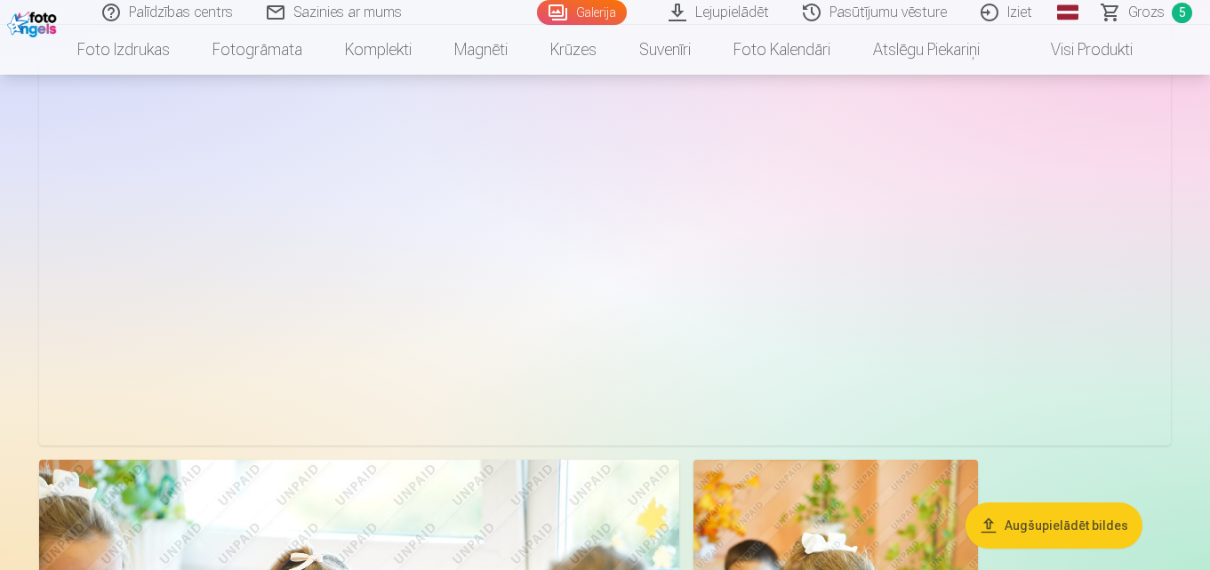
scroll to position [7825, 0]
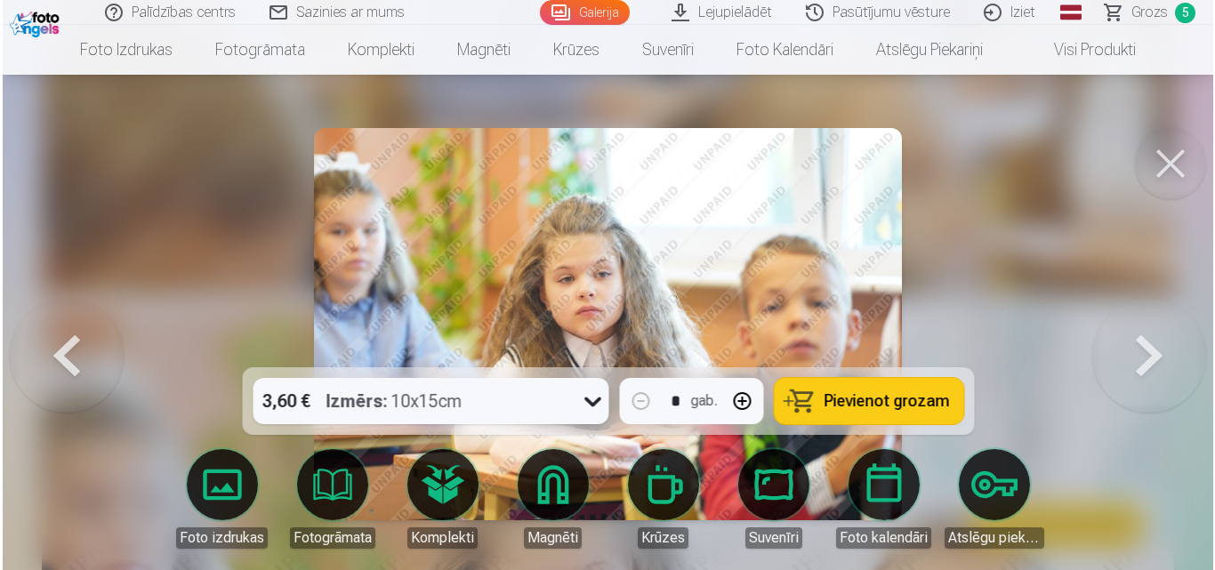
scroll to position [7853, 0]
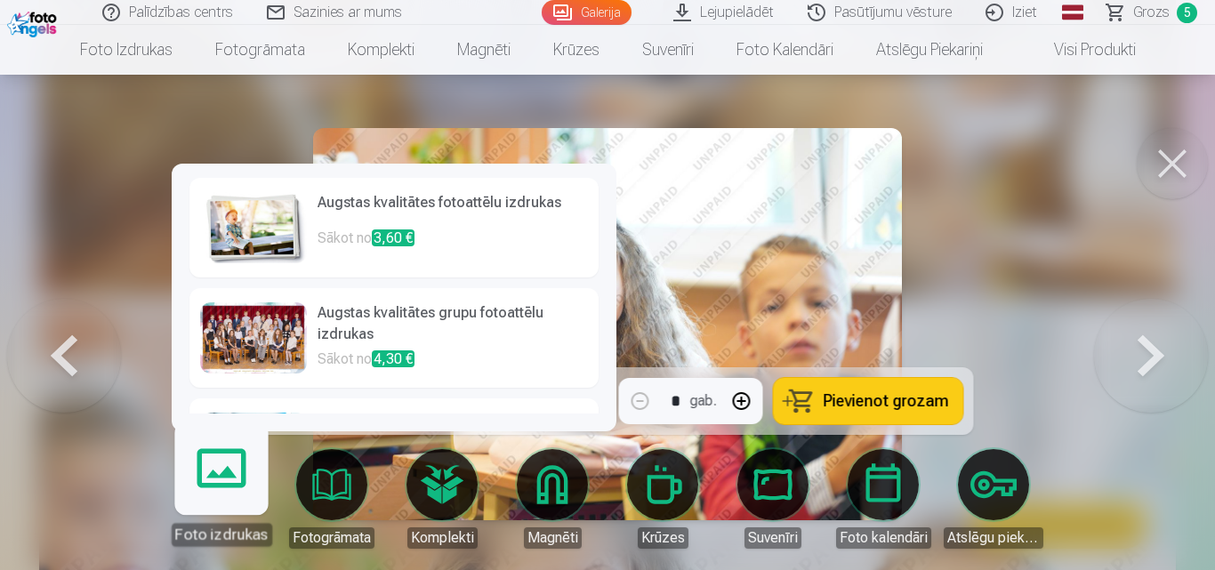
click at [208, 480] on link "Foto izdrukas" at bounding box center [220, 491] width 109 height 109
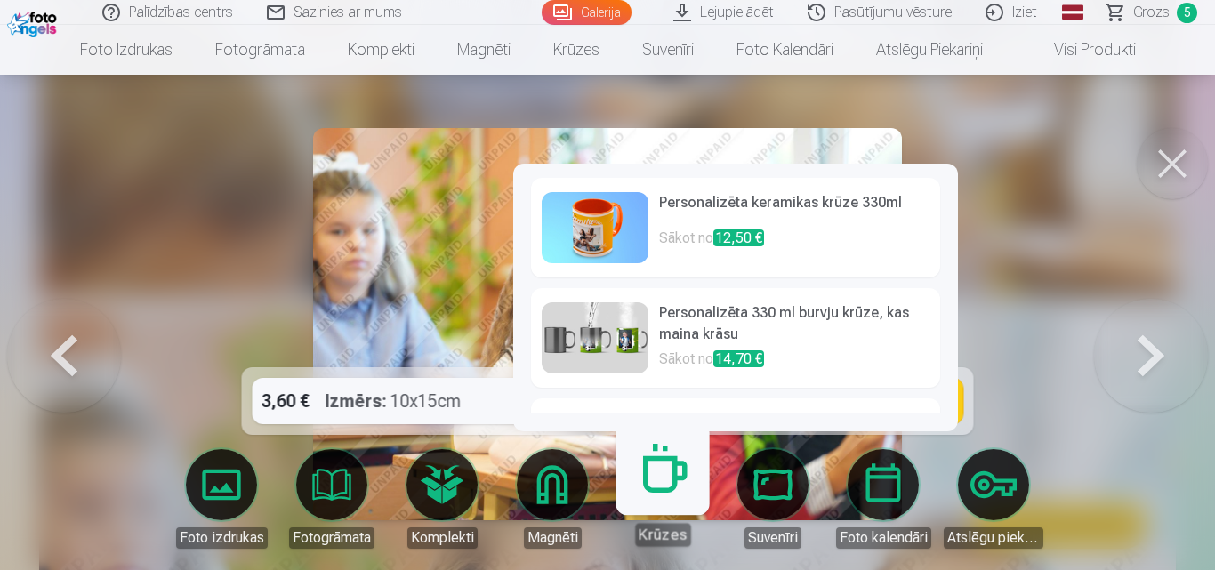
click at [1163, 152] on button at bounding box center [1171, 163] width 71 height 71
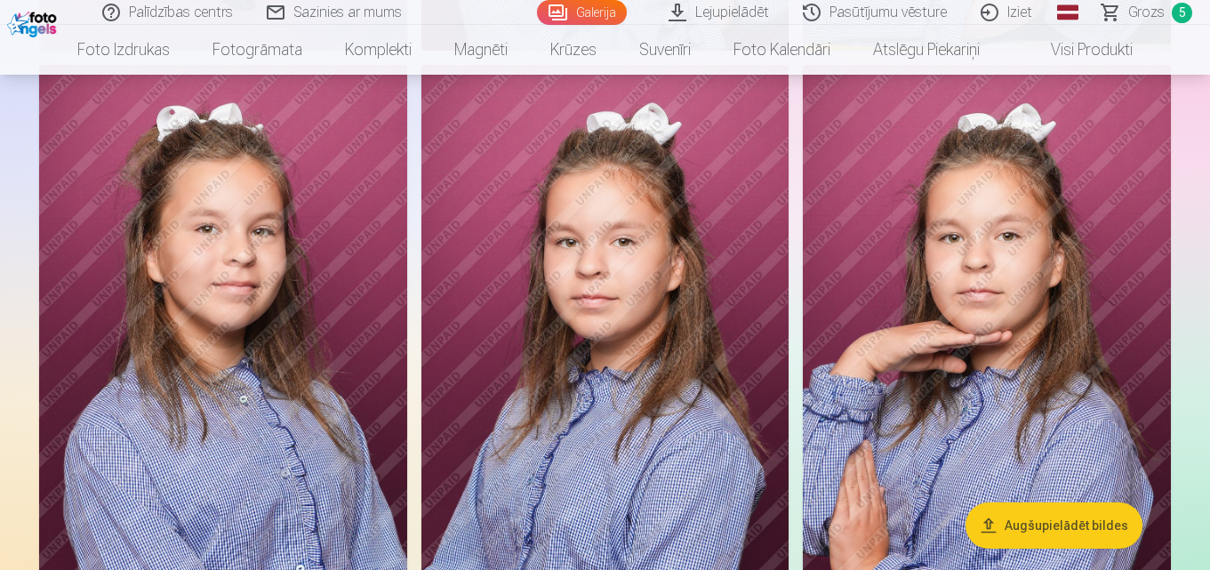
scroll to position [4846, 0]
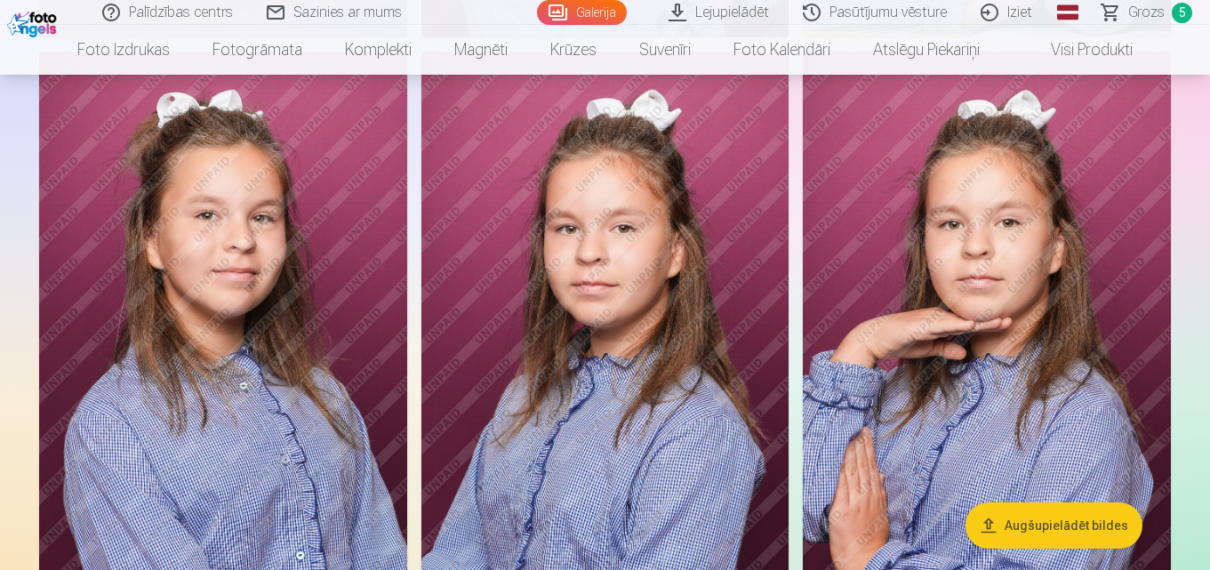
click at [681, 166] on img at bounding box center [605, 328] width 368 height 552
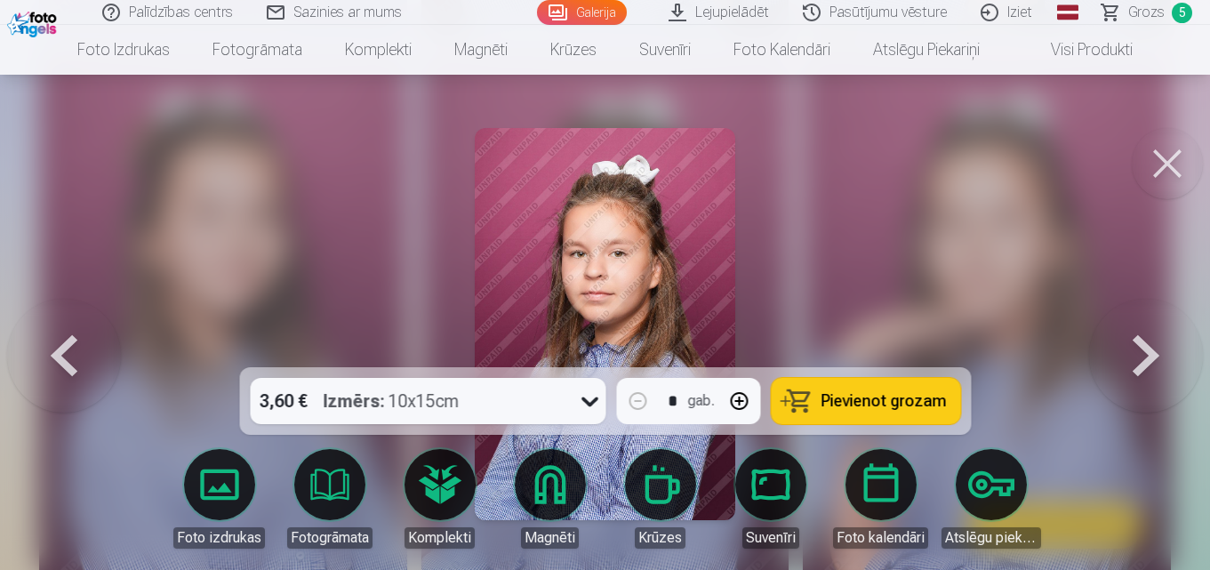
click at [681, 167] on img at bounding box center [605, 324] width 261 height 392
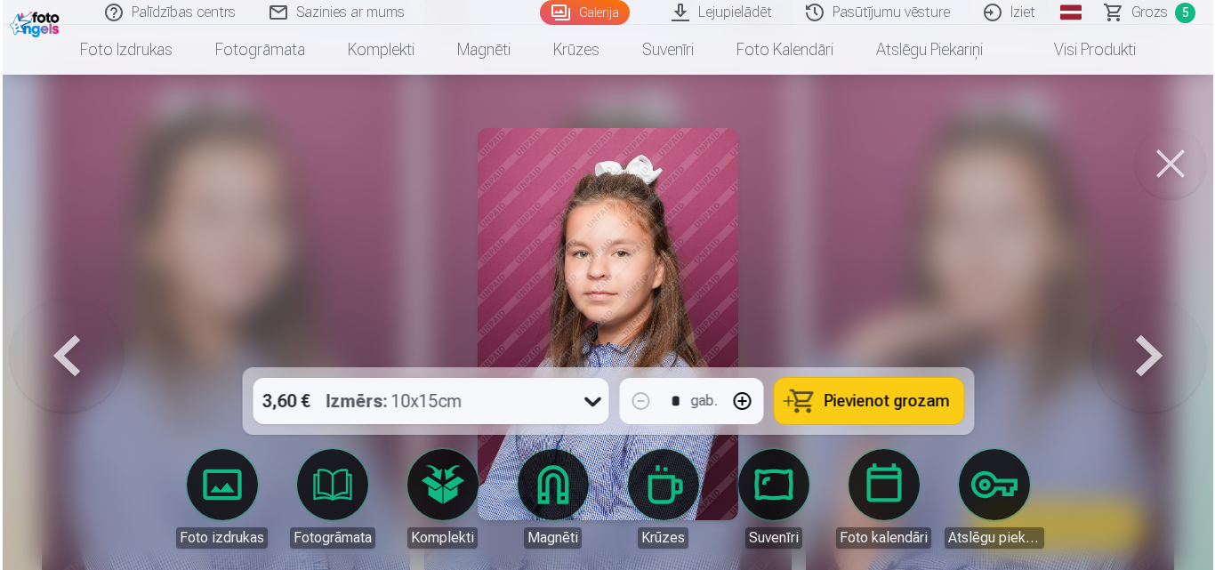
scroll to position [4862, 0]
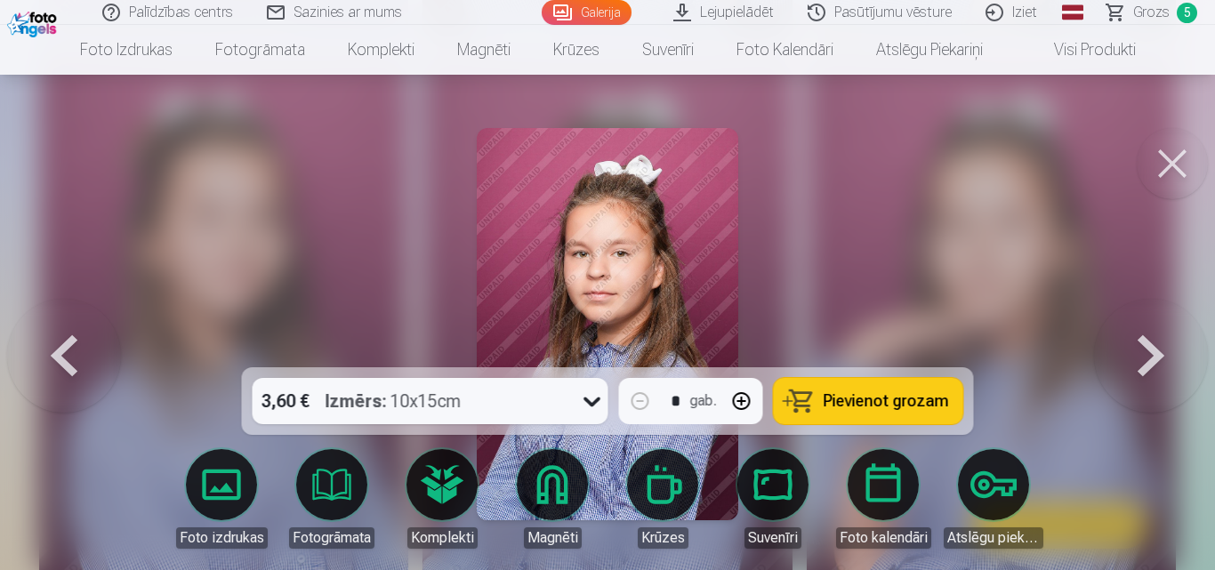
click at [635, 305] on img at bounding box center [607, 324] width 261 height 392
click at [1167, 170] on button at bounding box center [1171, 163] width 71 height 71
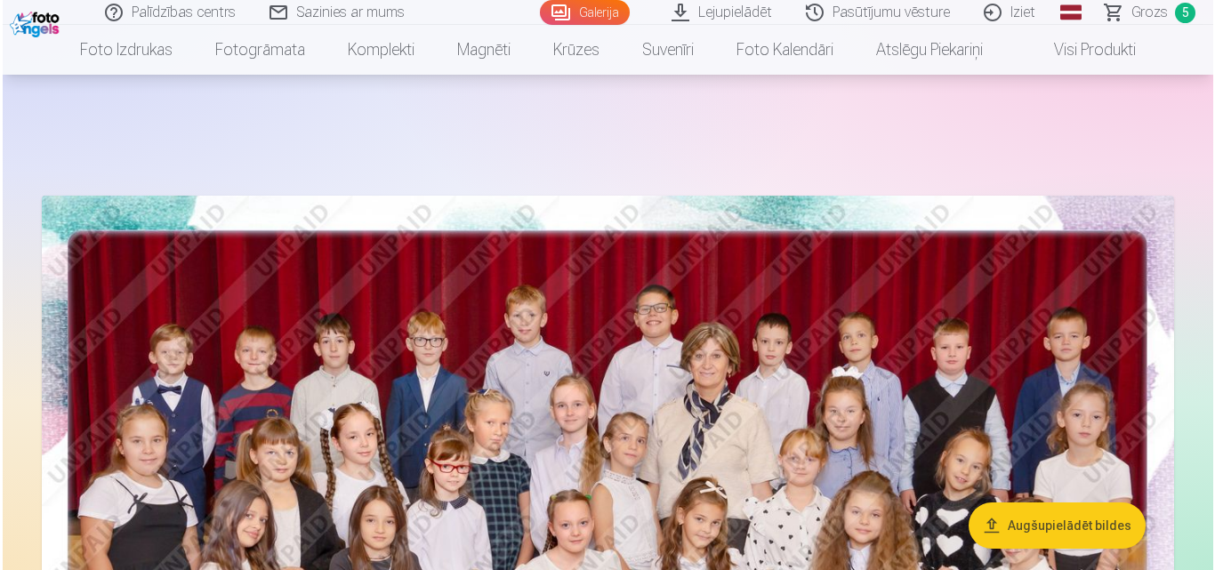
scroll to position [142, 0]
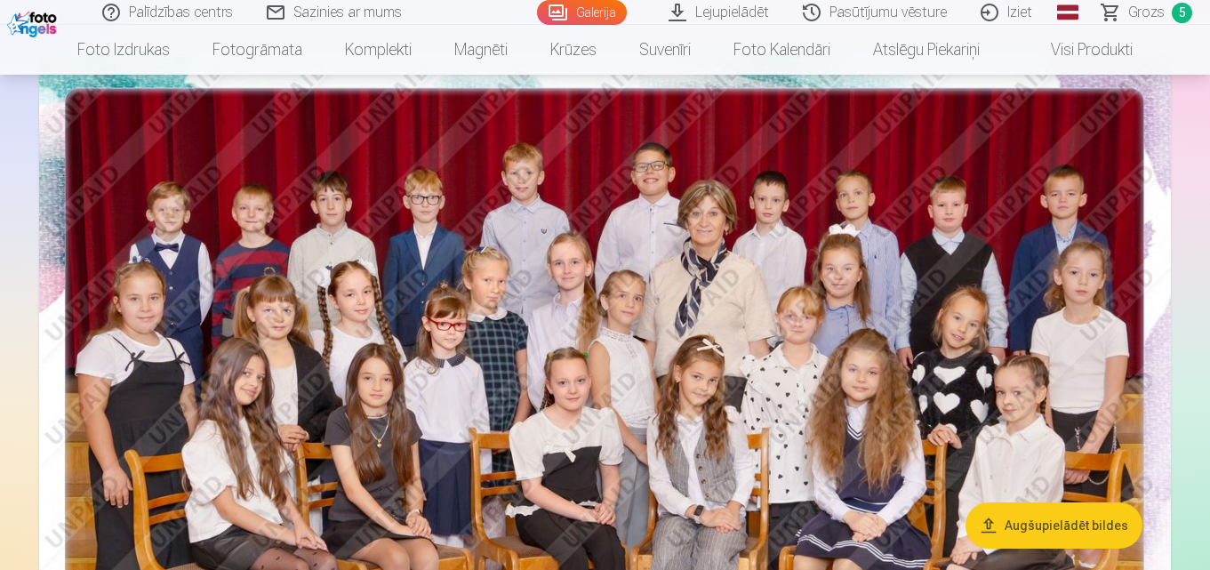
click at [975, 437] on img at bounding box center [605, 430] width 1132 height 755
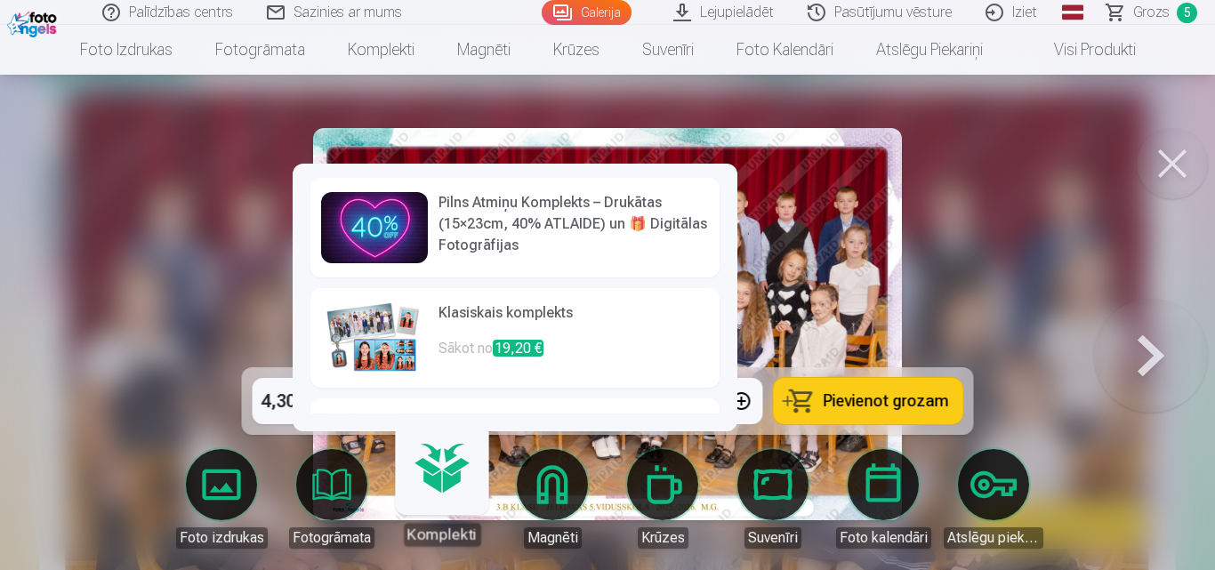
click at [451, 431] on div "Pilns Atmiņu Komplekts – Drukātas (15×23cm, 40% ATLAIDE) un 🎁 Digitālas Fotogrā…" at bounding box center [515, 298] width 445 height 268
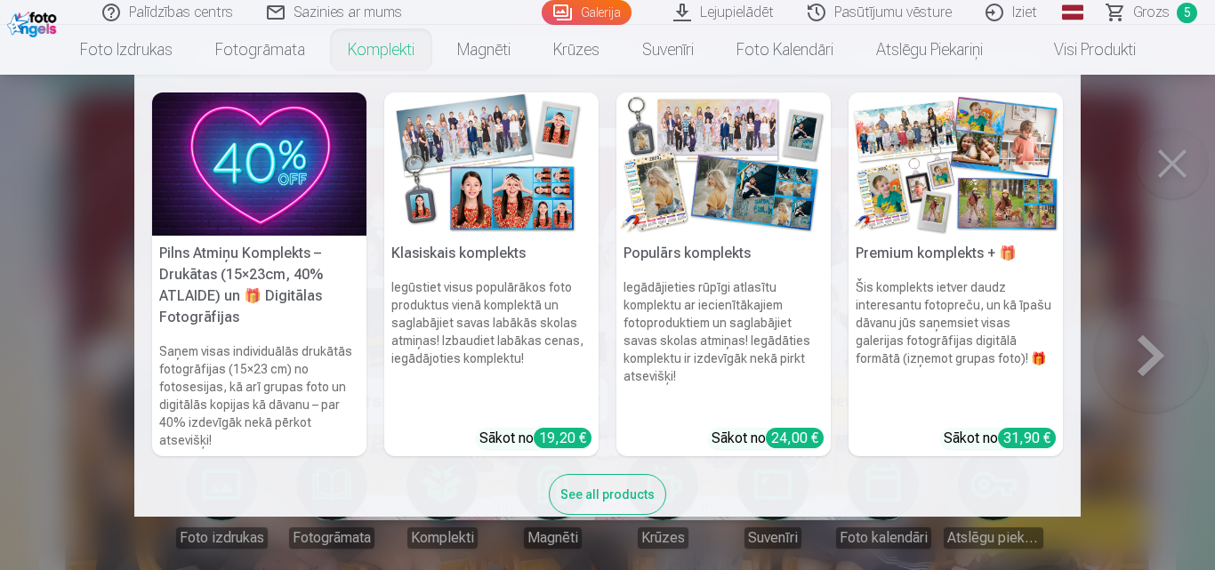
click at [359, 48] on link "Komplekti" at bounding box center [380, 50] width 109 height 50
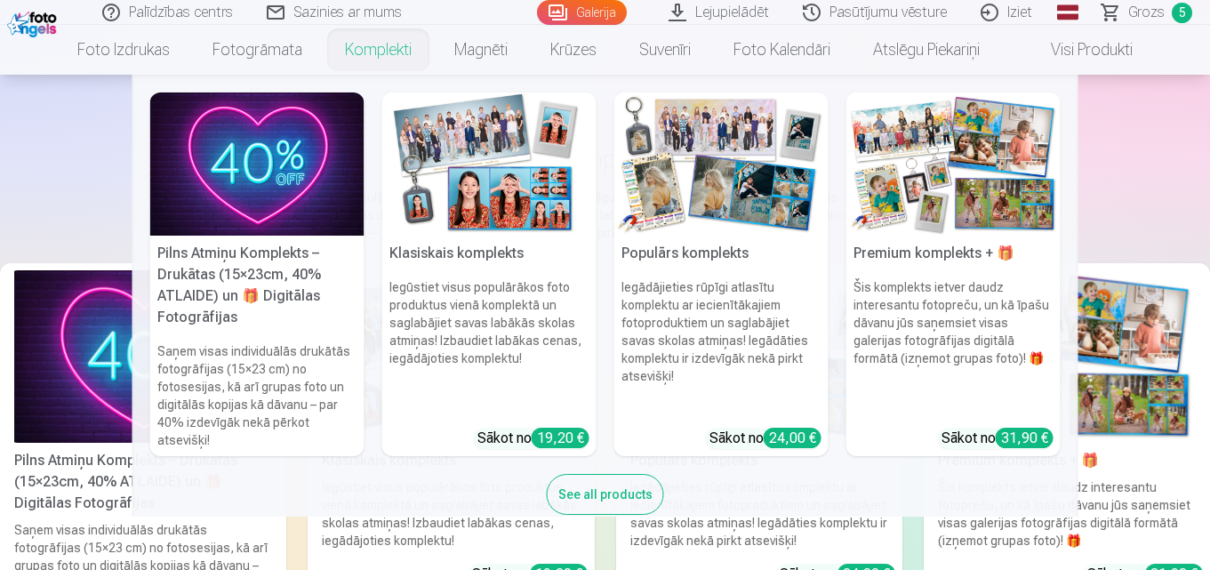
scroll to position [462, 0]
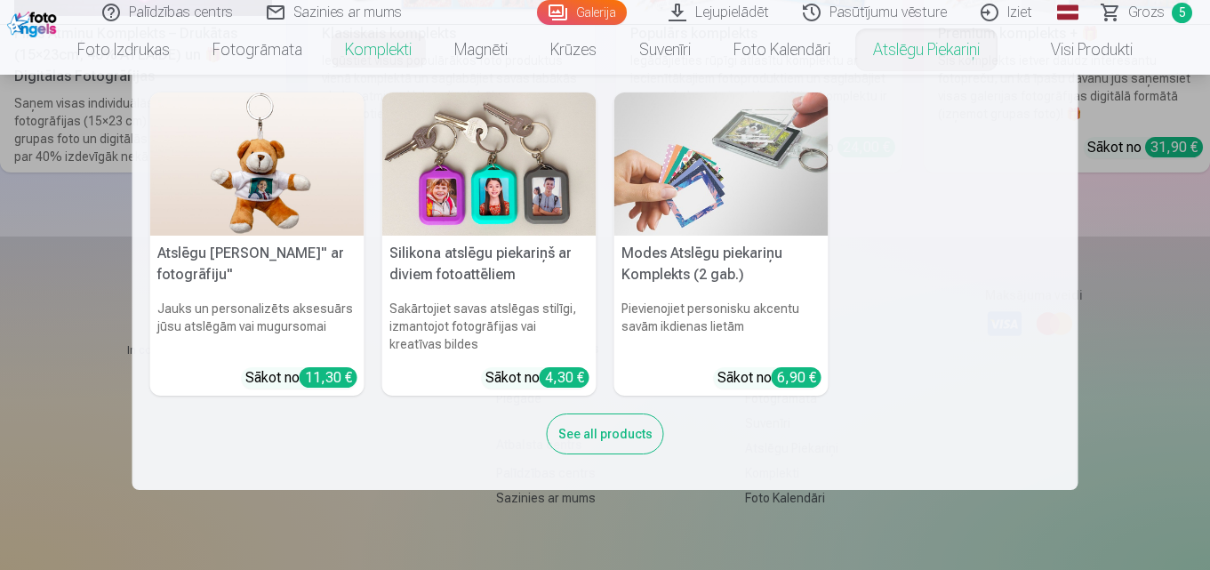
click at [1147, 108] on nav "Atslēgu piekariņš Lācītis" ar fotogrāfiju" Jauks un personalizēts aksesuārs jūs…" at bounding box center [605, 282] width 1210 height 415
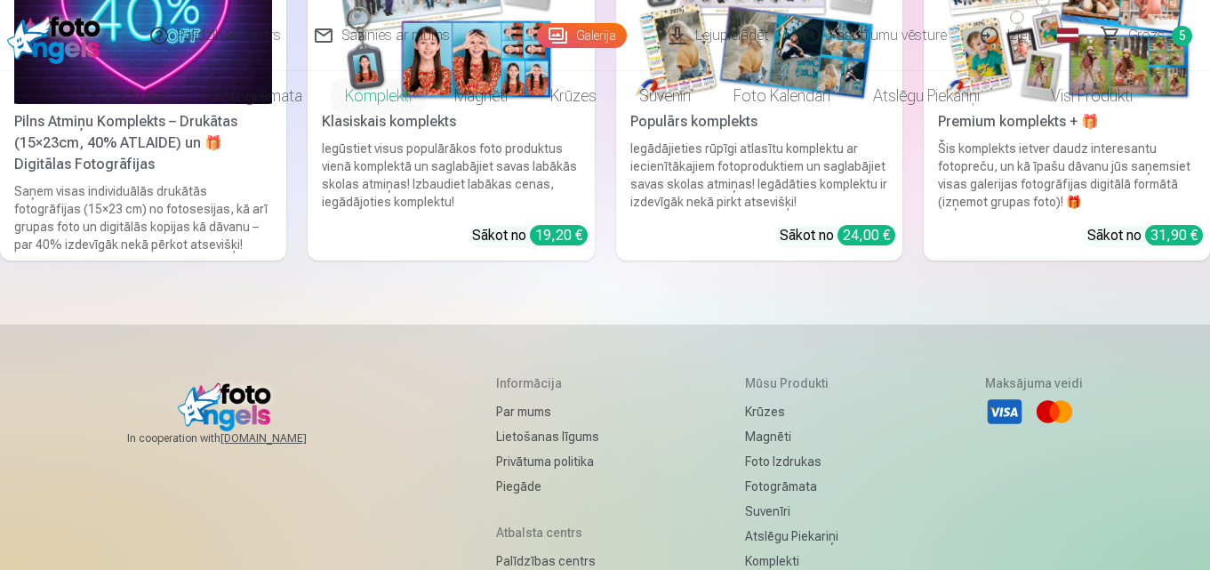
scroll to position [0, 0]
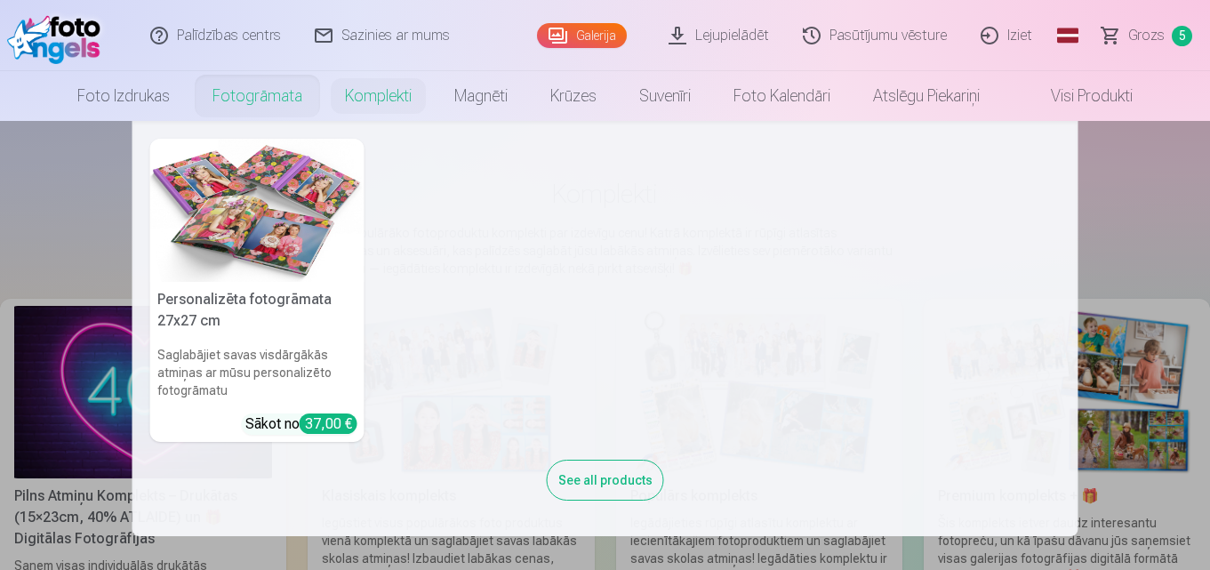
click at [264, 98] on link "Fotogrāmata" at bounding box center [257, 96] width 132 height 50
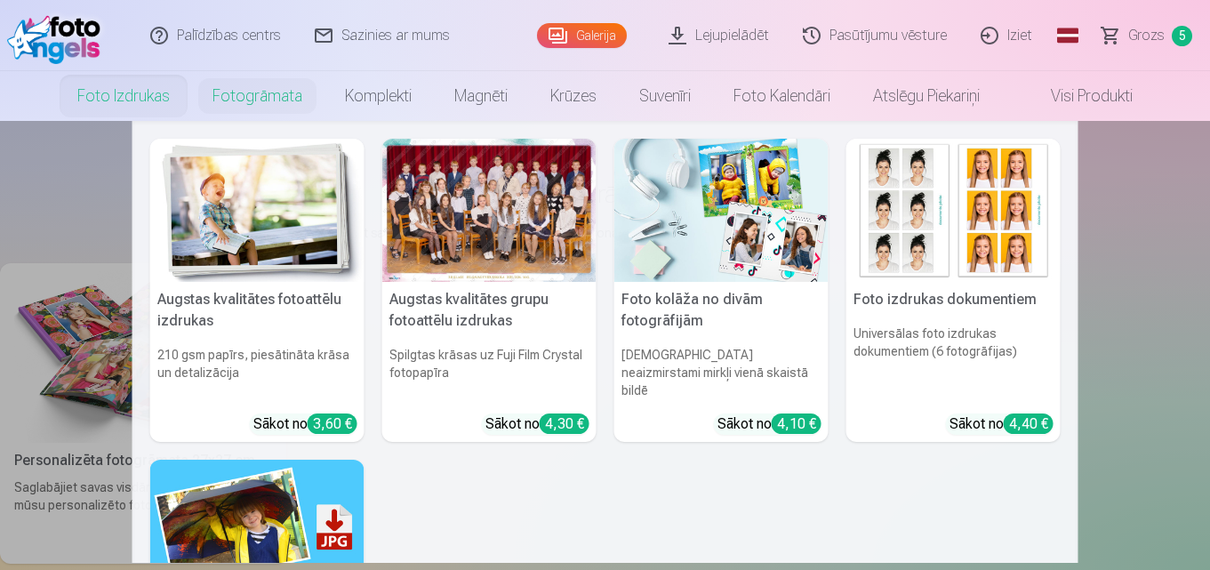
click at [141, 93] on link "Foto izdrukas" at bounding box center [123, 96] width 135 height 50
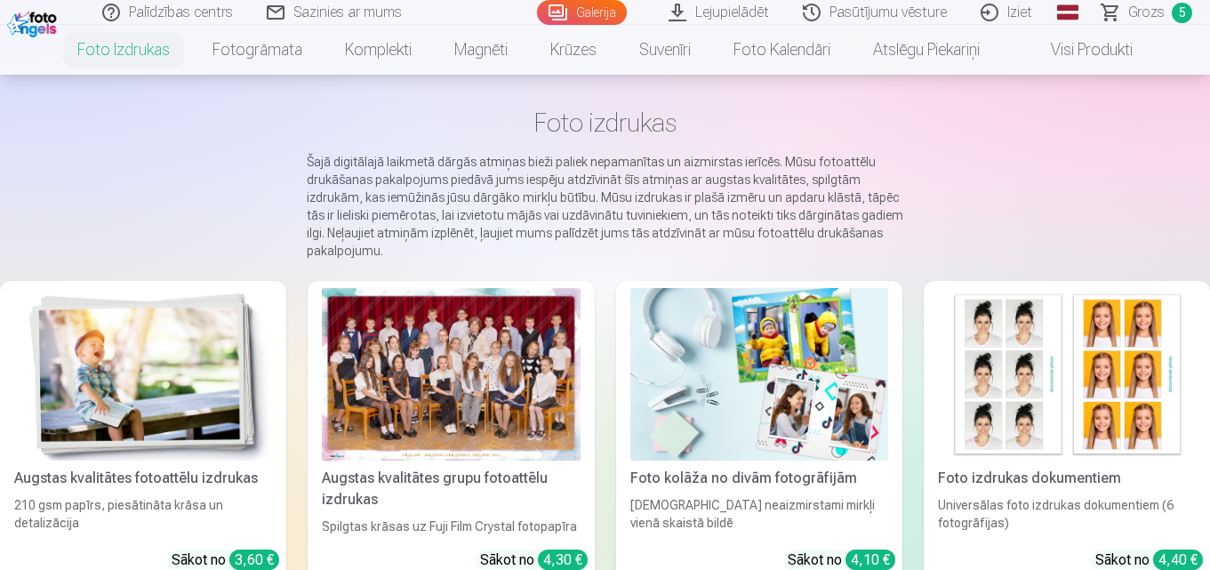
scroll to position [107, 0]
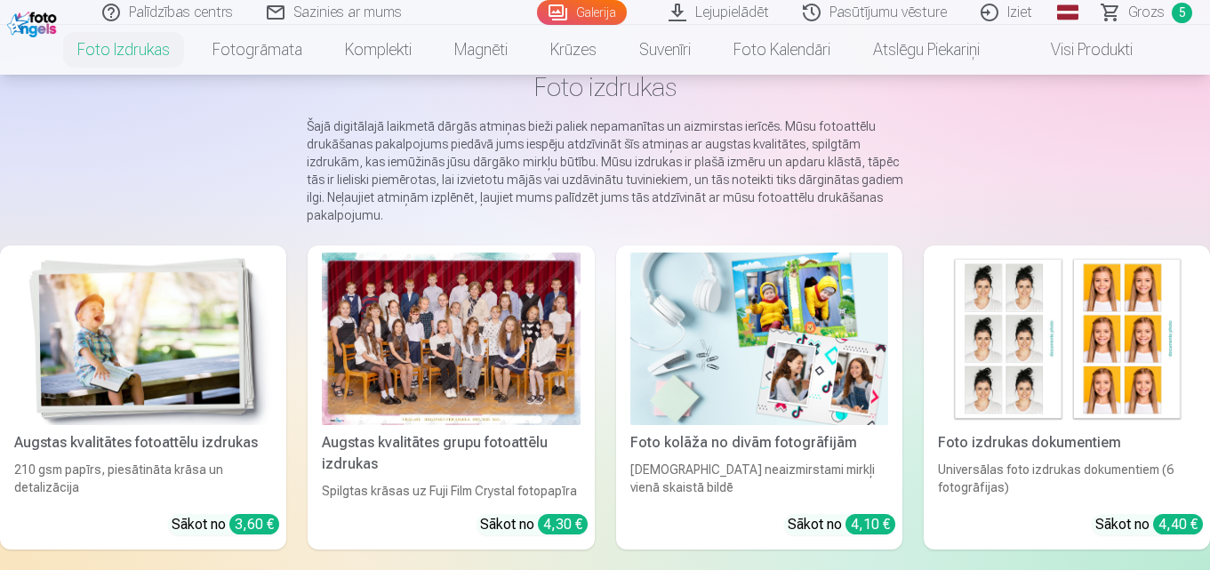
click at [595, 12] on link "Galerija" at bounding box center [582, 12] width 90 height 25
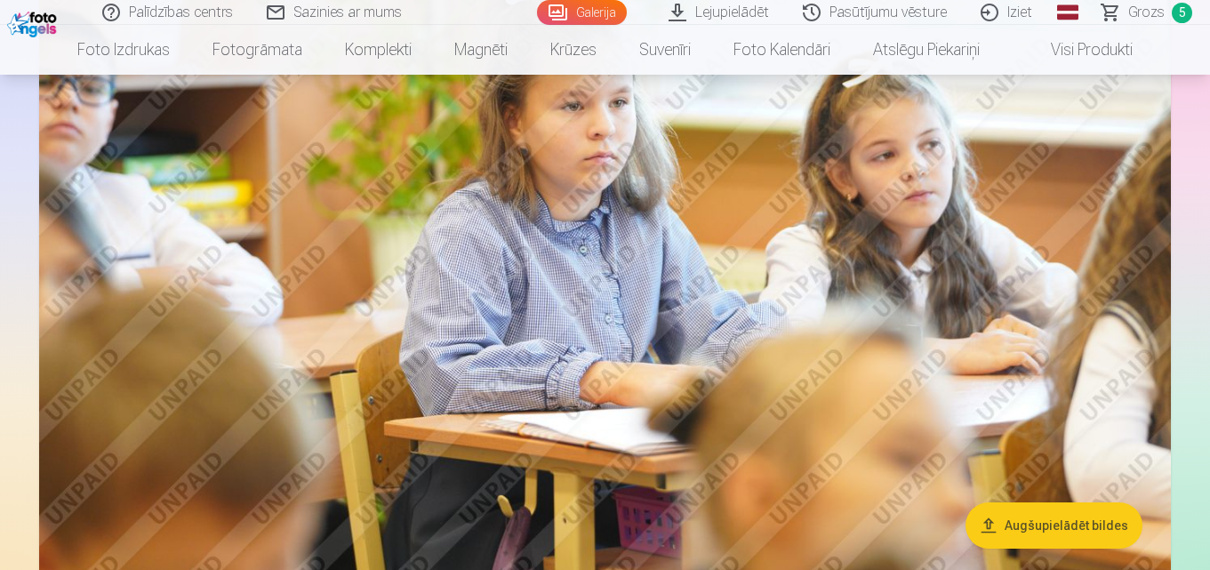
scroll to position [7434, 0]
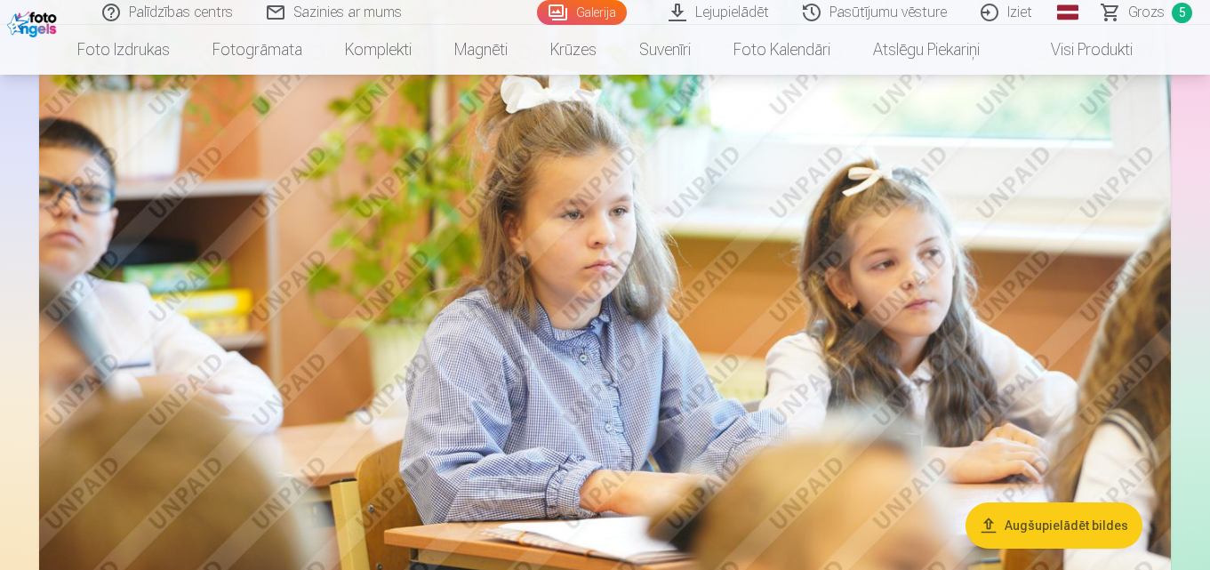
click at [1081, 526] on button "Augšupielādēt bildes" at bounding box center [1054, 525] width 177 height 46
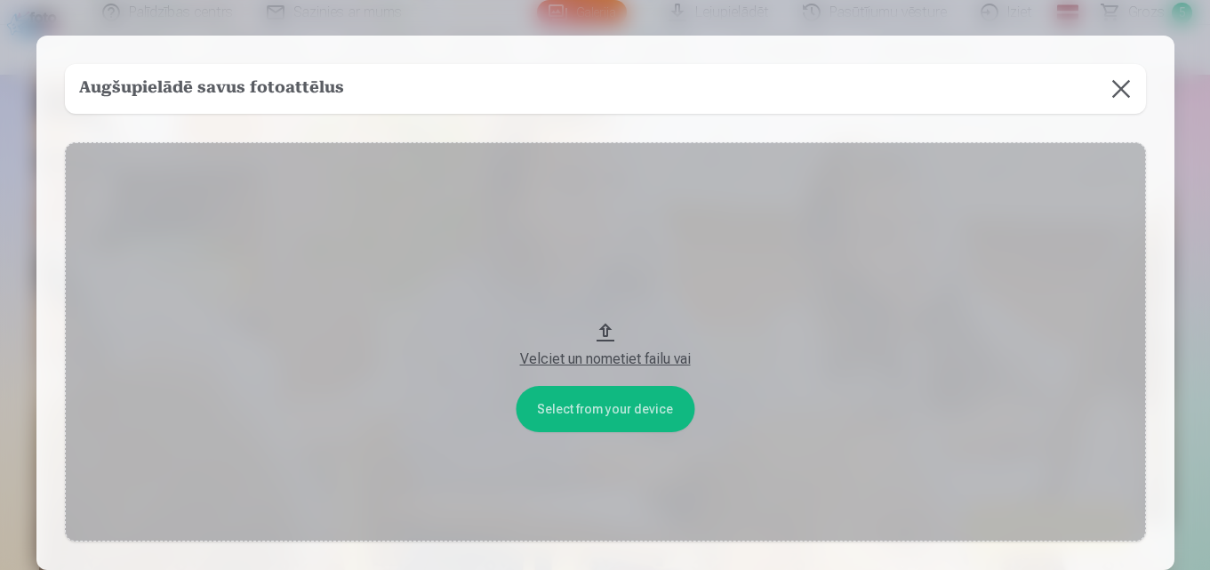
scroll to position [7462, 0]
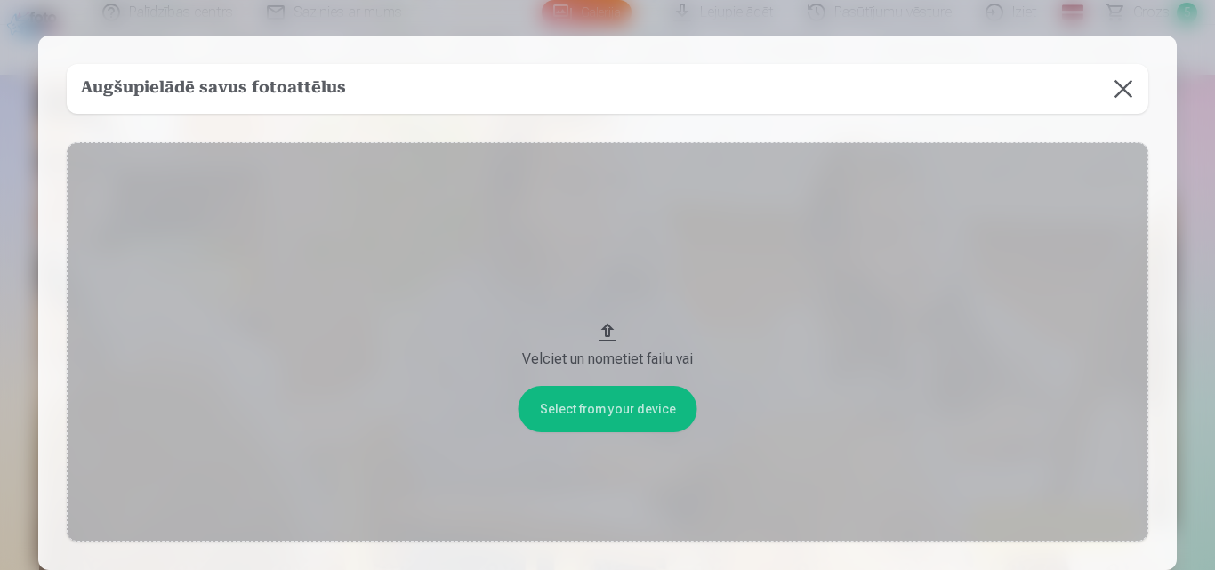
click at [1125, 92] on button at bounding box center [1123, 89] width 50 height 50
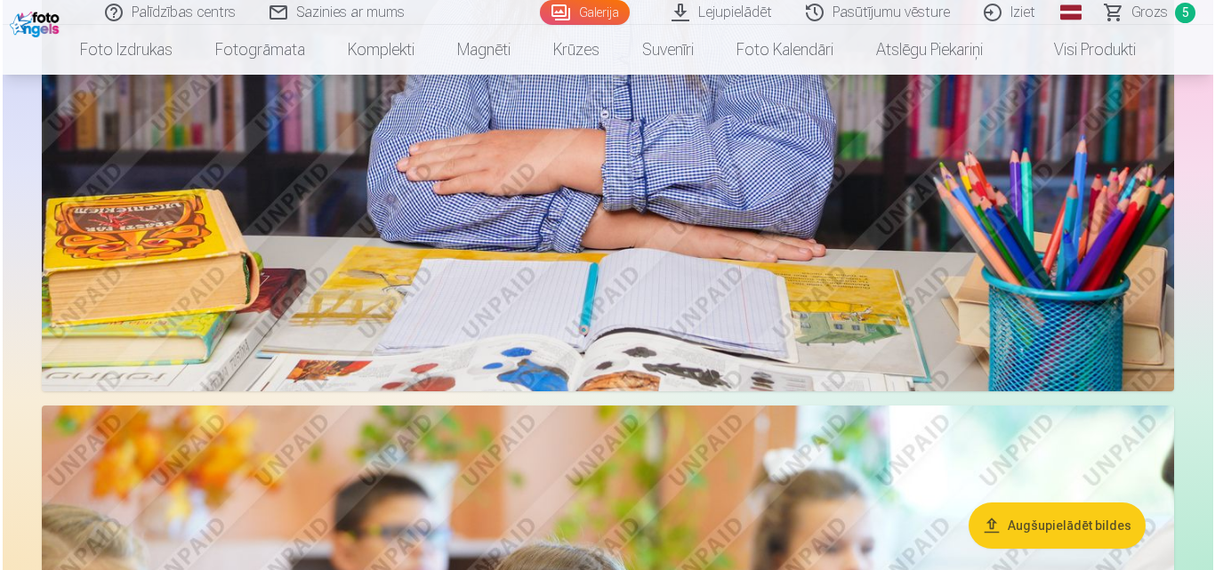
scroll to position [3308, 0]
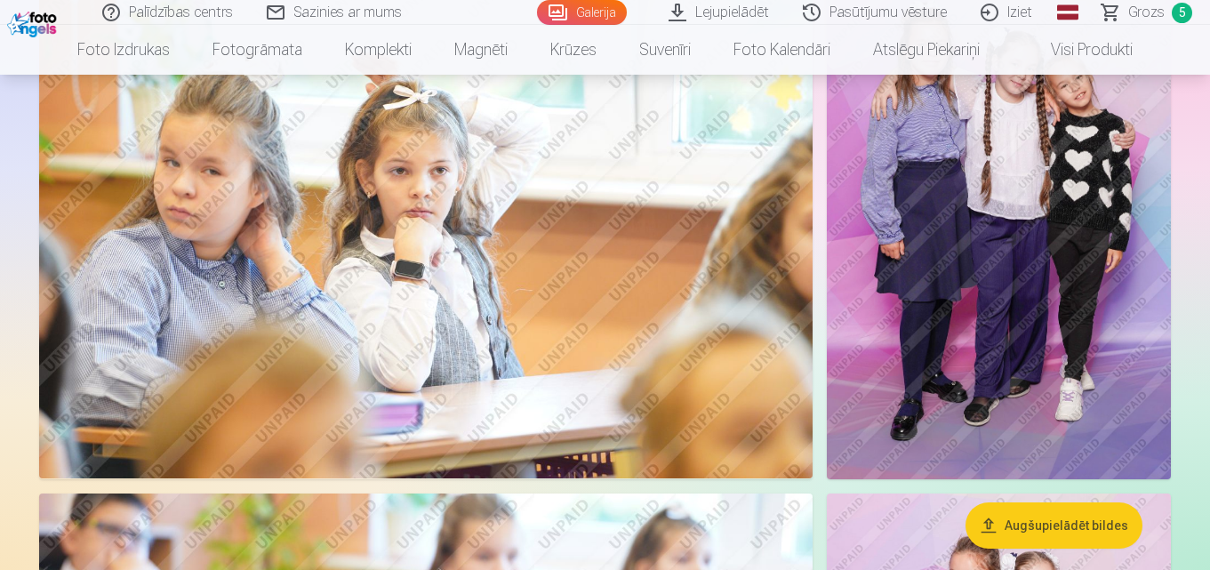
click at [503, 289] on img at bounding box center [426, 221] width 774 height 516
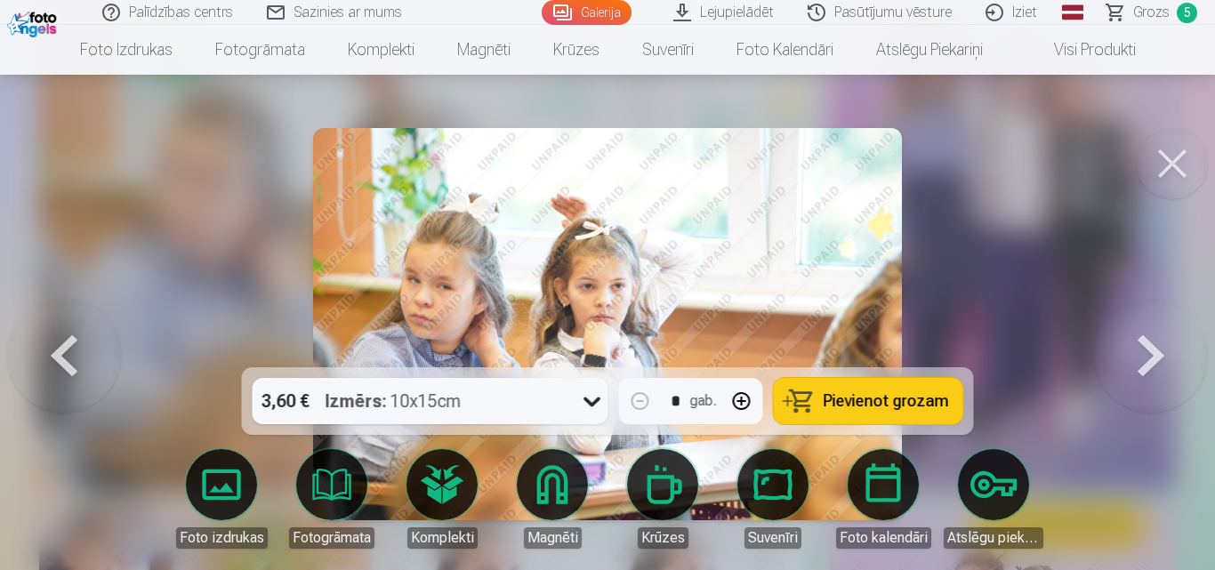
click at [502, 270] on img at bounding box center [607, 324] width 589 height 392
click at [909, 394] on span "Pievienot grozam" at bounding box center [885, 401] width 125 height 16
click at [1169, 170] on button at bounding box center [1171, 163] width 71 height 71
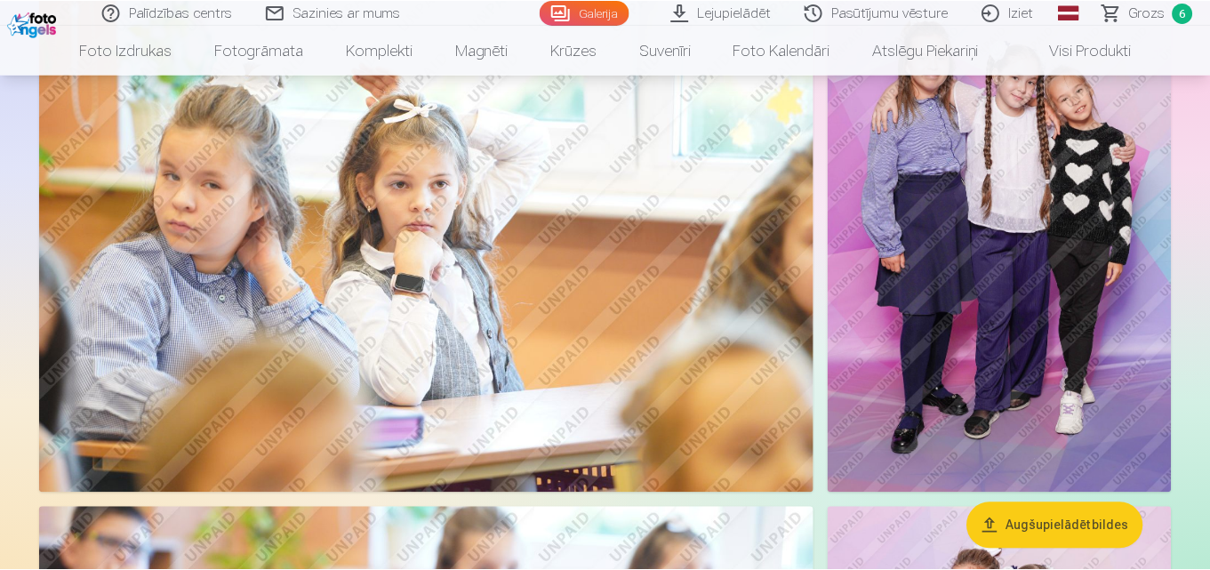
scroll to position [3295, 0]
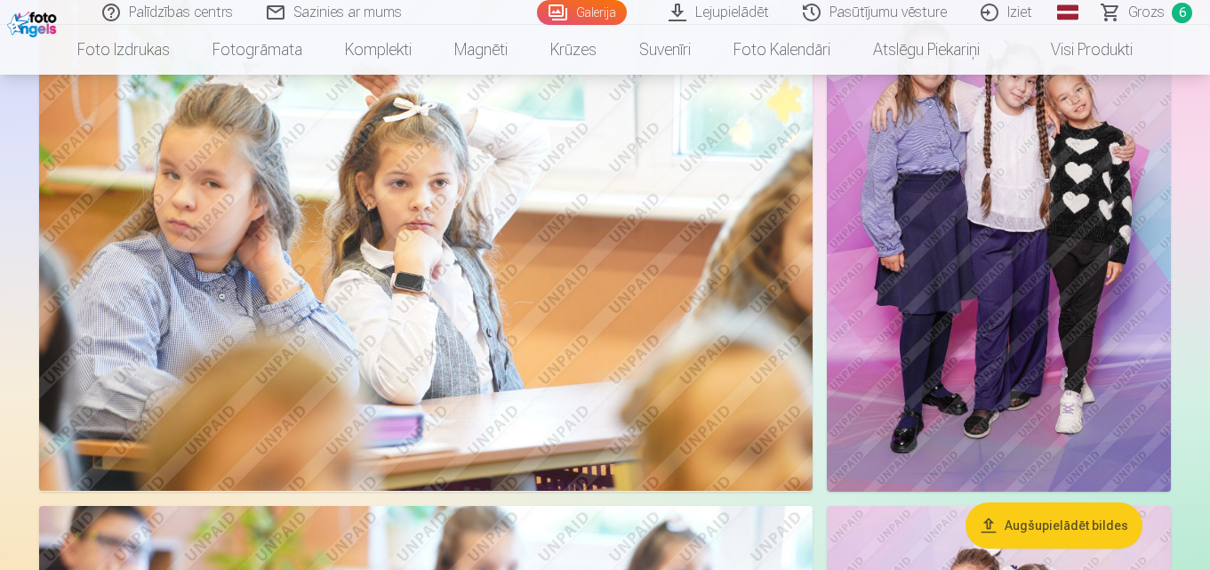
click at [1156, 15] on span "Grozs" at bounding box center [1146, 12] width 36 height 21
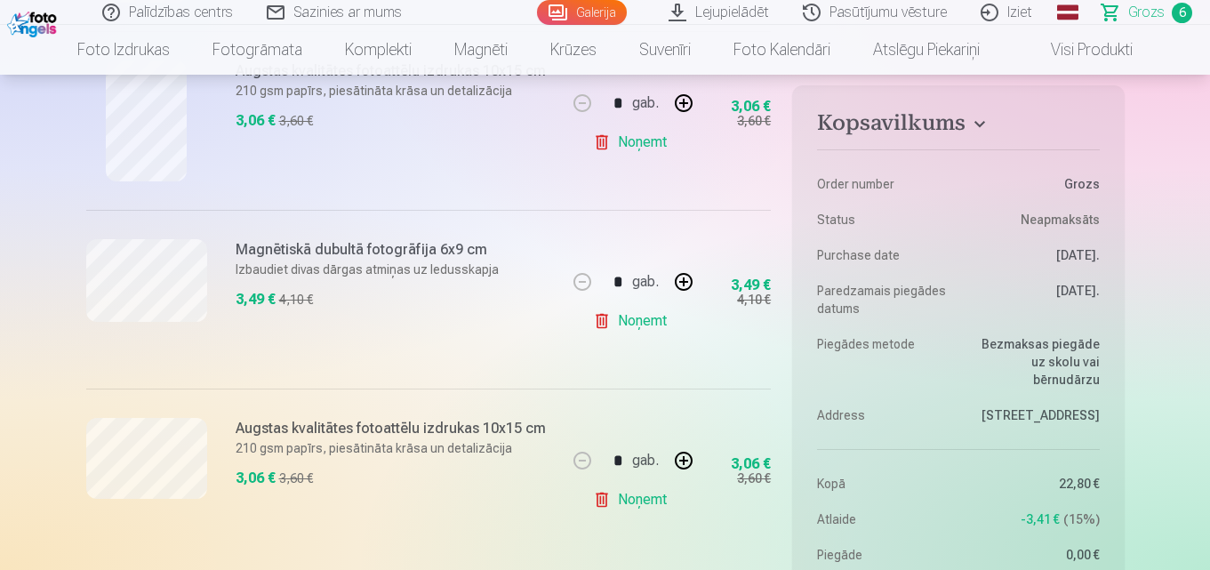
scroll to position [1138, 0]
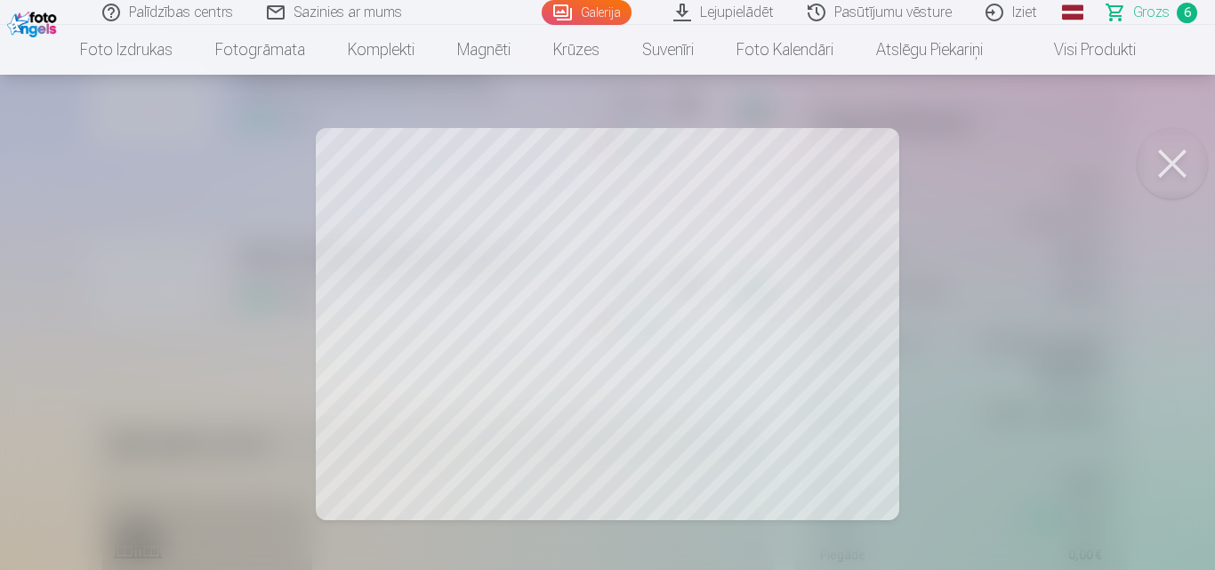
click at [686, 446] on div at bounding box center [607, 285] width 1215 height 570
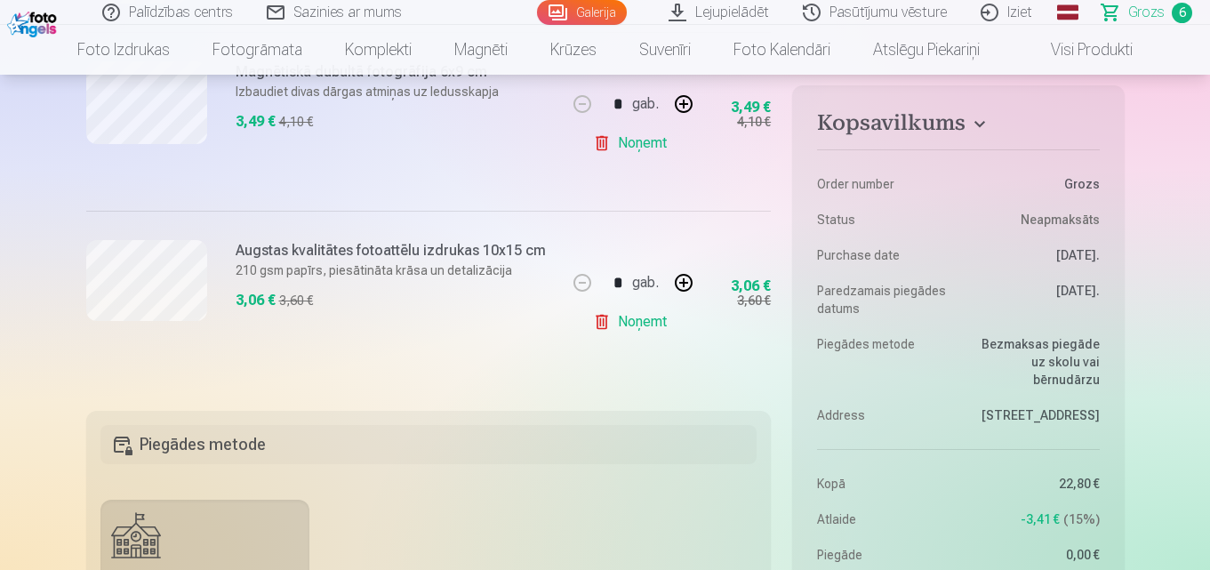
click at [636, 322] on link "Noņemt" at bounding box center [633, 322] width 81 height 36
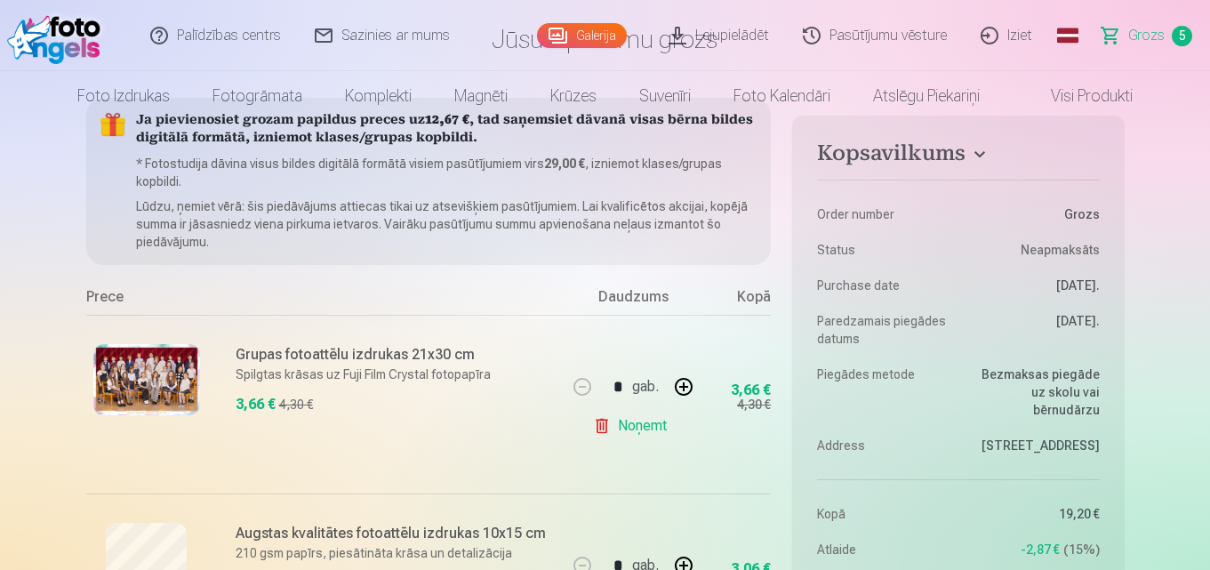
scroll to position [0, 0]
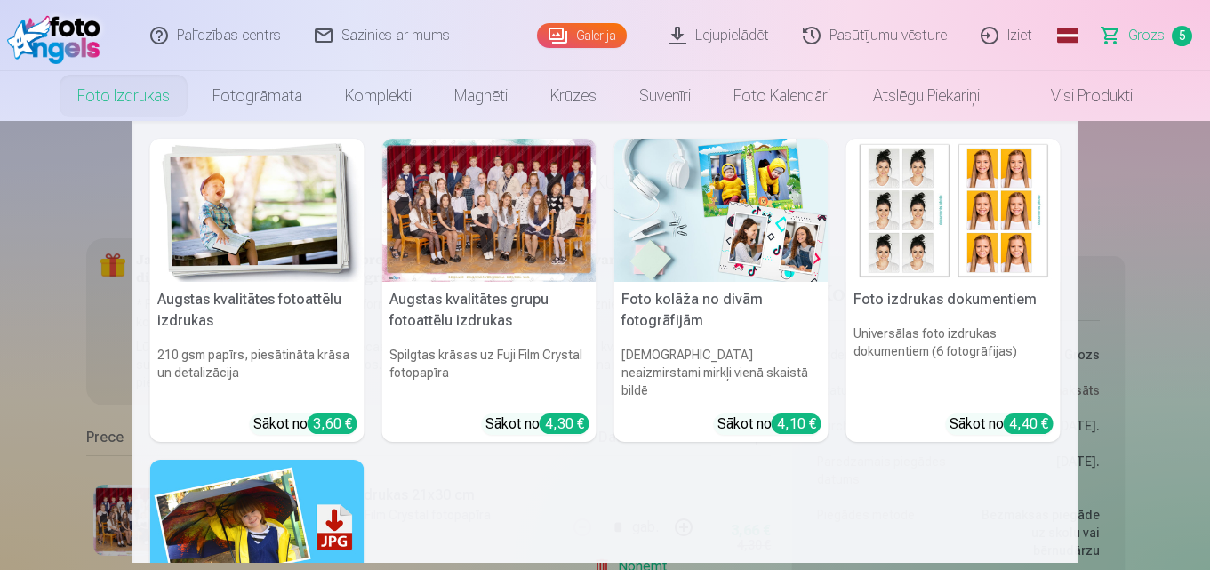
click at [117, 102] on link "Foto izdrukas" at bounding box center [123, 96] width 135 height 50
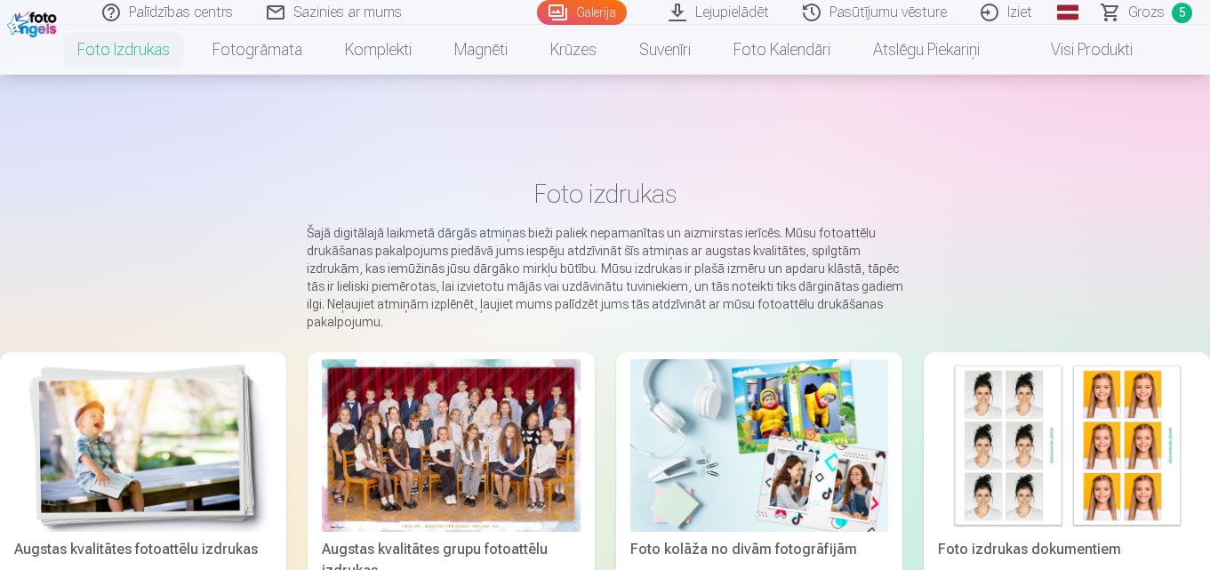
scroll to position [142, 0]
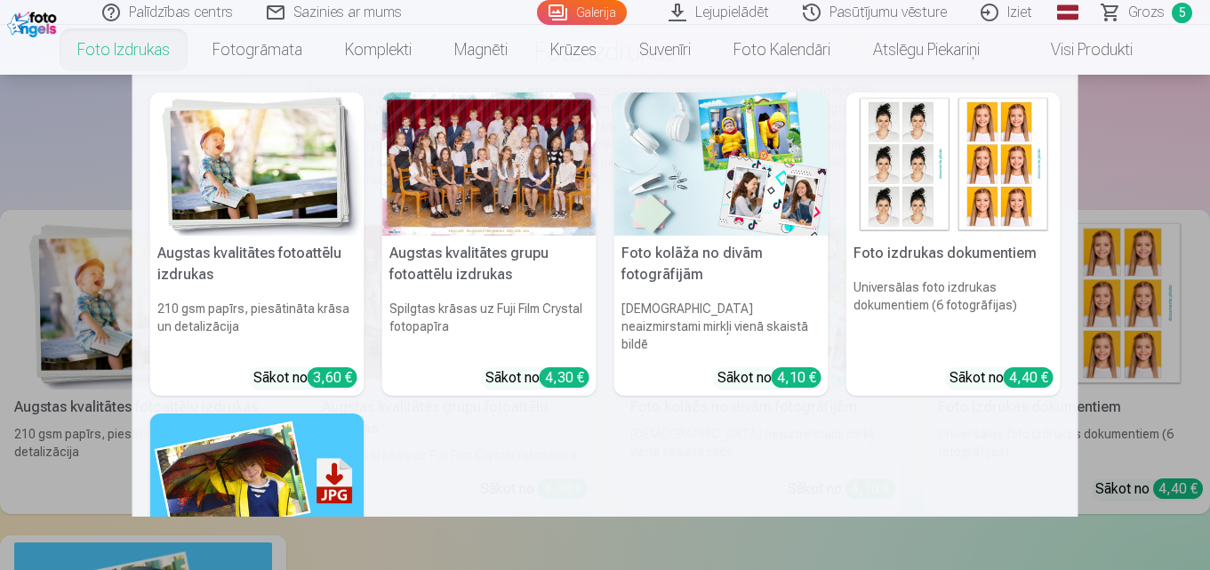
click at [67, 140] on nav "Augstas kvalitātes fotoattēlu izdrukas 210 gsm papīrs, piesātināta krāsa un det…" at bounding box center [605, 296] width 1210 height 442
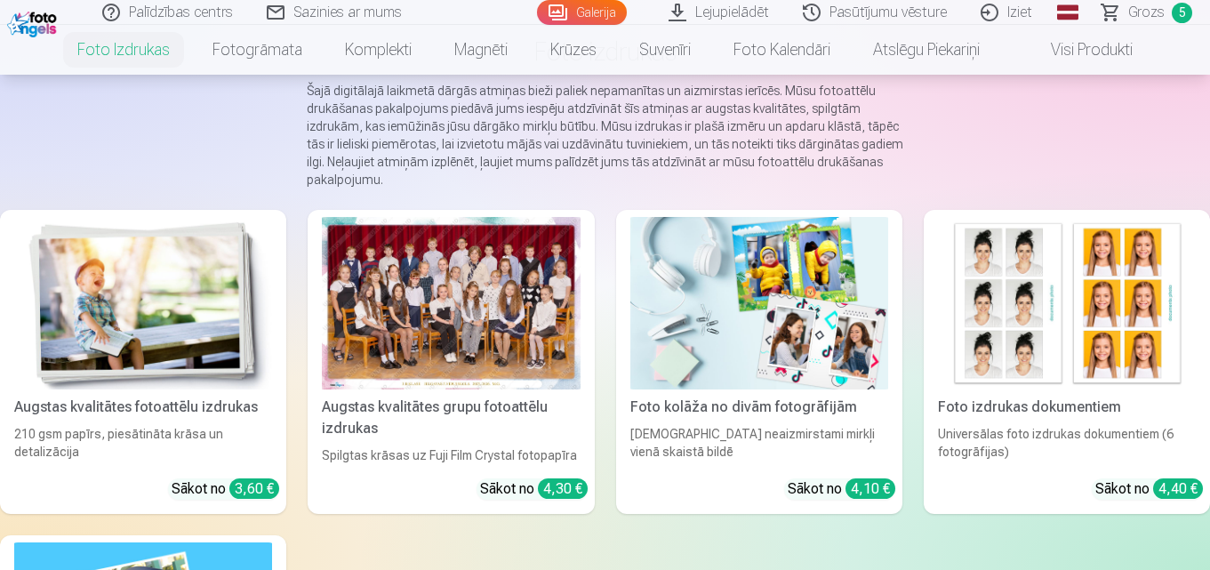
click at [586, 13] on link "Galerija" at bounding box center [582, 12] width 90 height 25
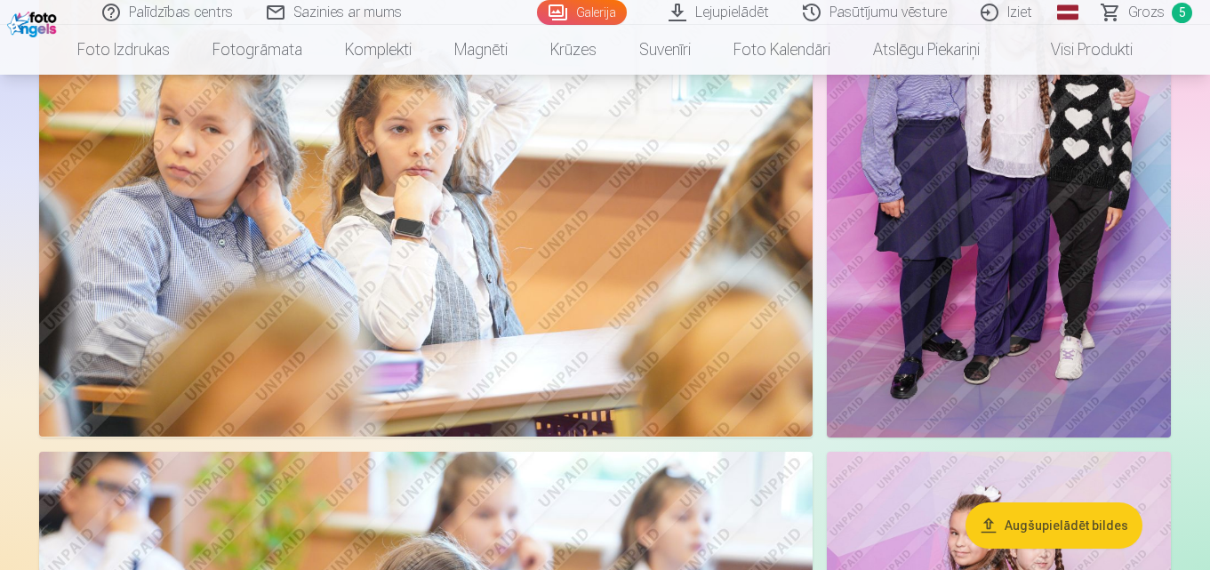
scroll to position [3172, 0]
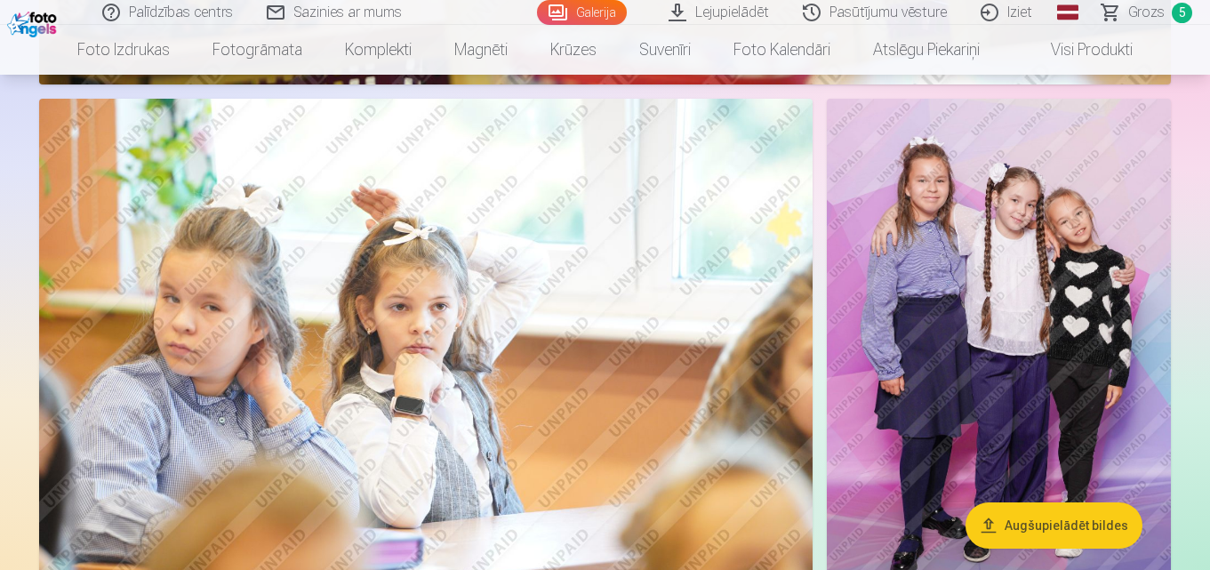
click at [675, 477] on img at bounding box center [426, 357] width 774 height 516
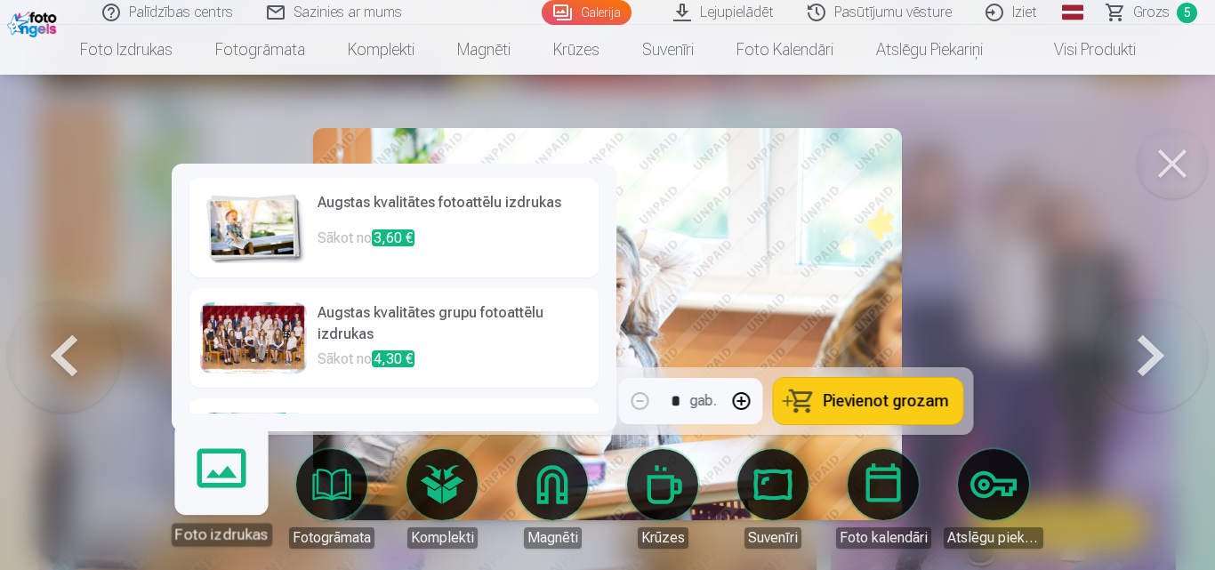
scroll to position [221, 0]
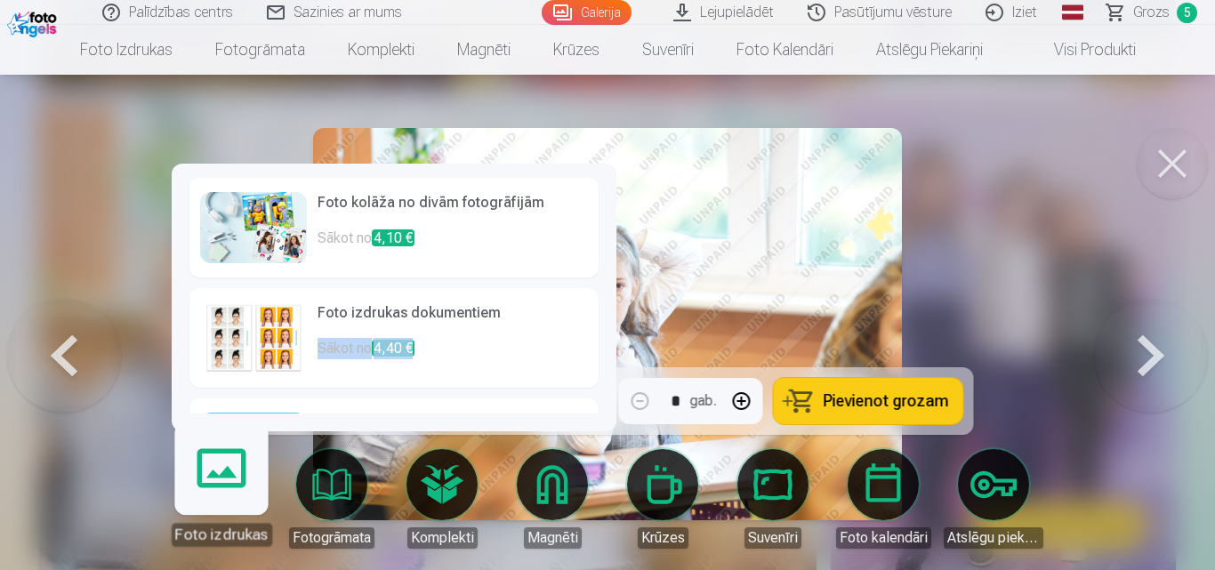
drag, startPoint x: 611, startPoint y: 311, endPoint x: 612, endPoint y: 365, distance: 53.4
click at [612, 365] on div "Augstas kvalitātes fotoattēlu izdrukas Sākot no 3,60 € Augstas kvalitātes grupu…" at bounding box center [394, 298] width 445 height 268
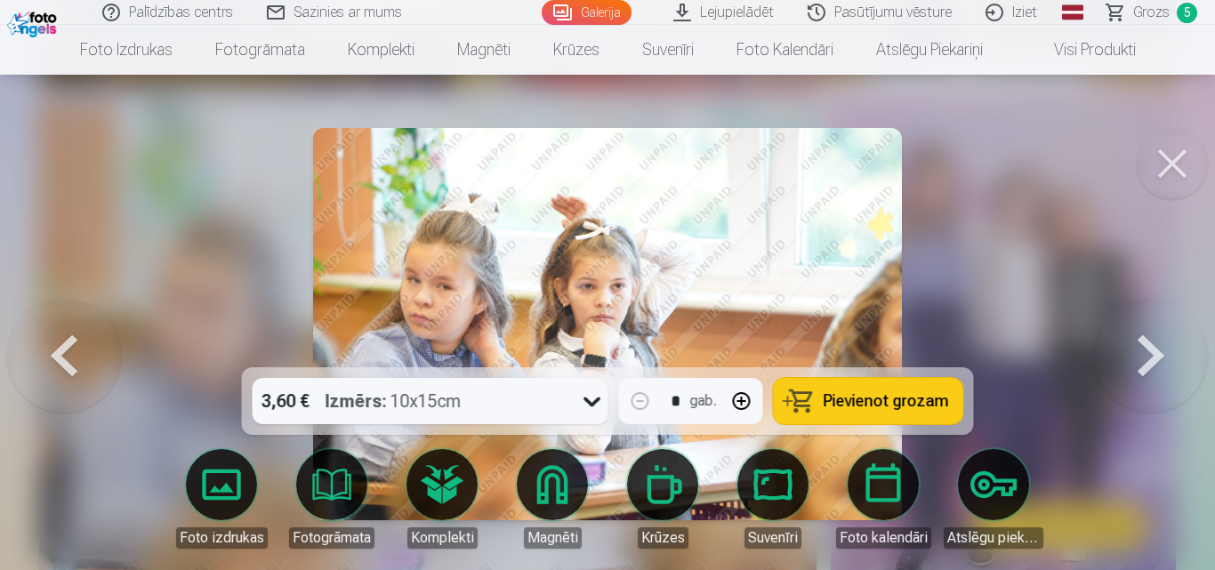
click at [983, 262] on div at bounding box center [607, 285] width 1215 height 570
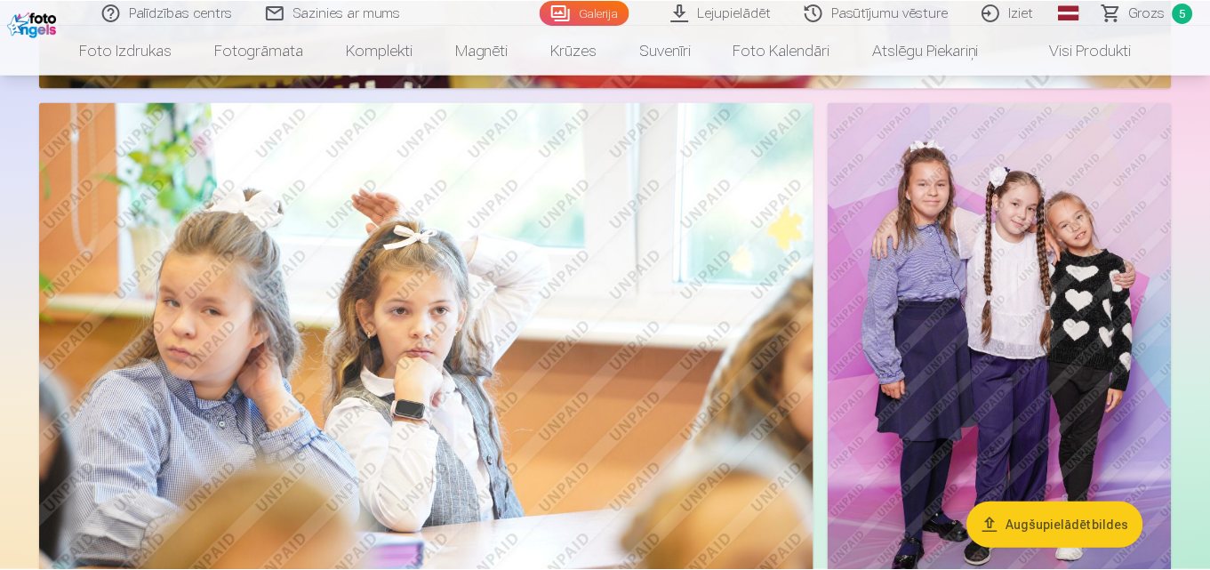
scroll to position [3172, 0]
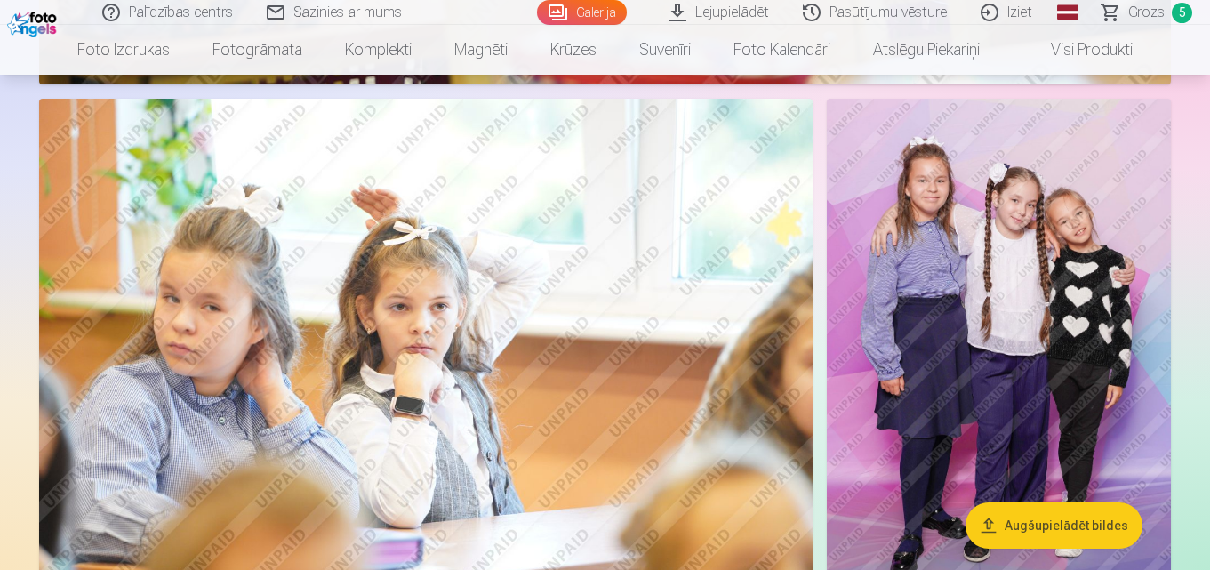
click at [688, 312] on img at bounding box center [426, 357] width 774 height 516
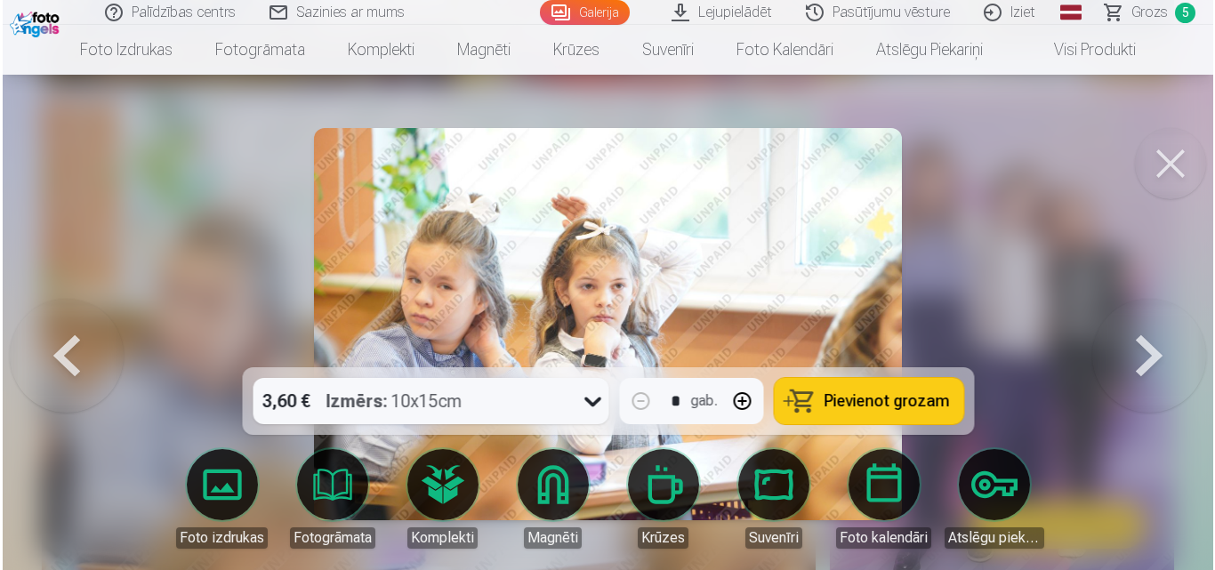
scroll to position [3181, 0]
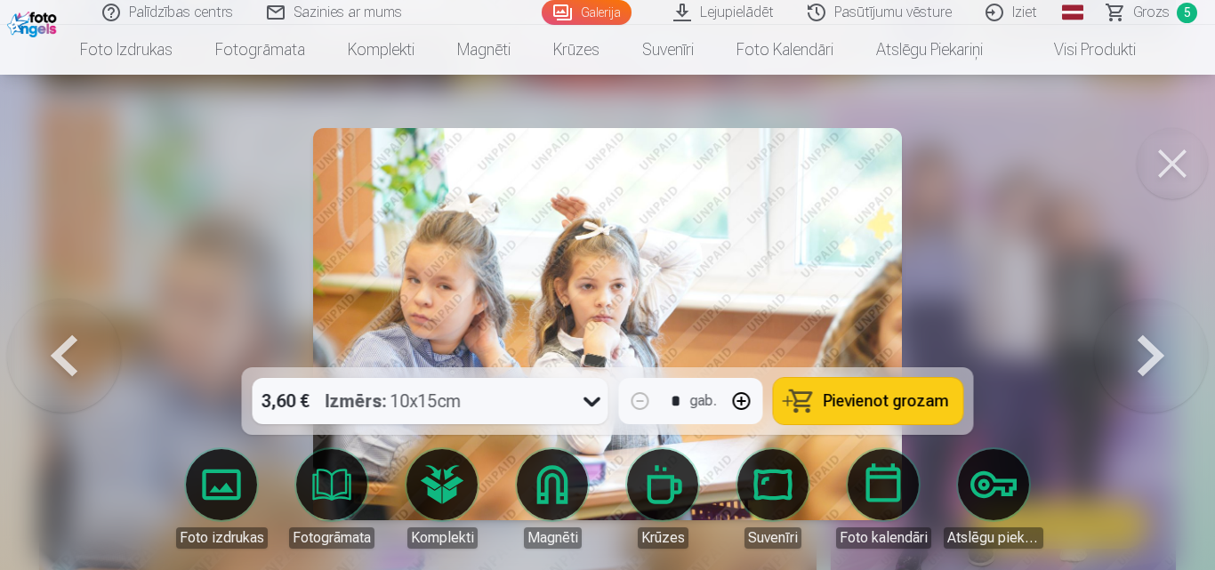
click at [1151, 167] on button at bounding box center [1171, 163] width 71 height 71
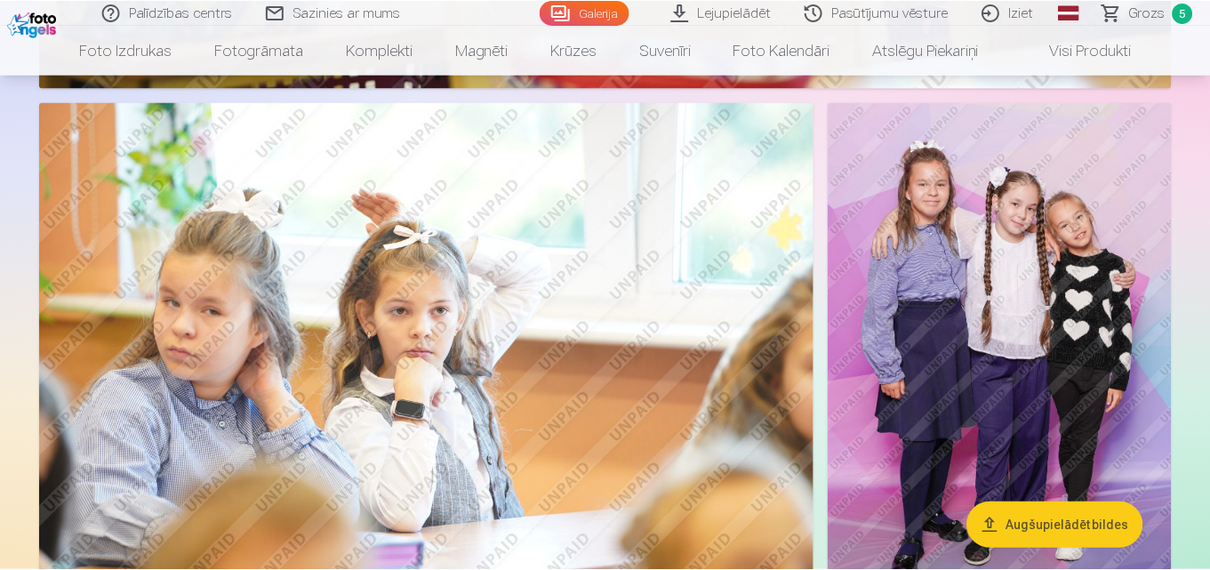
scroll to position [3172, 0]
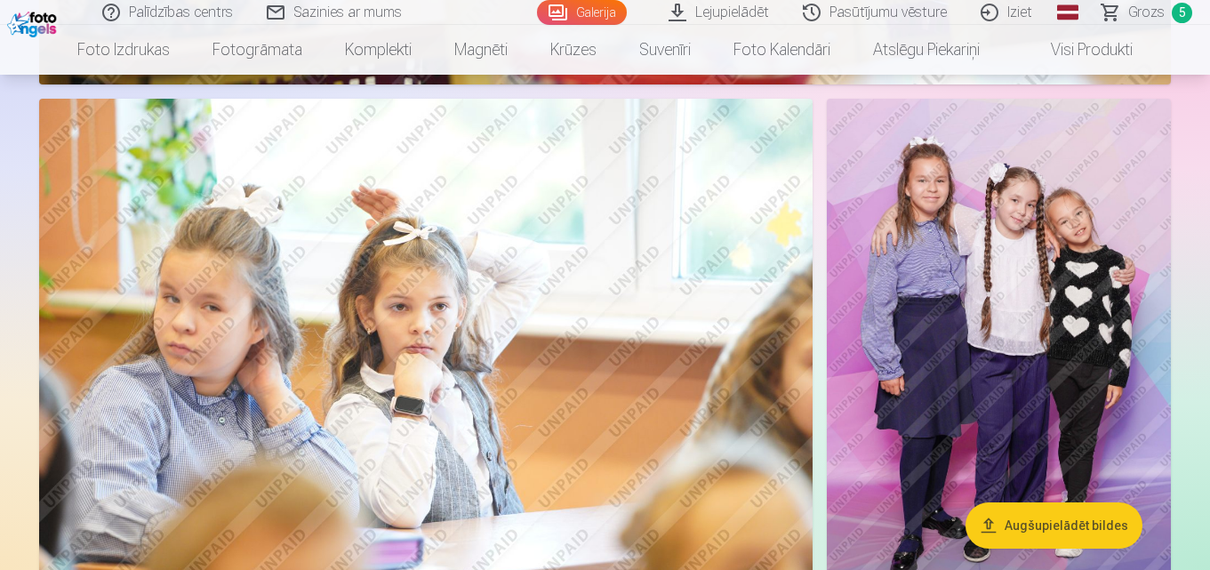
click at [614, 387] on img at bounding box center [426, 357] width 774 height 516
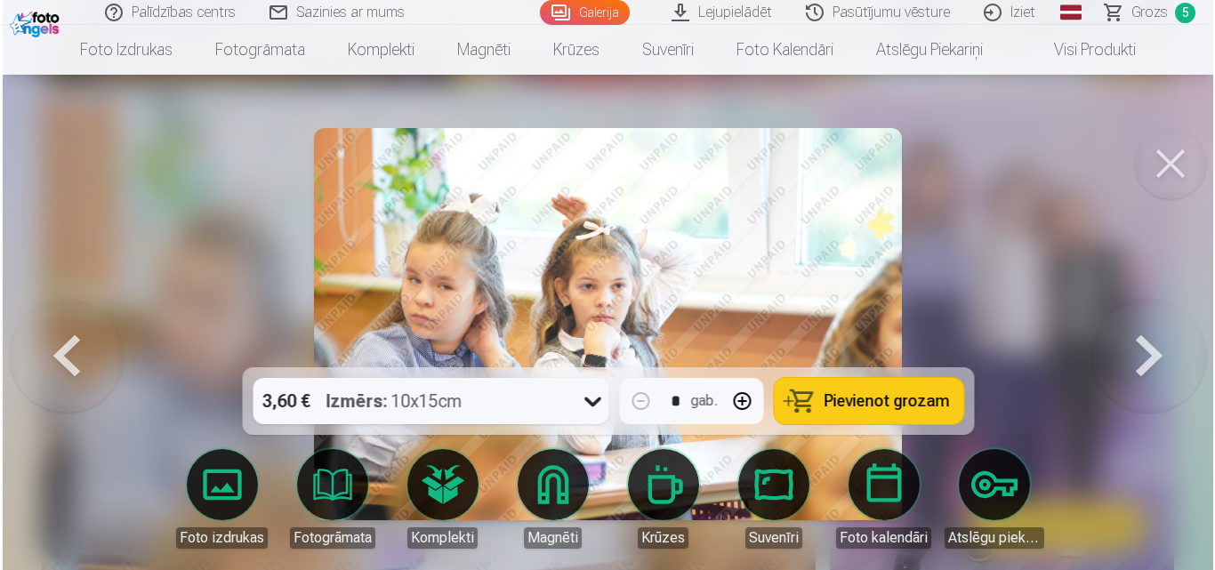
scroll to position [3181, 0]
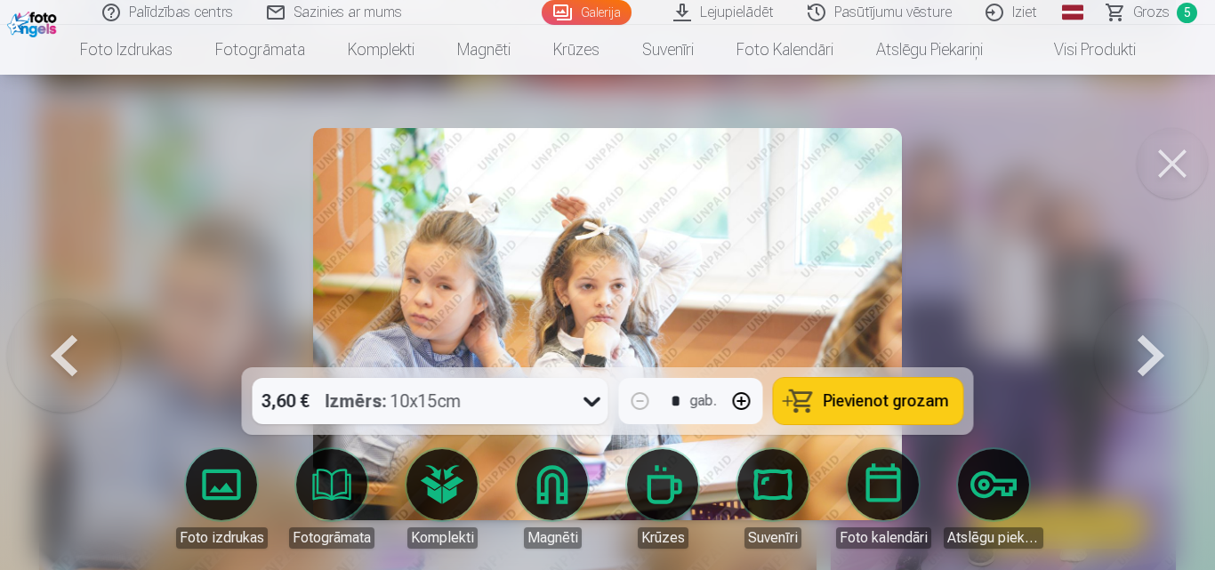
click at [819, 168] on img at bounding box center [607, 324] width 589 height 392
click at [1150, 349] on button at bounding box center [1151, 324] width 114 height 51
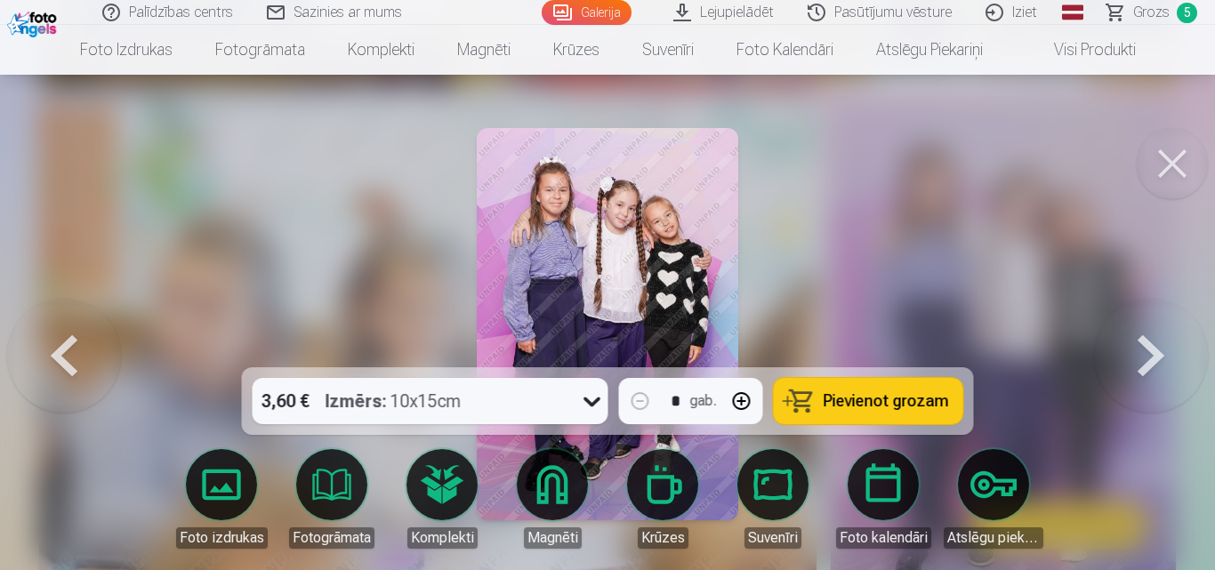
click at [1150, 349] on button at bounding box center [1151, 324] width 114 height 51
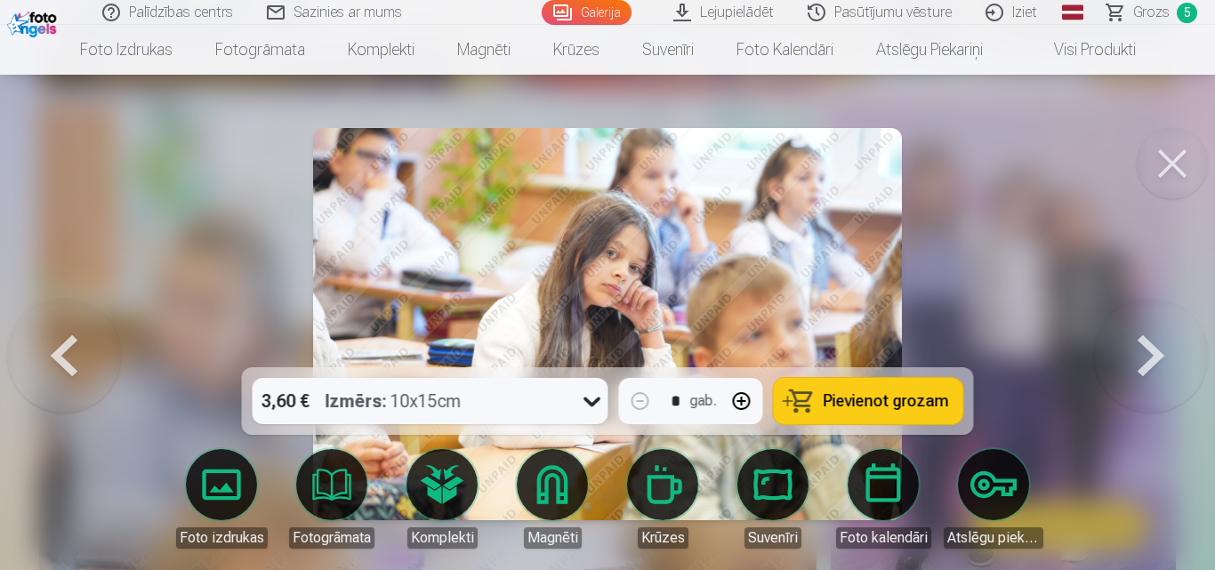
click at [1150, 349] on button at bounding box center [1151, 324] width 114 height 51
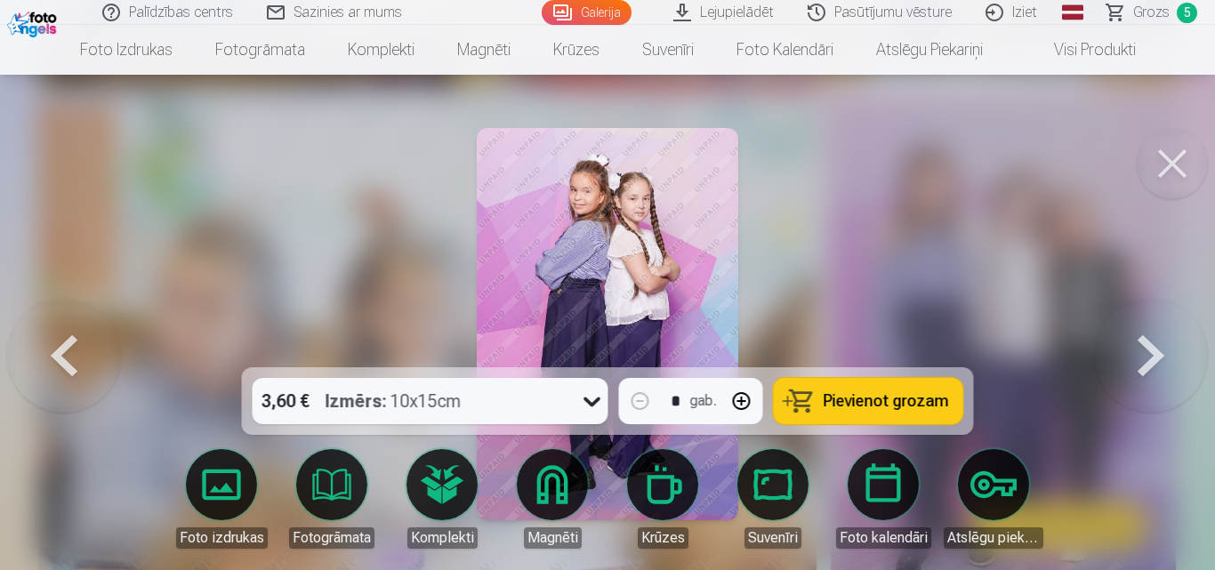
click at [1173, 172] on button at bounding box center [1171, 163] width 71 height 71
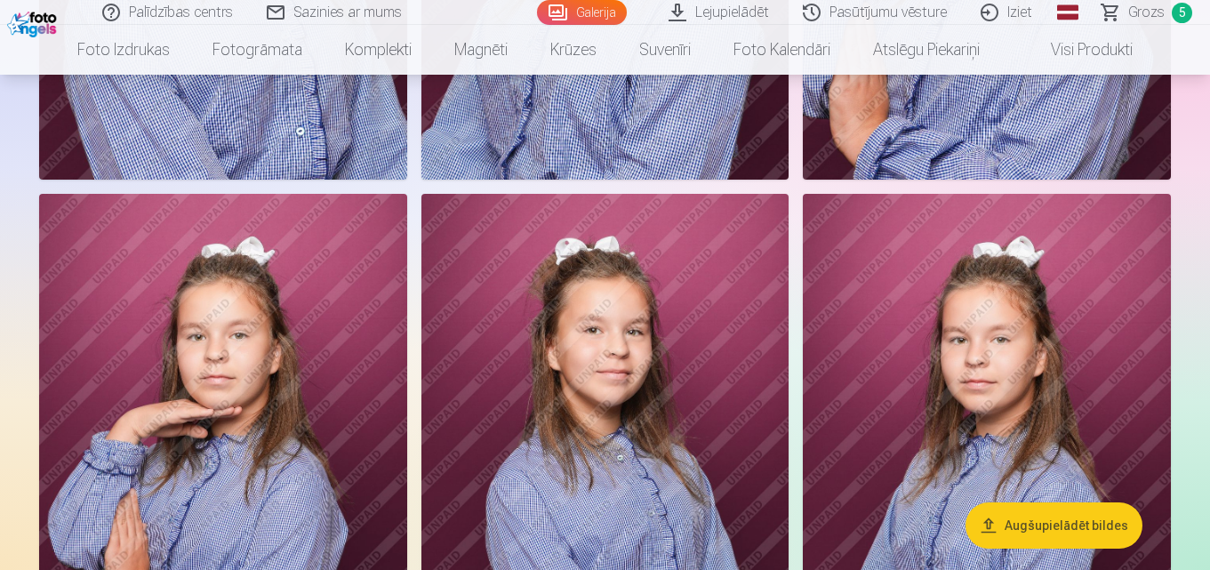
scroll to position [5412, 0]
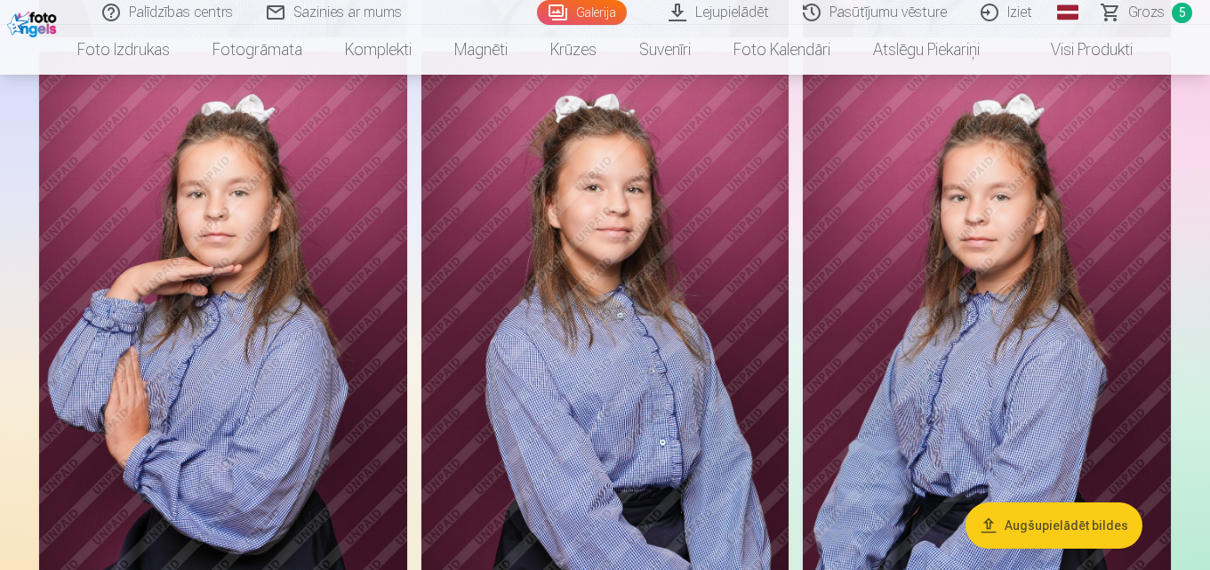
click at [1104, 48] on link "Visi produkti" at bounding box center [1077, 50] width 153 height 50
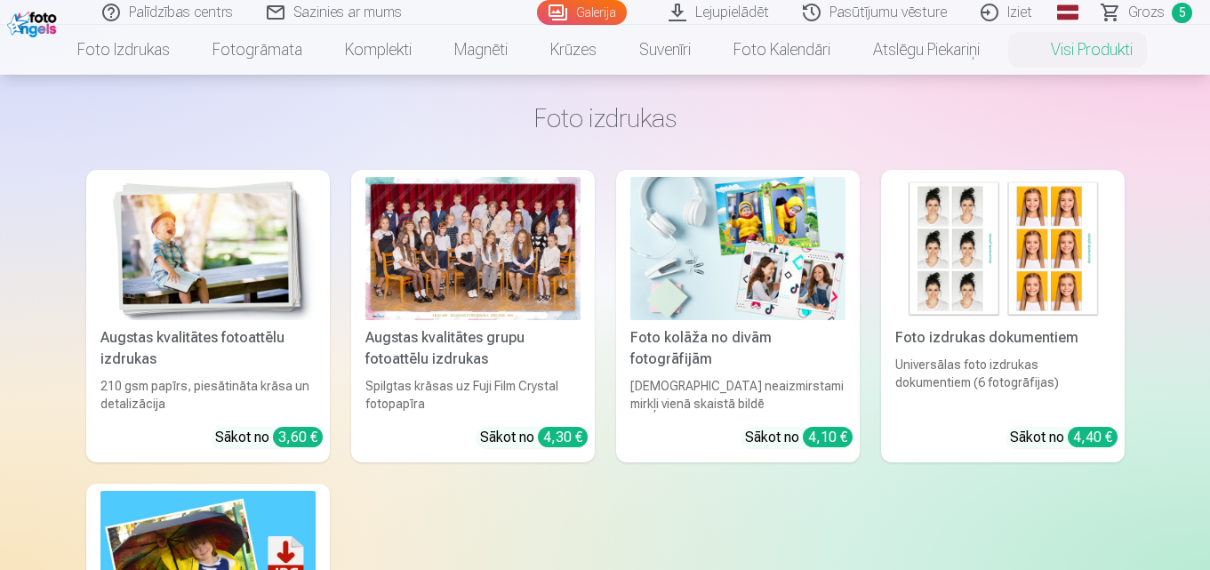
scroll to position [107, 0]
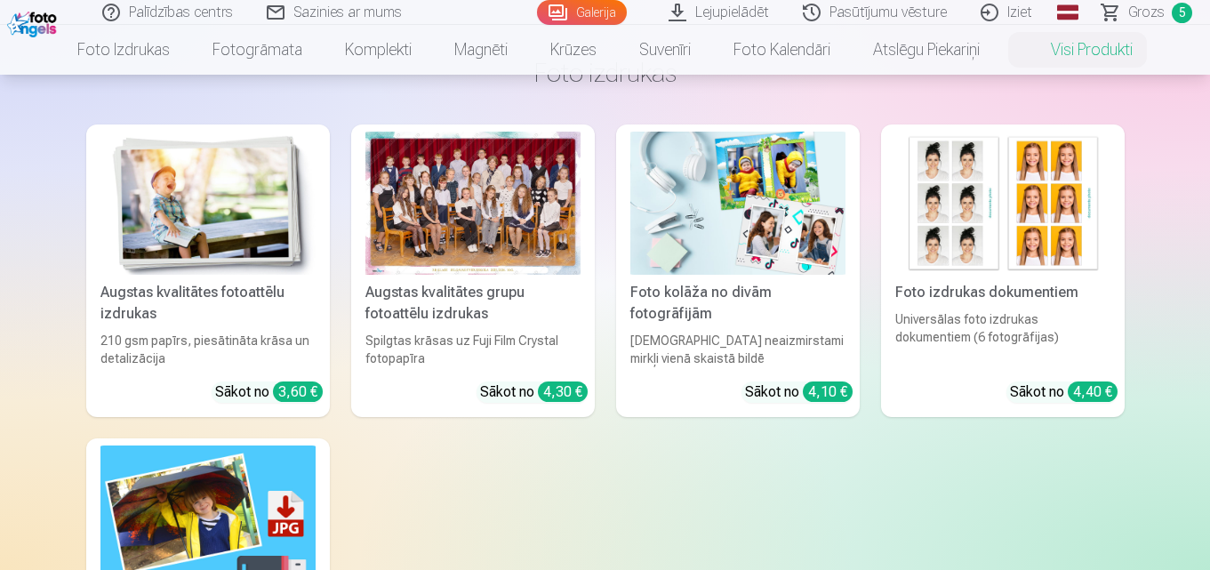
click at [1050, 265] on img at bounding box center [1002, 203] width 215 height 143
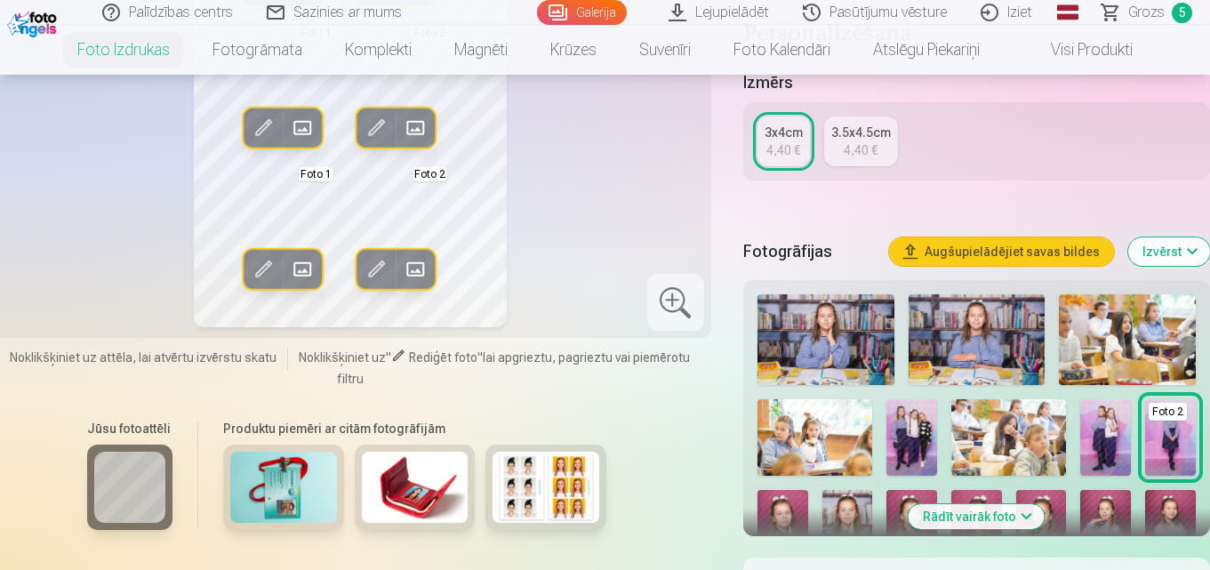
scroll to position [391, 0]
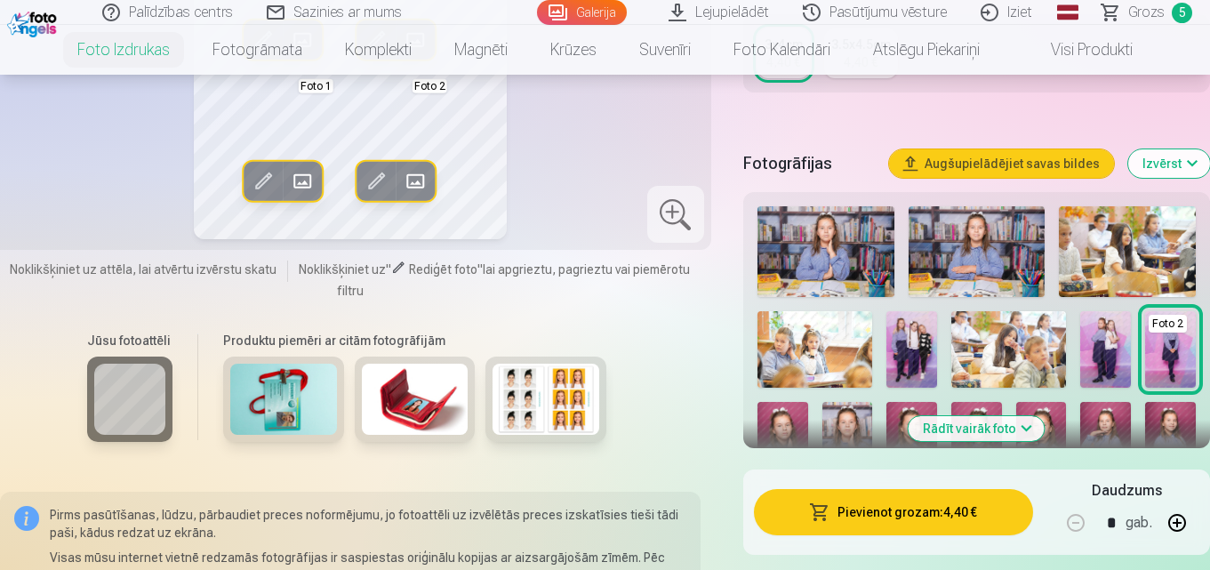
click at [1025, 425] on button "Rādīt vairāk foto" at bounding box center [977, 428] width 136 height 25
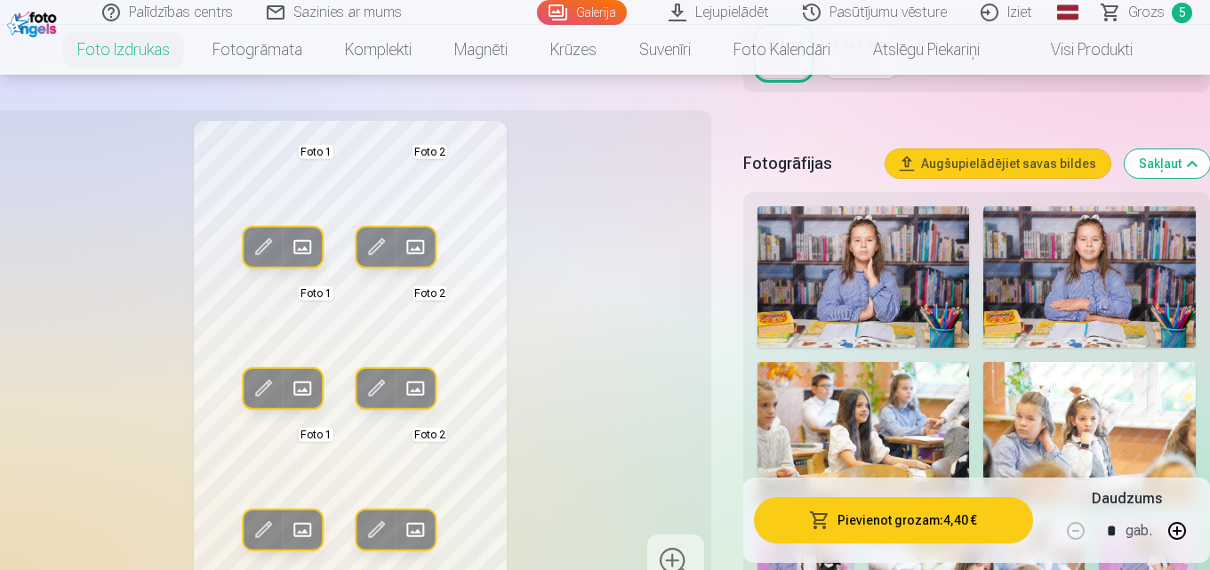
click at [1091, 428] on img at bounding box center [1089, 432] width 213 height 141
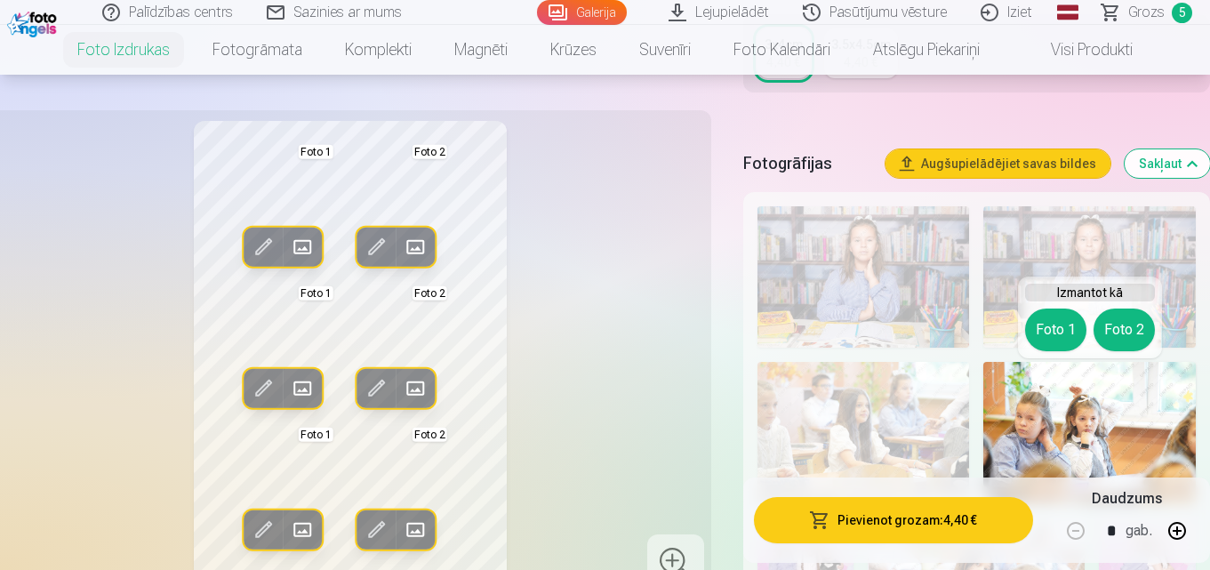
click at [1209, 50] on nav "Foto izdrukas Augstas kvalitātes fotoattēlu izdrukas 210 gsm papīrs, piesātināt…" at bounding box center [605, 50] width 1210 height 50
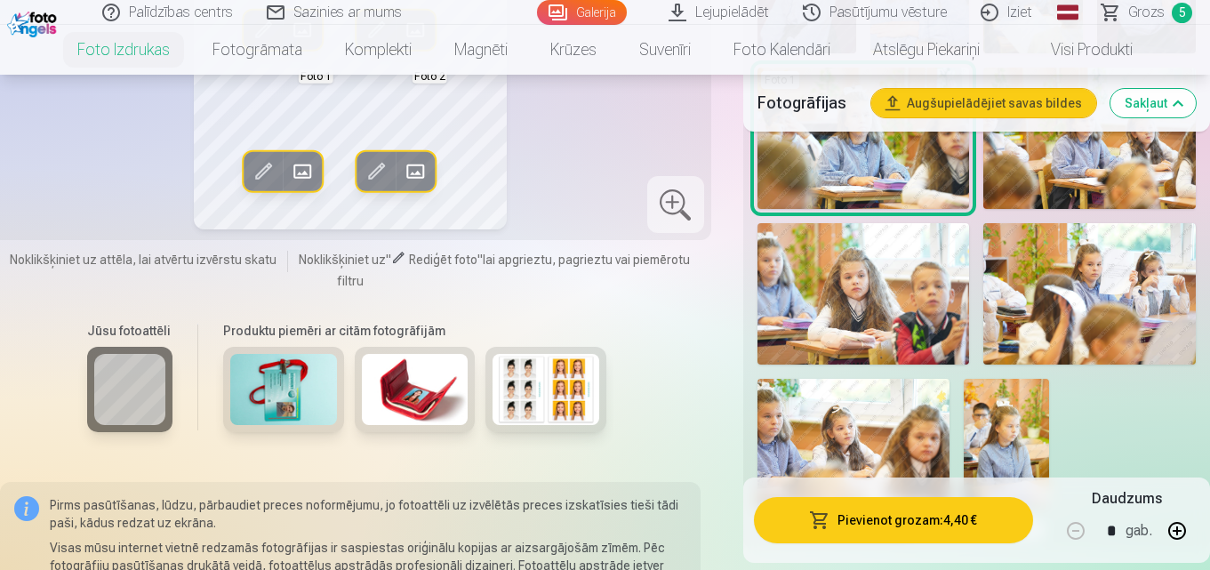
scroll to position [1007, 0]
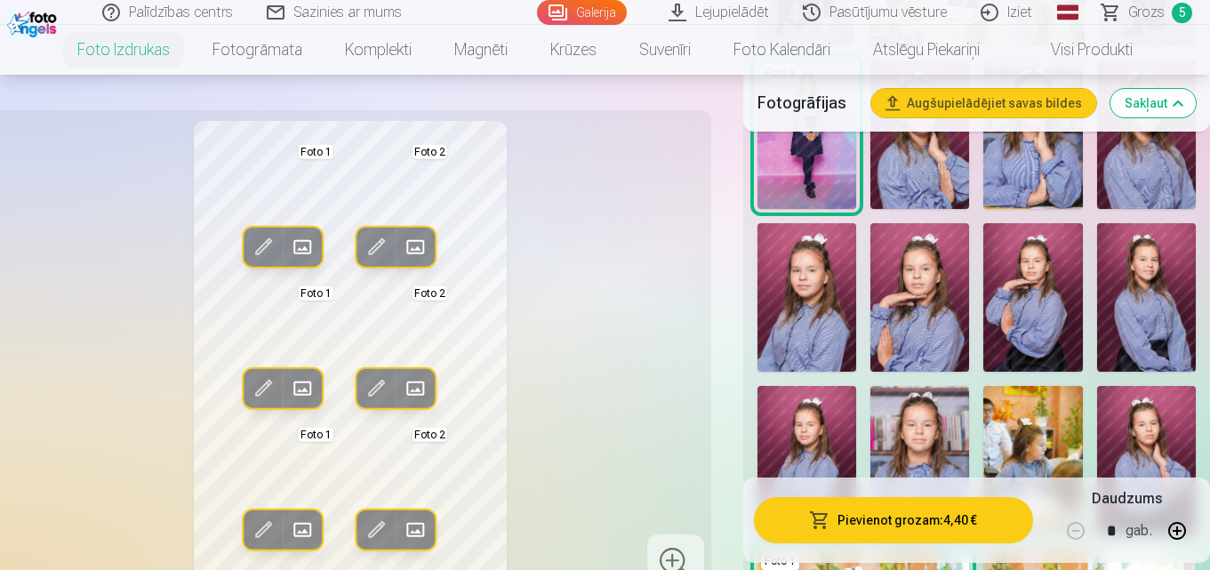
click at [816, 104] on h5 "Fotogrāfijas" at bounding box center [808, 103] width 100 height 25
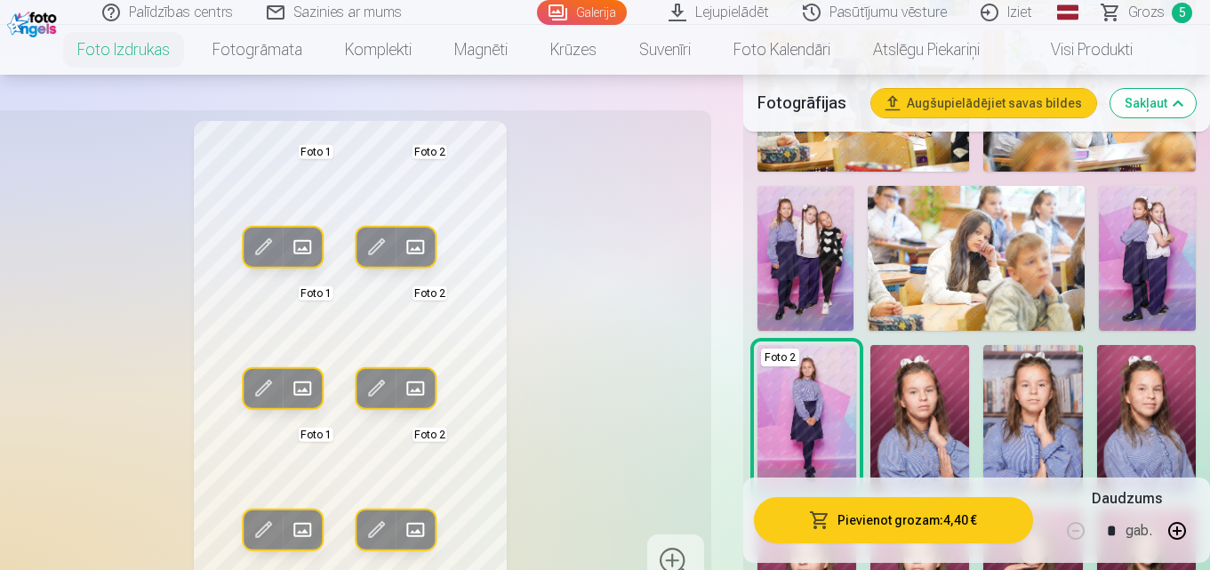
click at [815, 104] on h5 "Fotogrāfijas" at bounding box center [808, 103] width 100 height 25
click at [599, 7] on link "Galerija" at bounding box center [582, 12] width 90 height 25
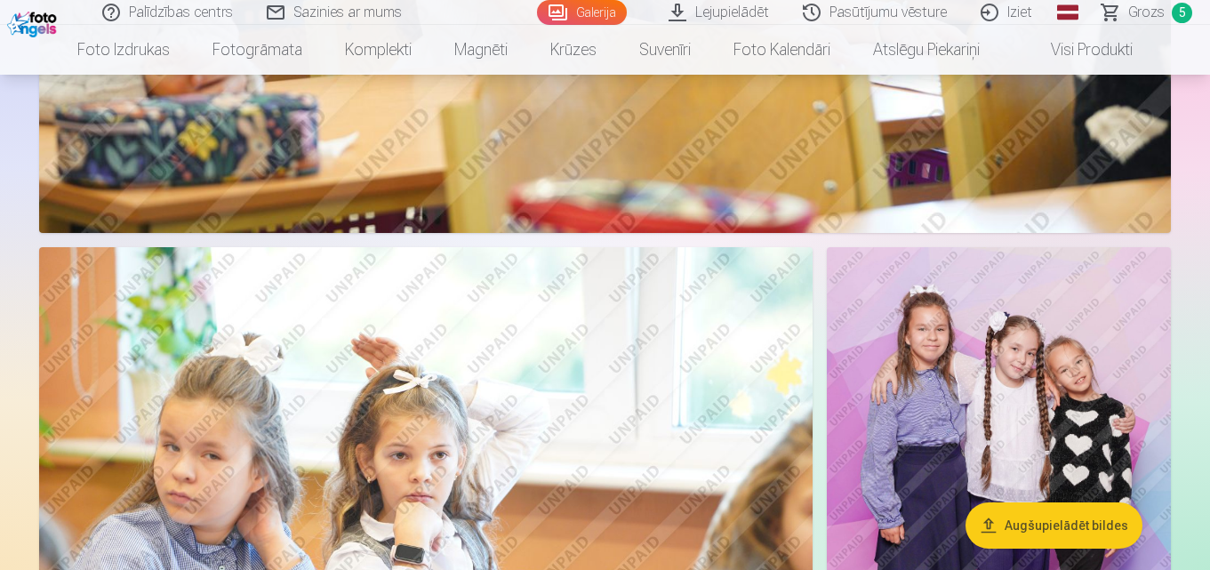
scroll to position [3201, 0]
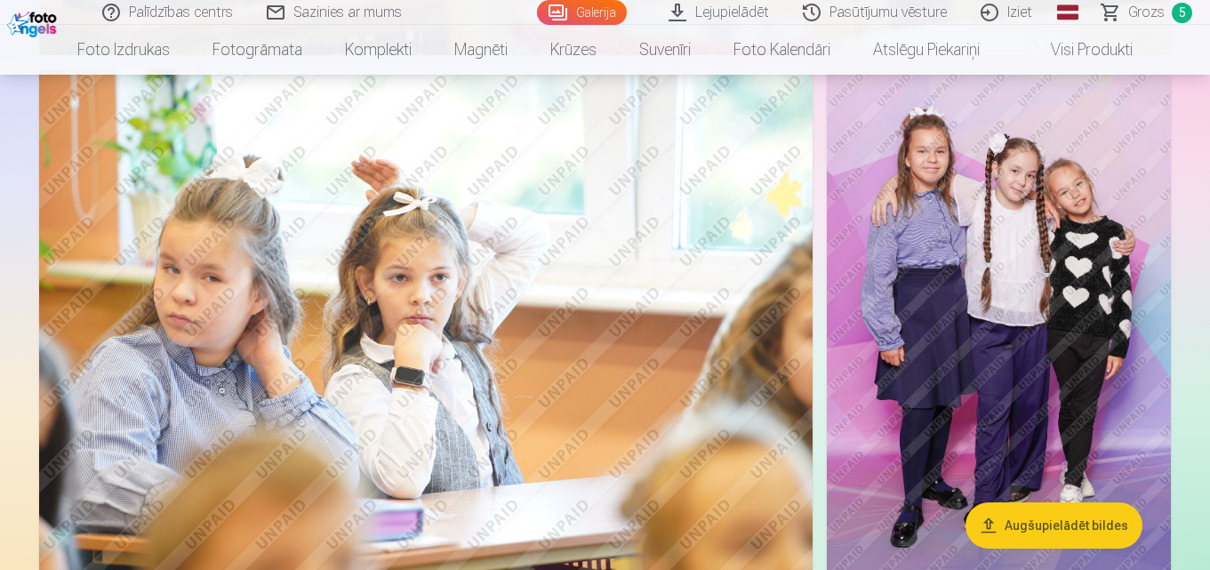
click at [622, 351] on img at bounding box center [426, 327] width 774 height 516
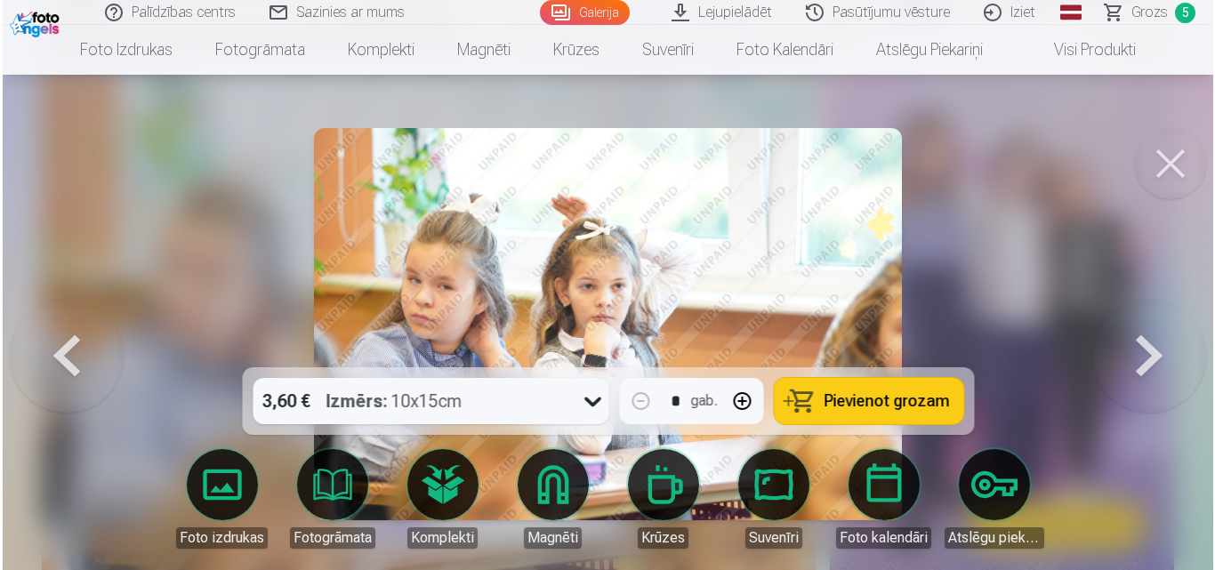
scroll to position [3210, 0]
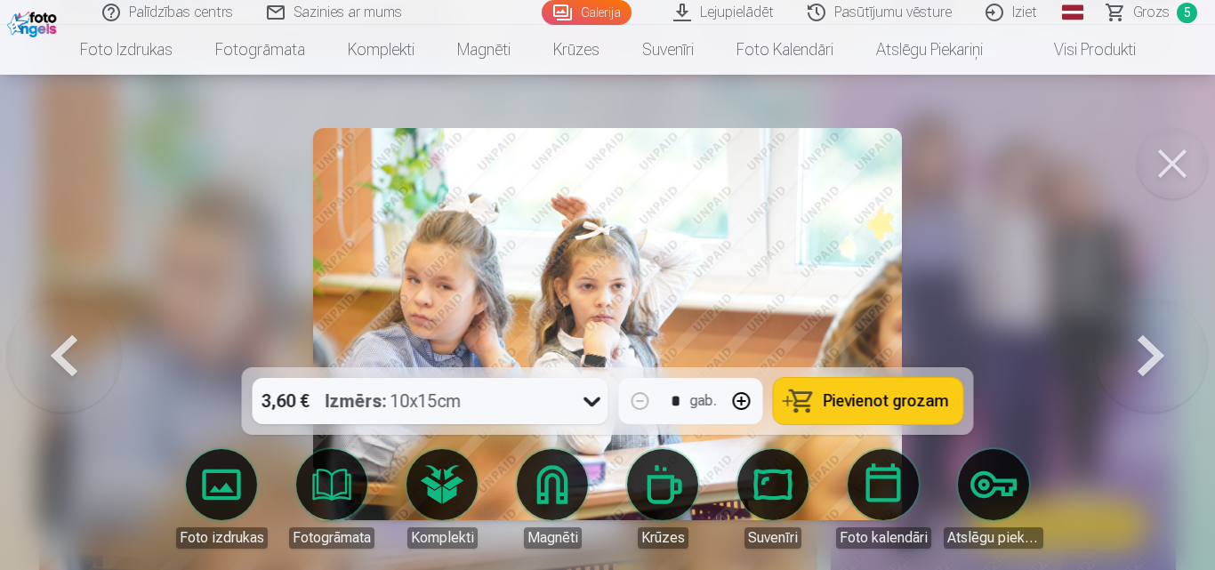
click at [844, 397] on span "Pievienot grozam" at bounding box center [885, 401] width 125 height 16
click at [1170, 160] on button at bounding box center [1171, 163] width 71 height 71
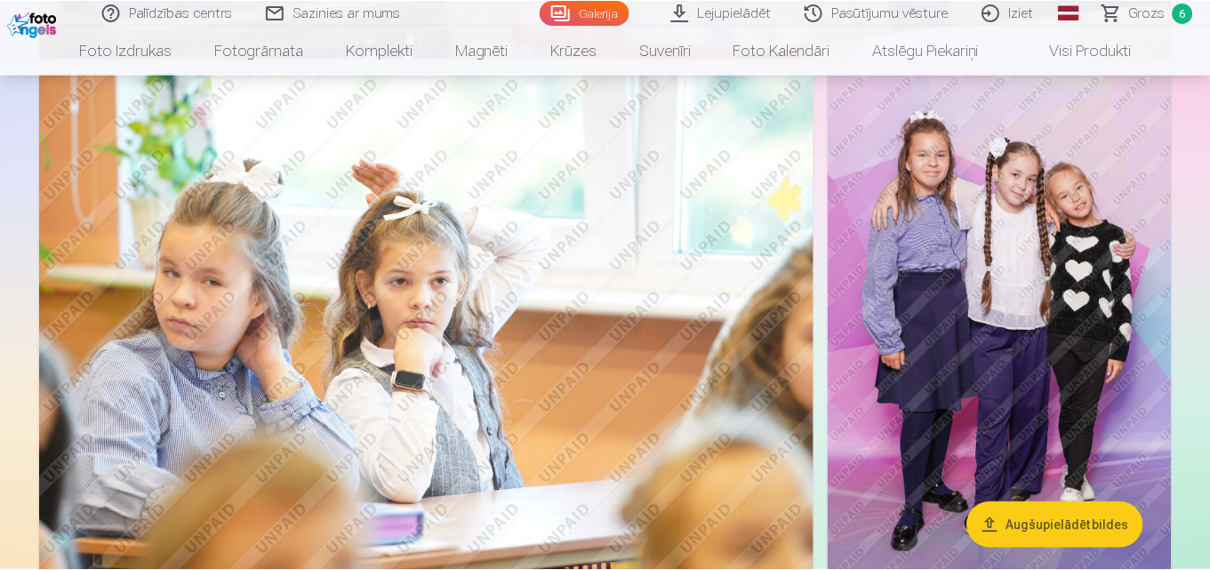
scroll to position [3201, 0]
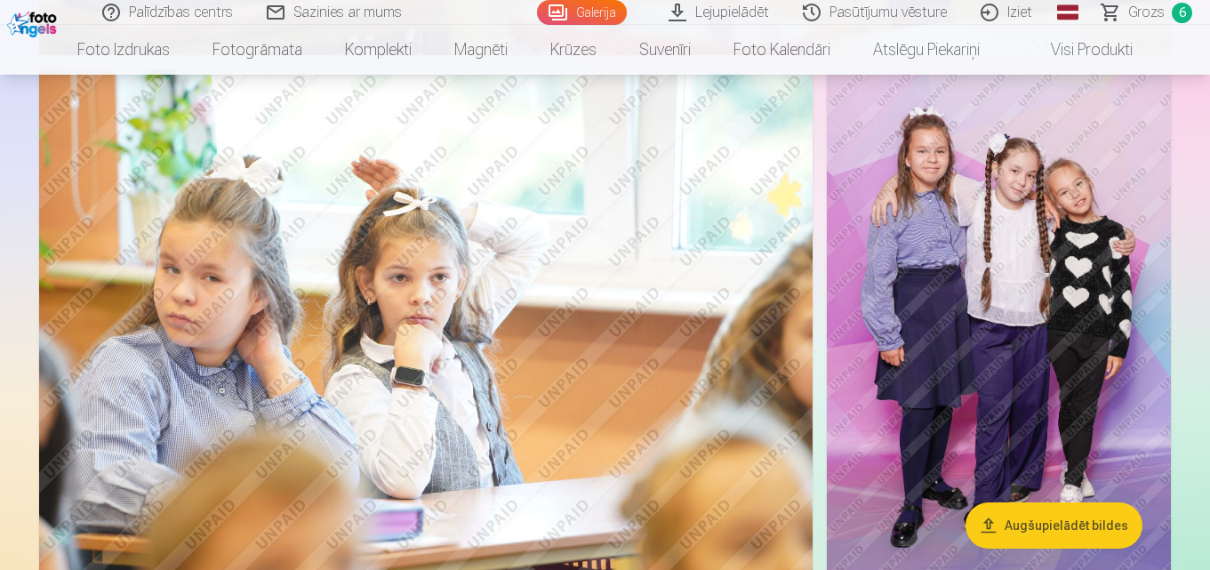
click at [1145, 12] on span "Grozs" at bounding box center [1146, 12] width 36 height 21
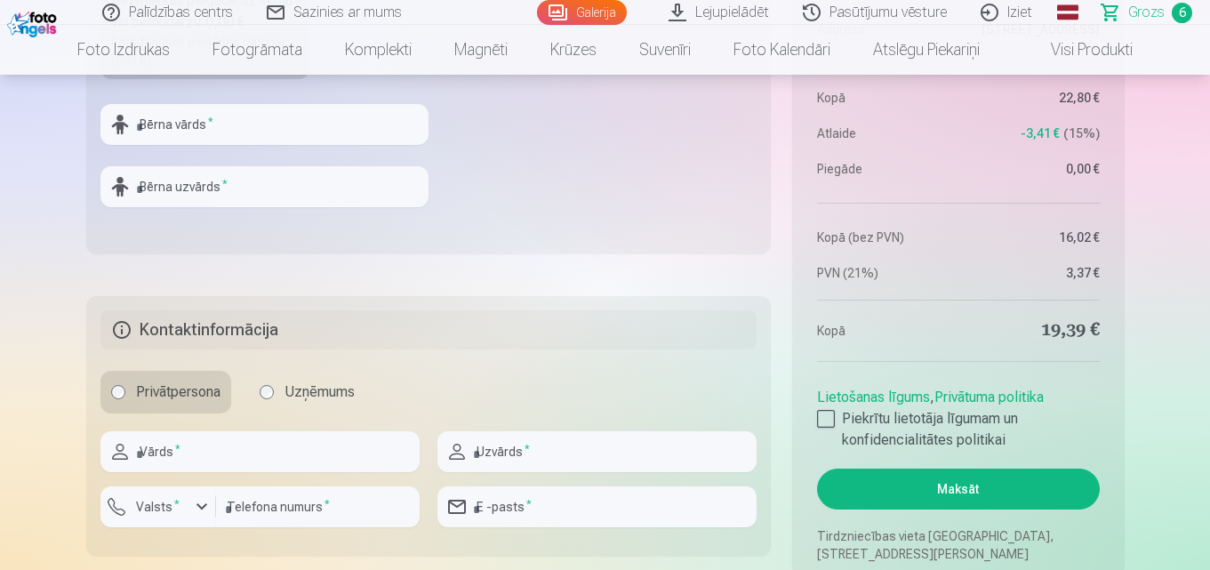
scroll to position [1601, 0]
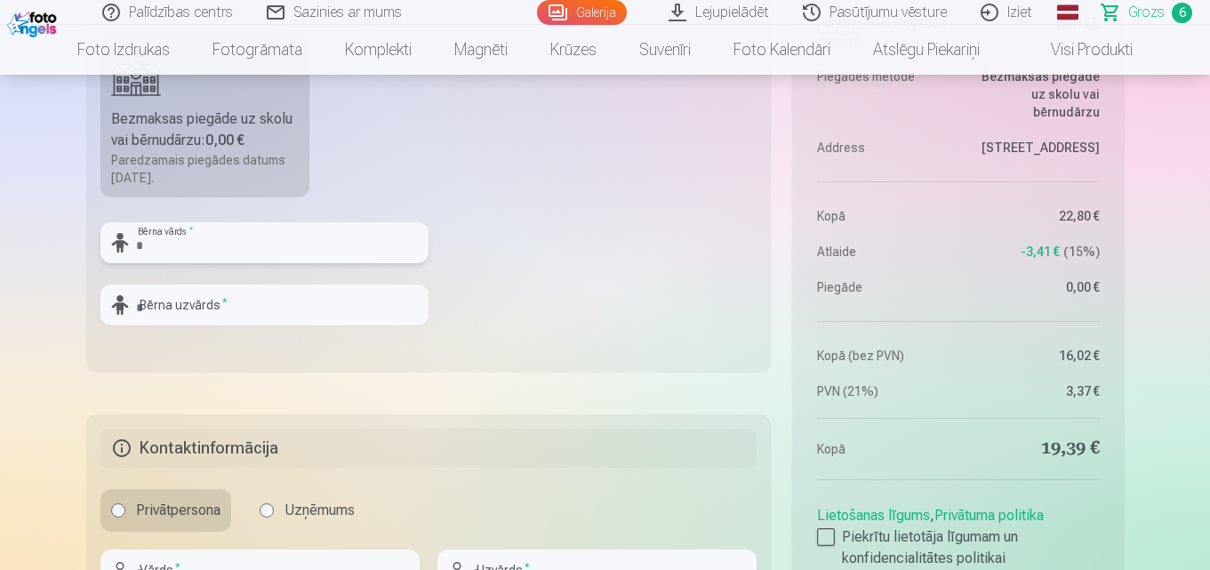
click at [215, 246] on input "text" at bounding box center [264, 242] width 328 height 41
type input "******"
click at [181, 312] on input "text" at bounding box center [264, 305] width 328 height 41
type input "********"
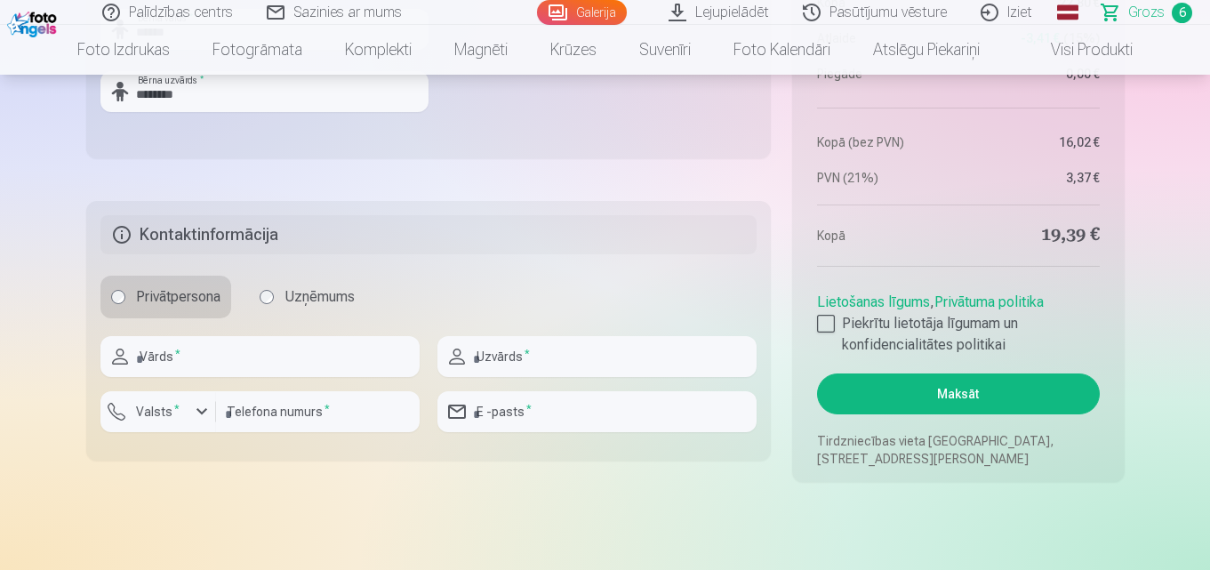
scroll to position [1921, 0]
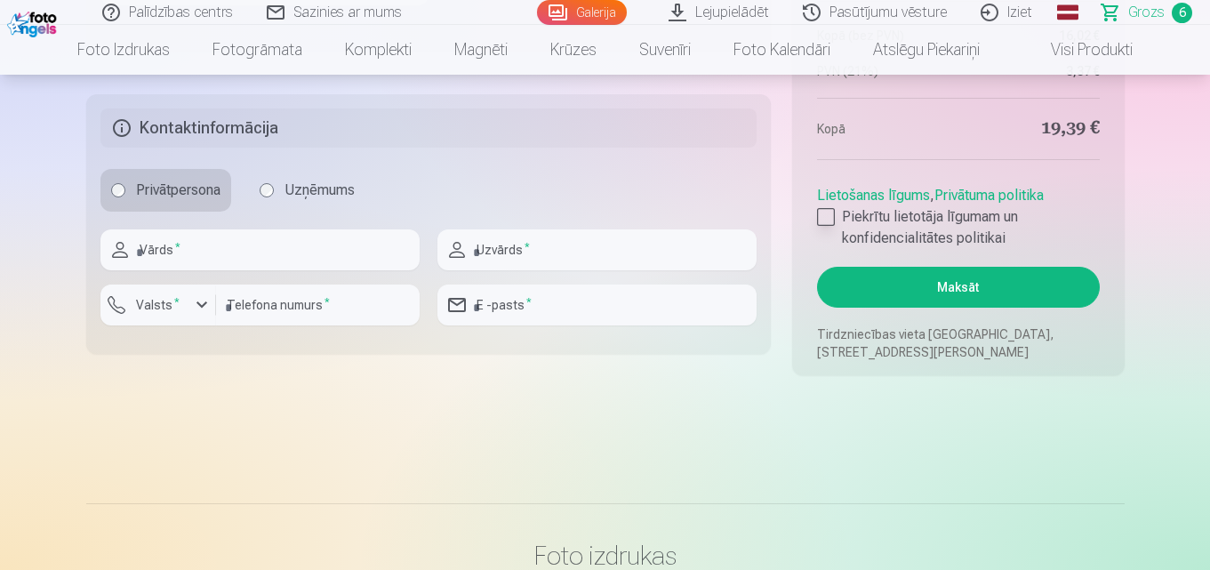
click at [825, 214] on div at bounding box center [826, 217] width 18 height 18
click at [210, 243] on input "text" at bounding box center [259, 249] width 319 height 41
type input "**********"
click at [514, 261] on input "text" at bounding box center [596, 249] width 319 height 41
type input "********"
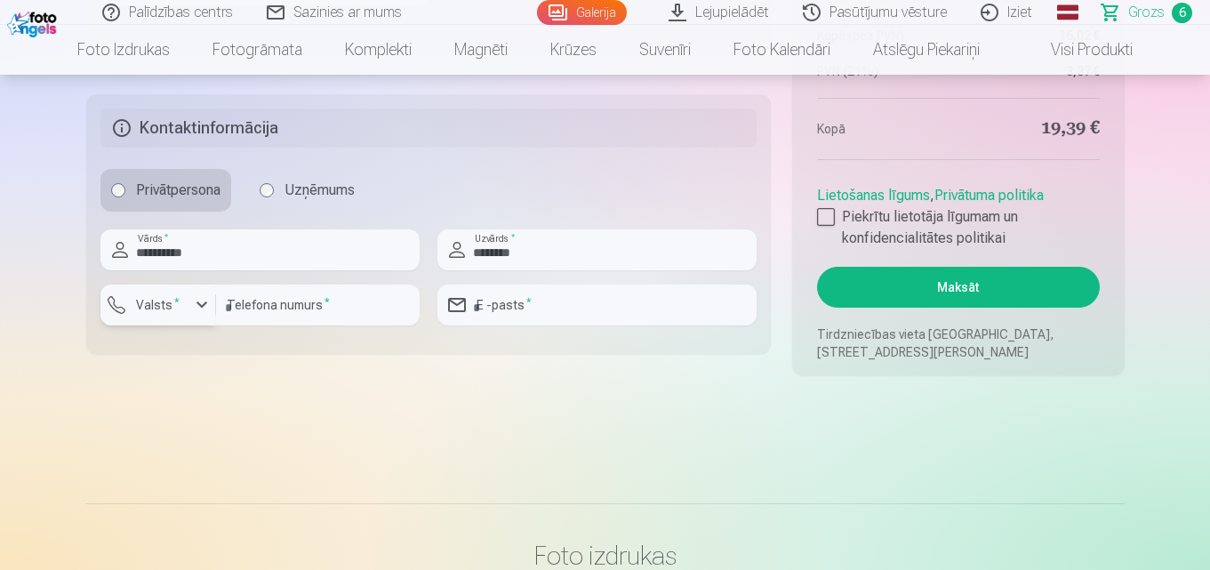
click at [199, 303] on div "button" at bounding box center [201, 304] width 21 height 21
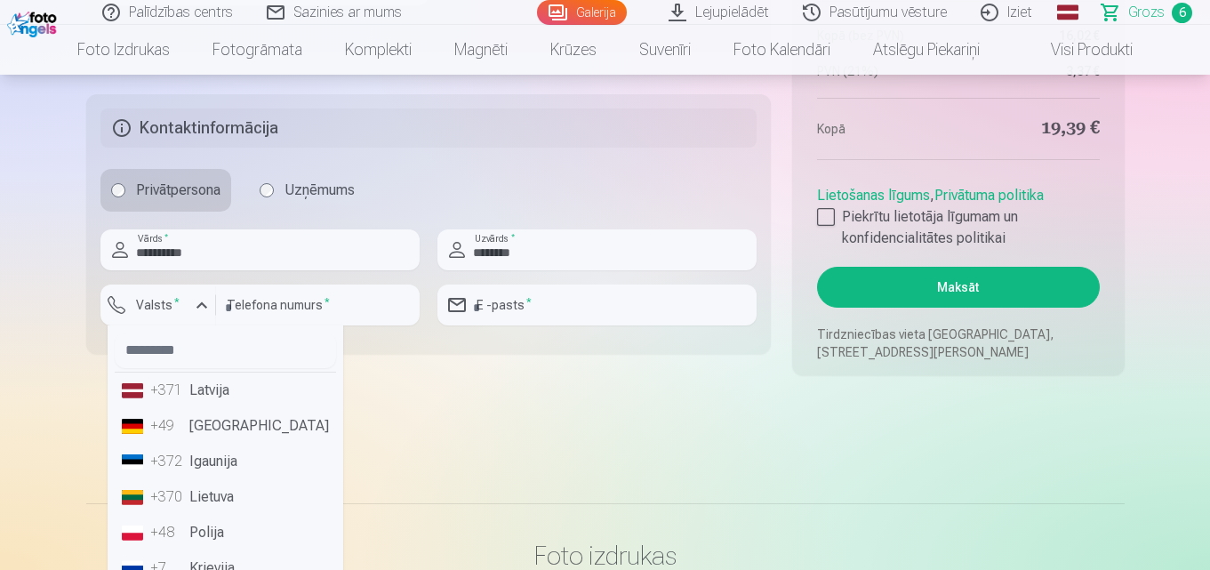
click at [212, 385] on li "+371 Latvija" at bounding box center [225, 391] width 221 height 36
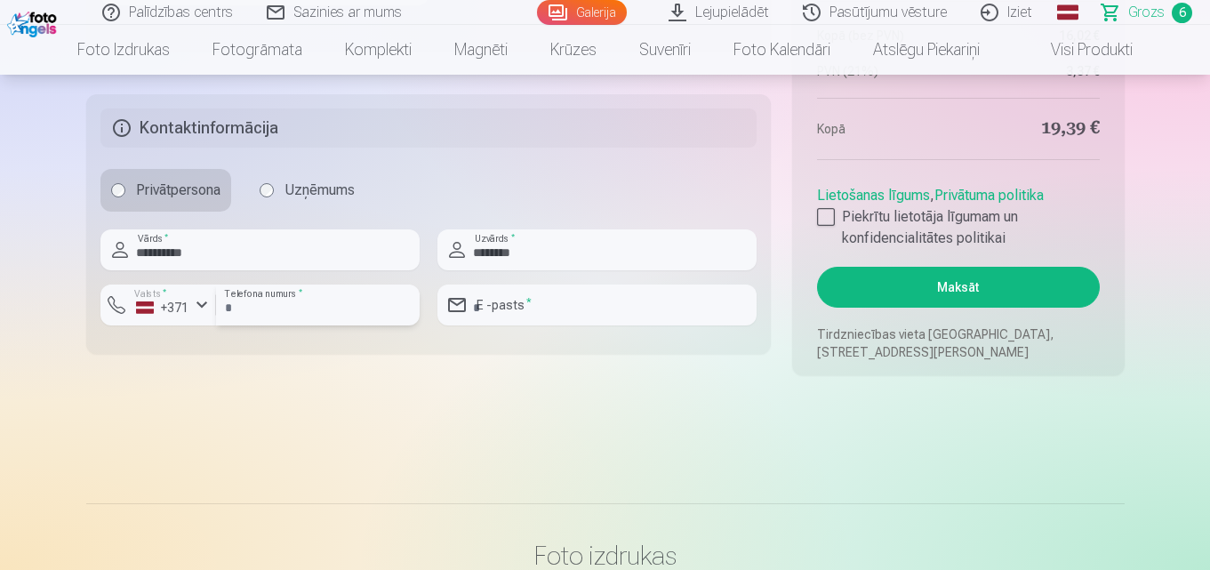
click at [341, 305] on input "number" at bounding box center [318, 305] width 204 height 41
type input "********"
click at [584, 319] on input "email" at bounding box center [596, 305] width 319 height 41
type input "**********"
click at [668, 349] on fieldset "**********" at bounding box center [429, 224] width 686 height 260
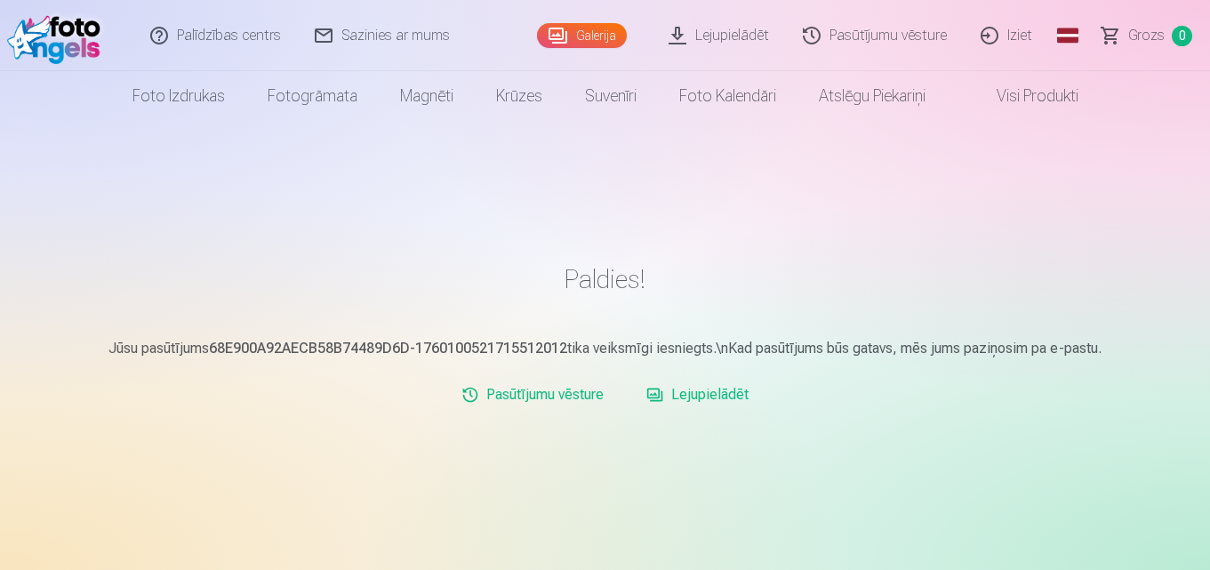
click at [71, 37] on img at bounding box center [58, 35] width 102 height 57
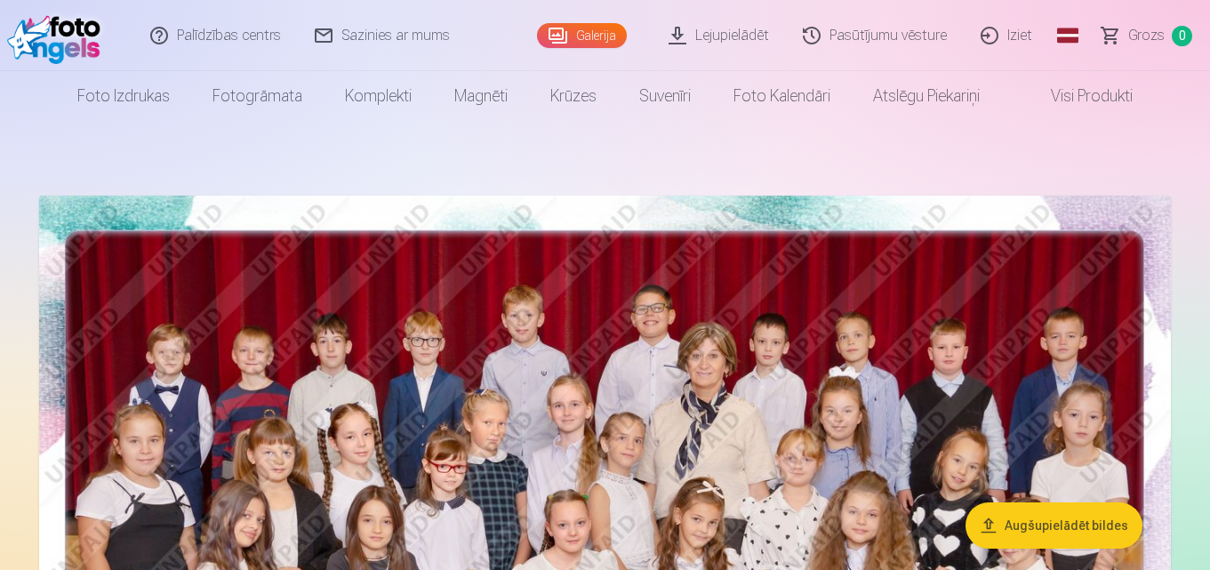
click at [1016, 36] on link "Iziet" at bounding box center [1007, 35] width 85 height 71
